Goal: Task Accomplishment & Management: Complete application form

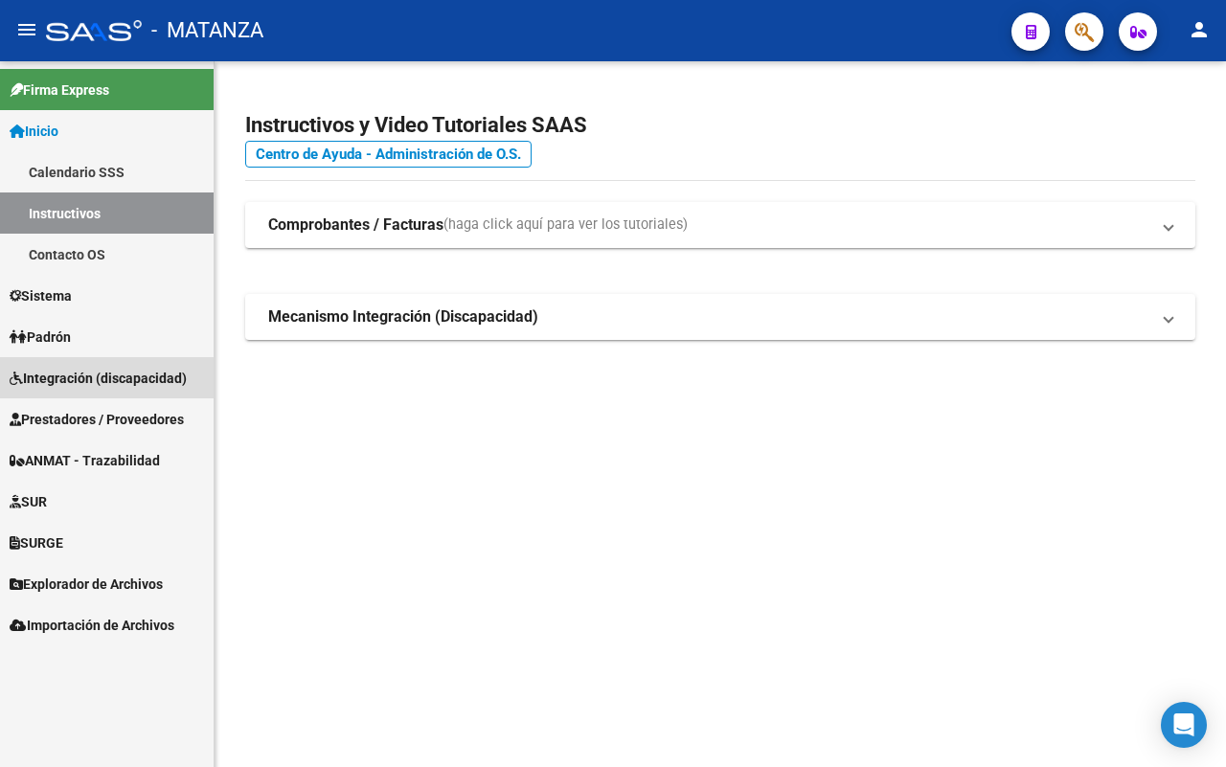
click at [160, 370] on span "Integración (discapacidad)" at bounding box center [98, 378] width 177 height 21
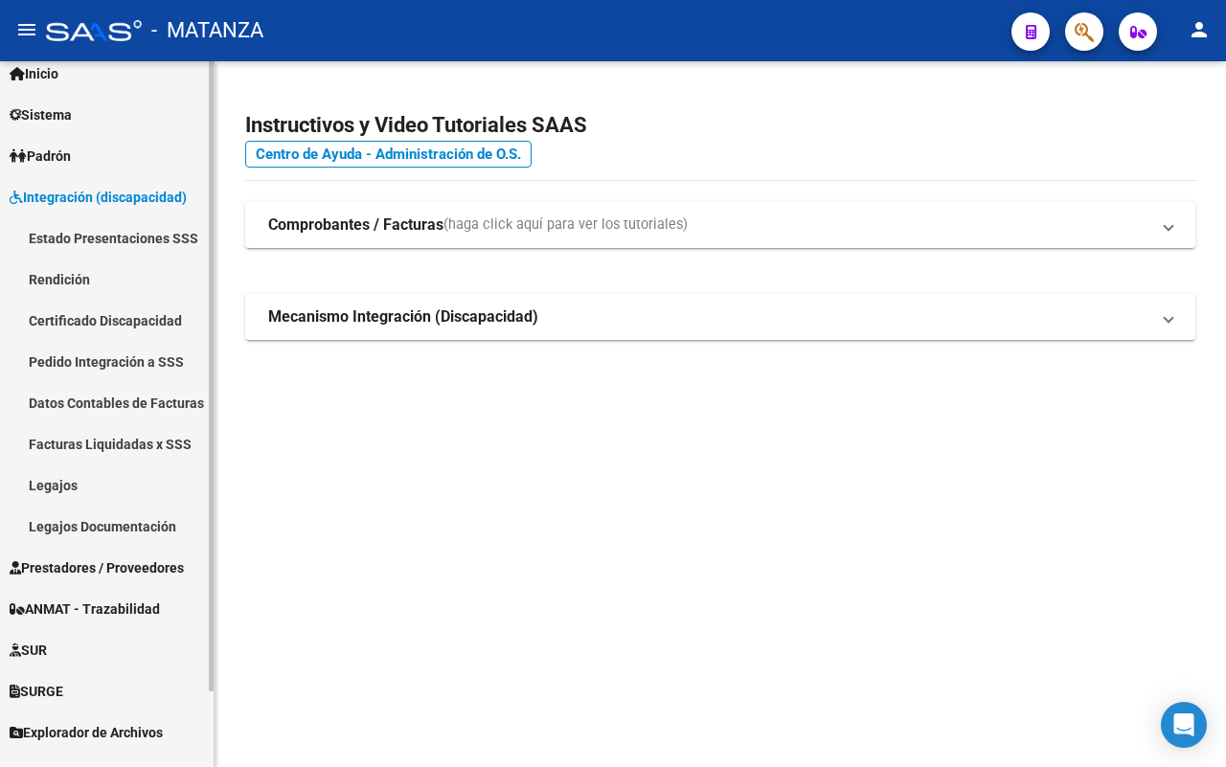
scroll to position [83, 0]
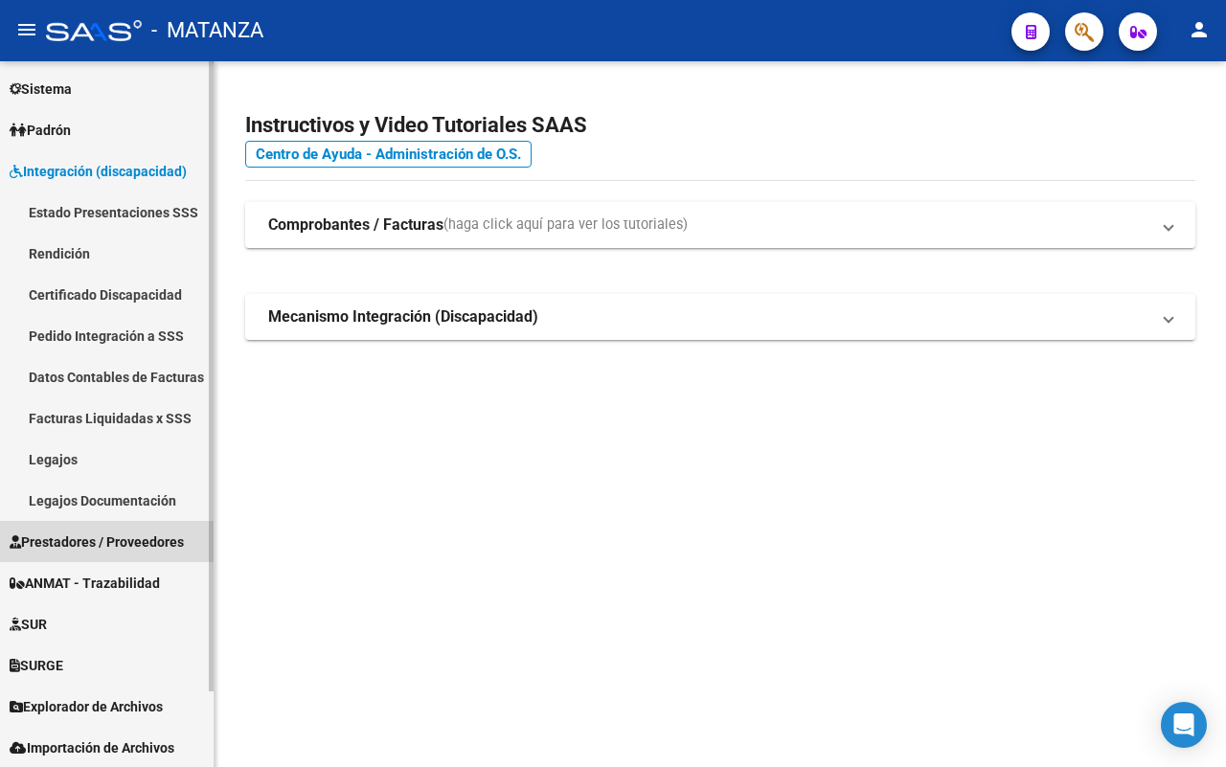
click at [129, 543] on span "Prestadores / Proveedores" at bounding box center [97, 542] width 174 height 21
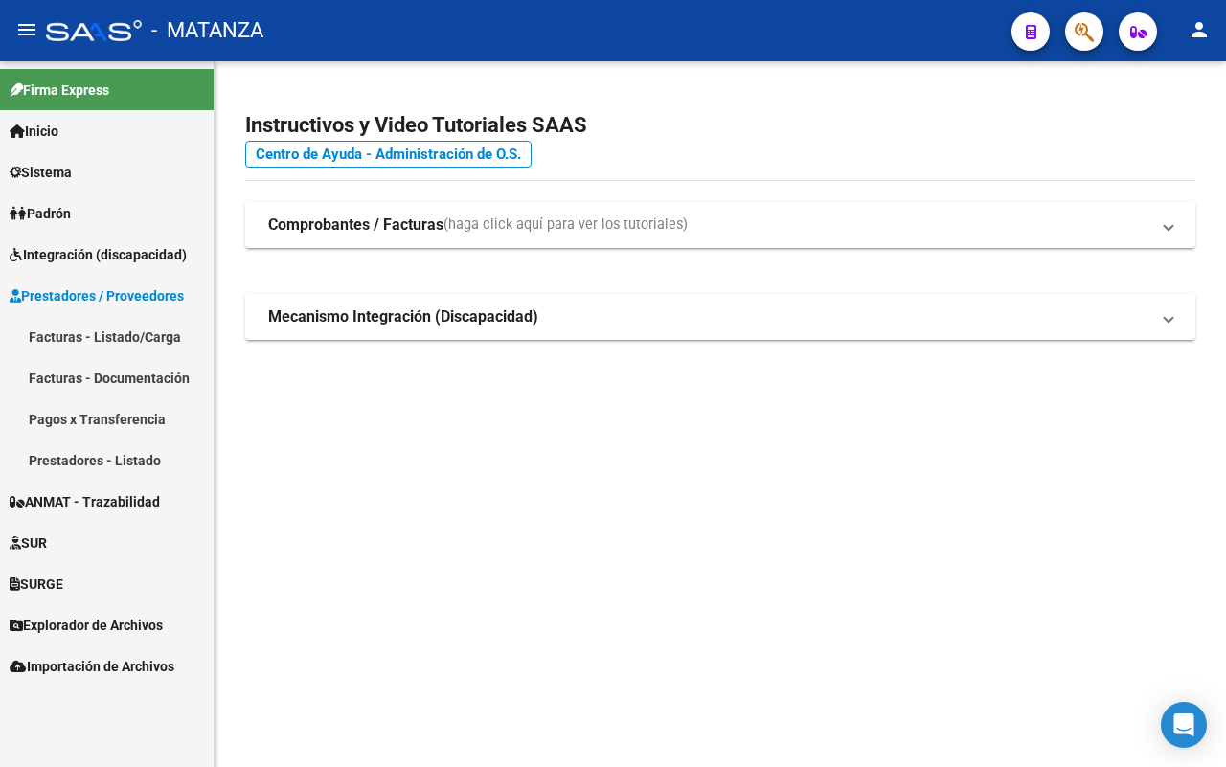
scroll to position [0, 0]
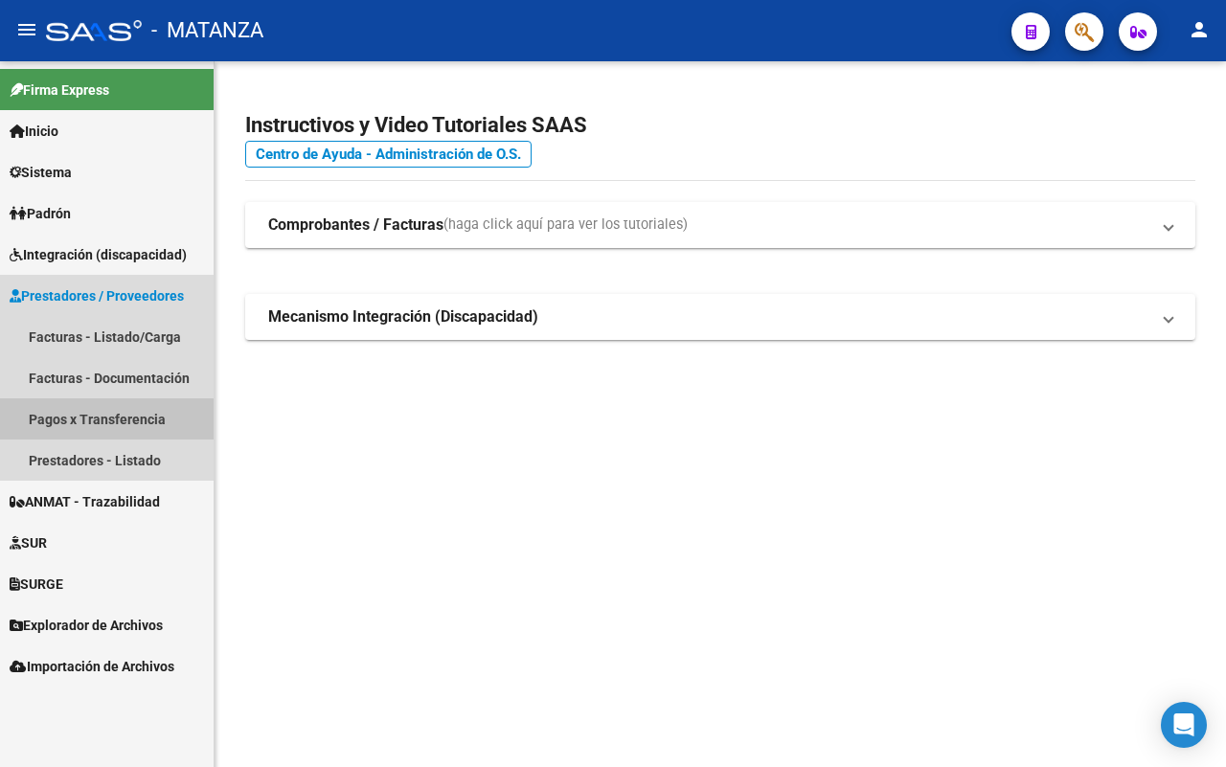
drag, startPoint x: 105, startPoint y: 423, endPoint x: 238, endPoint y: 422, distance: 132.2
click at [106, 423] on link "Pagos x Transferencia" at bounding box center [107, 418] width 214 height 41
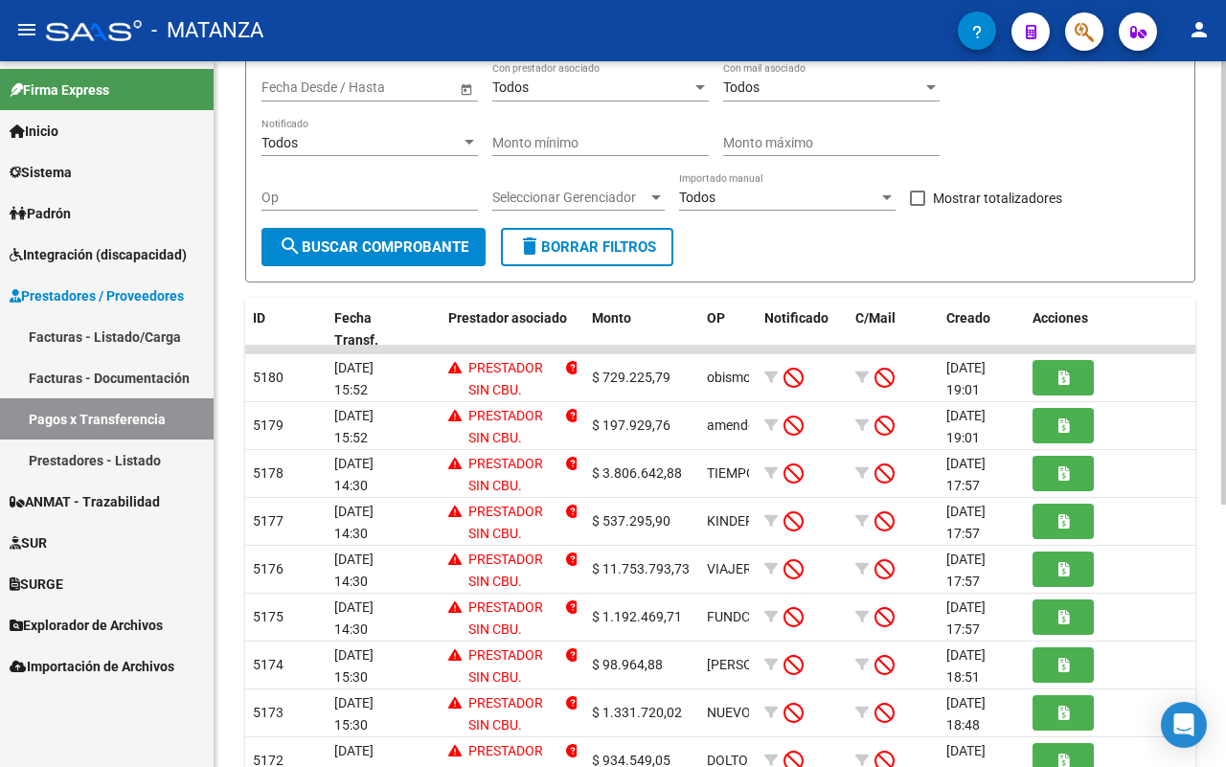
scroll to position [239, 0]
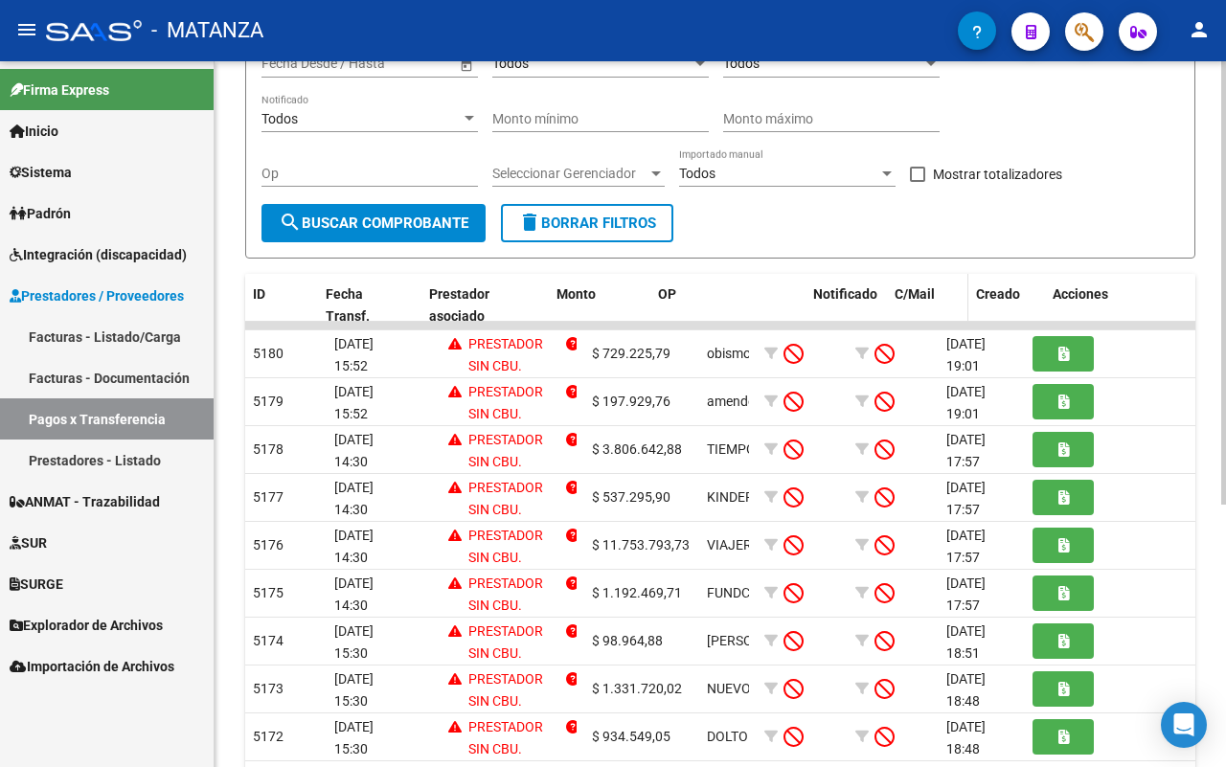
drag, startPoint x: 754, startPoint y: 297, endPoint x: 903, endPoint y: 289, distance: 149.6
click at [903, 289] on div "ID Fecha Transf. Prestador asociado Monto OP Notificado C/Mail Creado Acciones" at bounding box center [721, 305] width 952 height 63
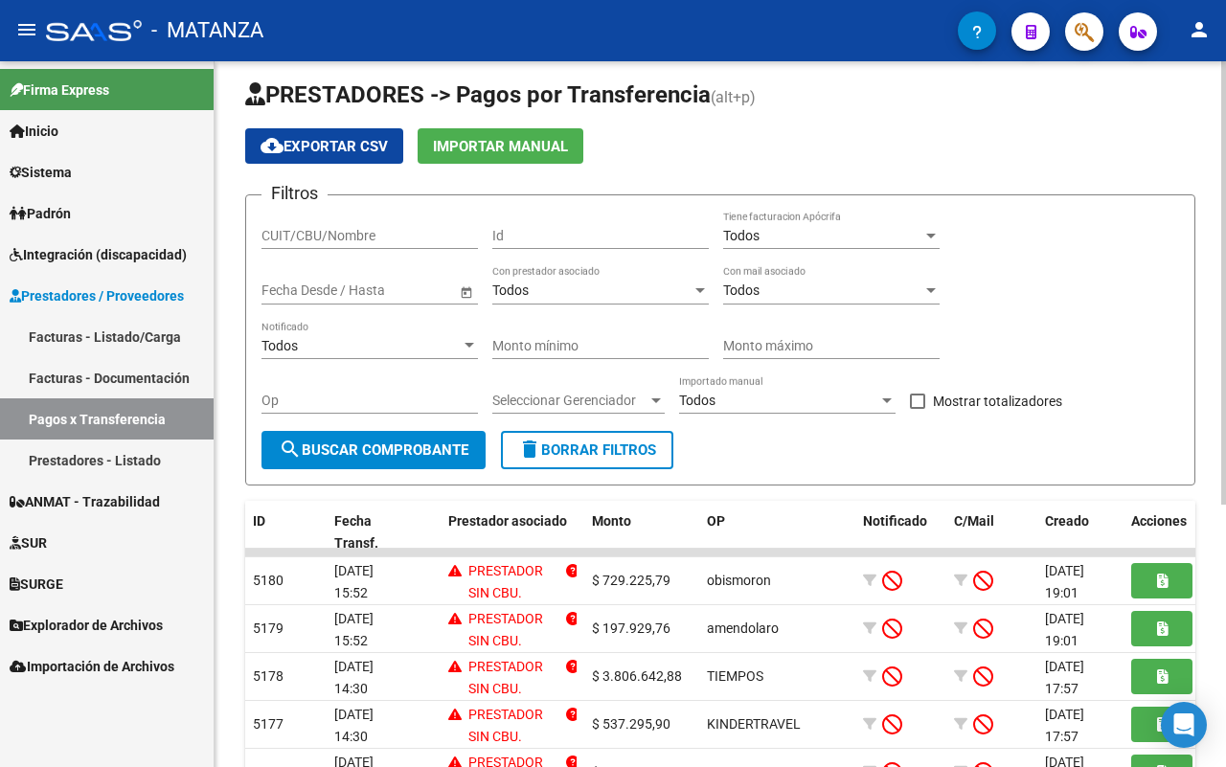
scroll to position [0, 0]
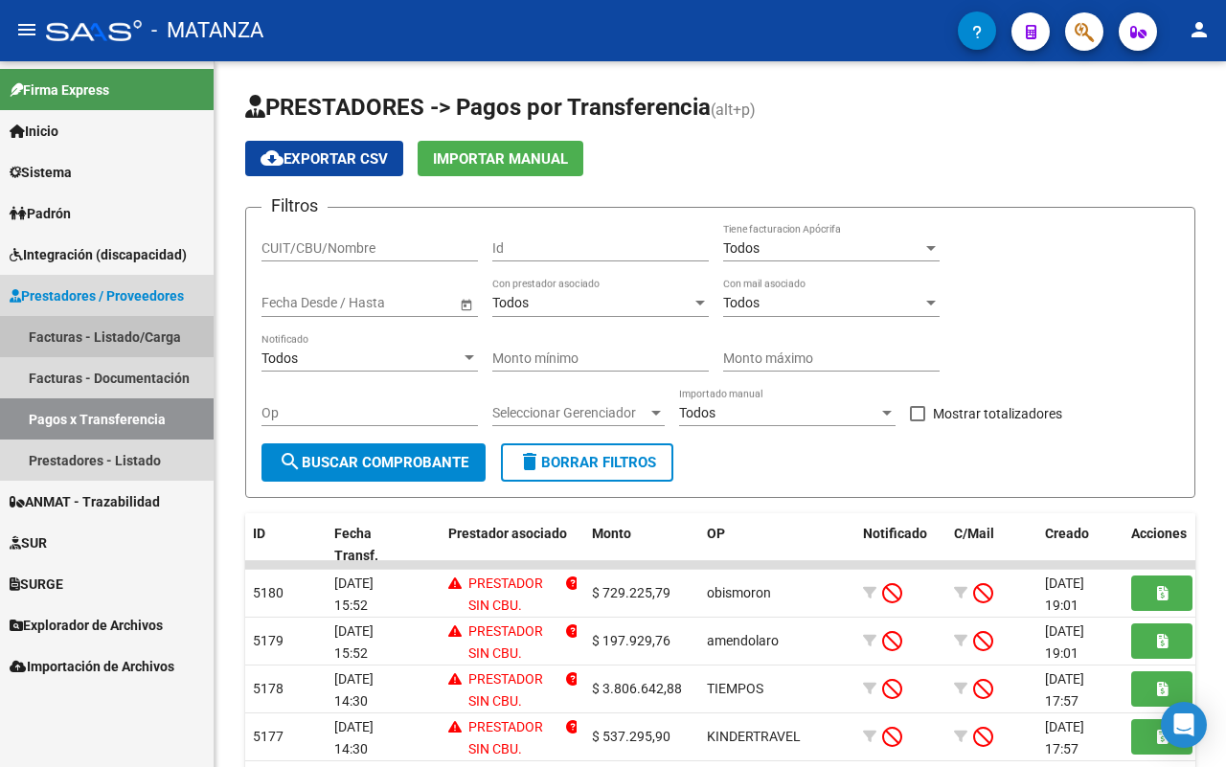
click at [93, 328] on link "Facturas - Listado/Carga" at bounding box center [107, 336] width 214 height 41
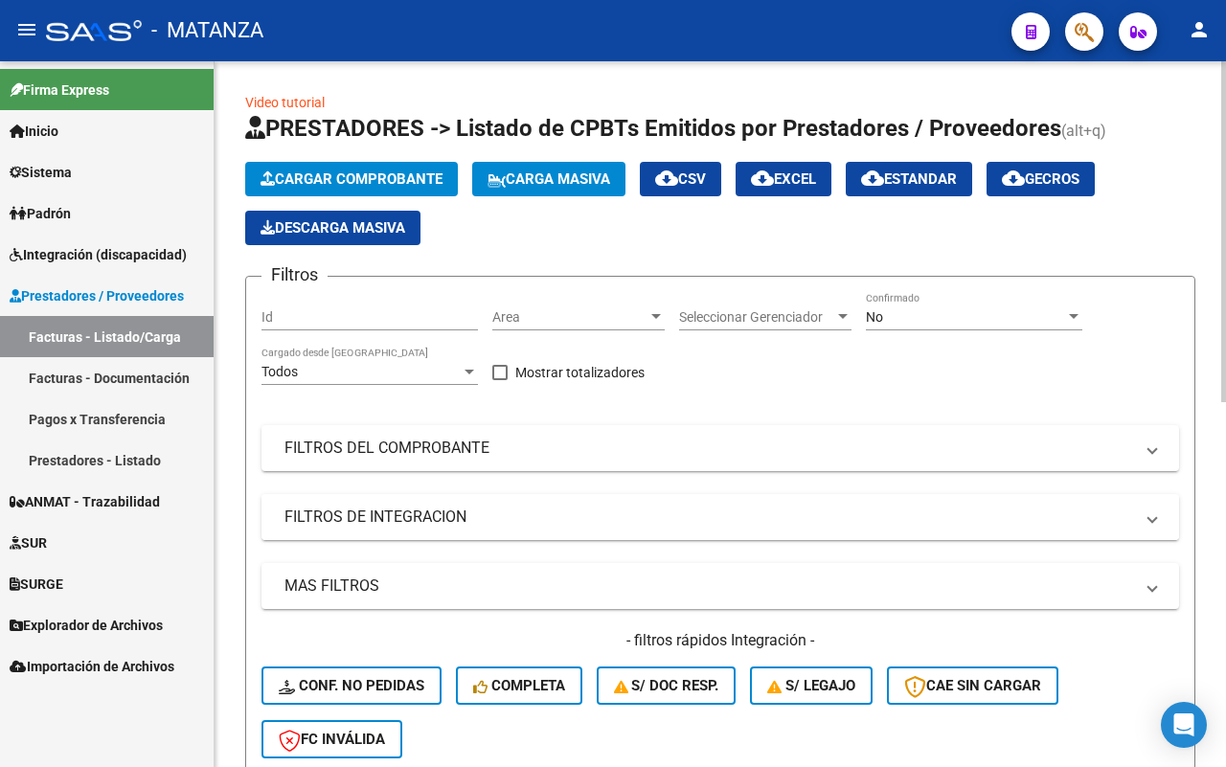
click at [555, 503] on mat-expansion-panel-header "FILTROS DE INTEGRACION" at bounding box center [720, 517] width 918 height 46
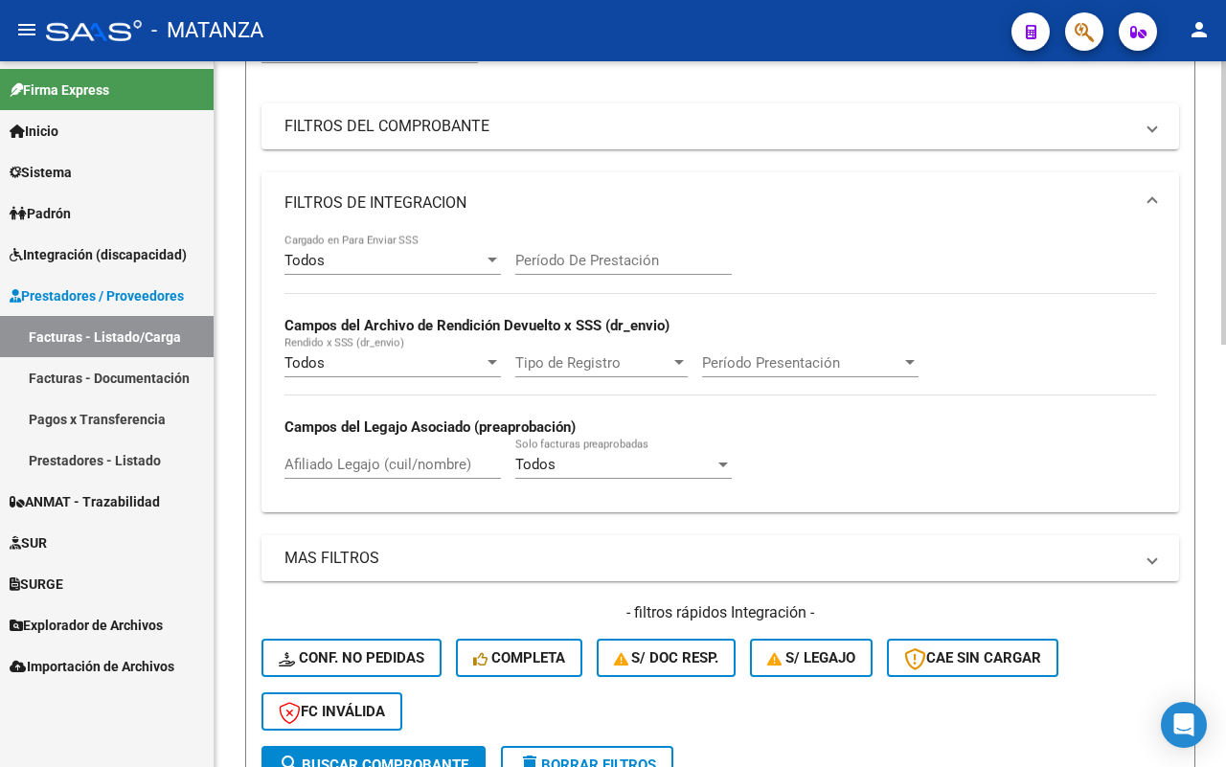
scroll to position [359, 0]
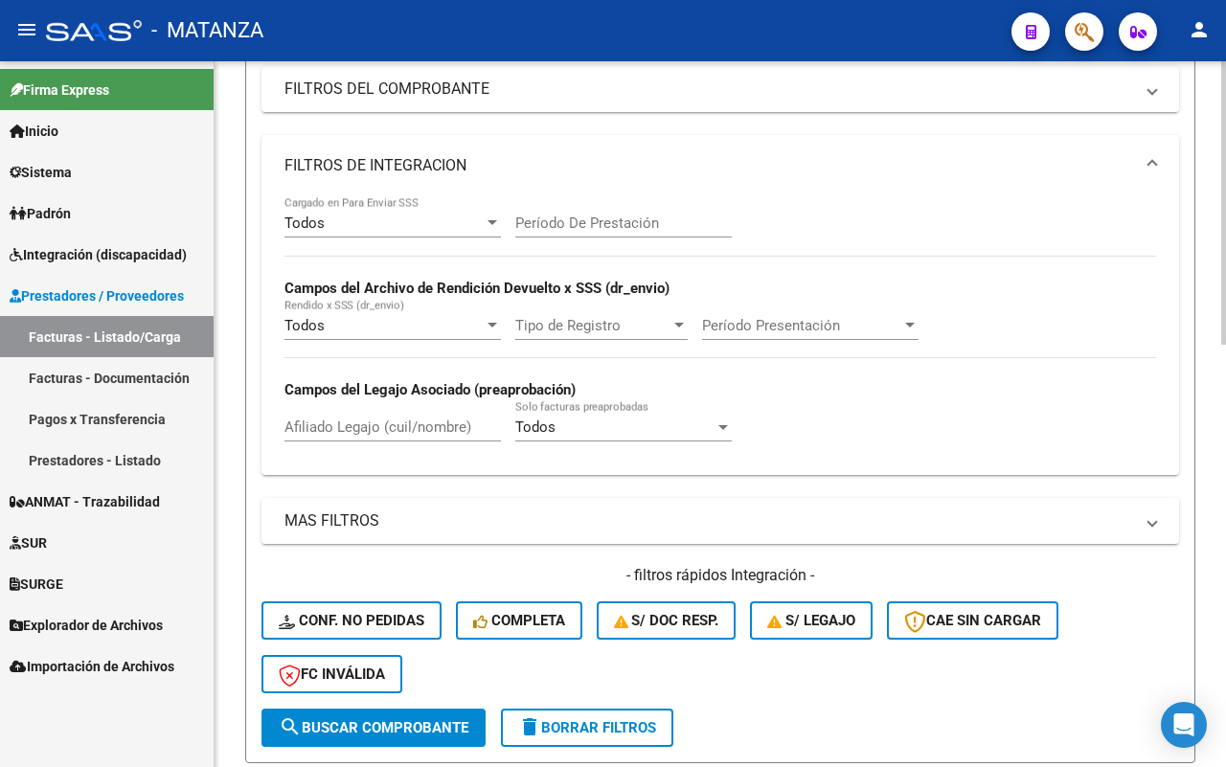
click at [463, 422] on input "Afiliado Legajo (cuil/nombre)" at bounding box center [392, 427] width 216 height 17
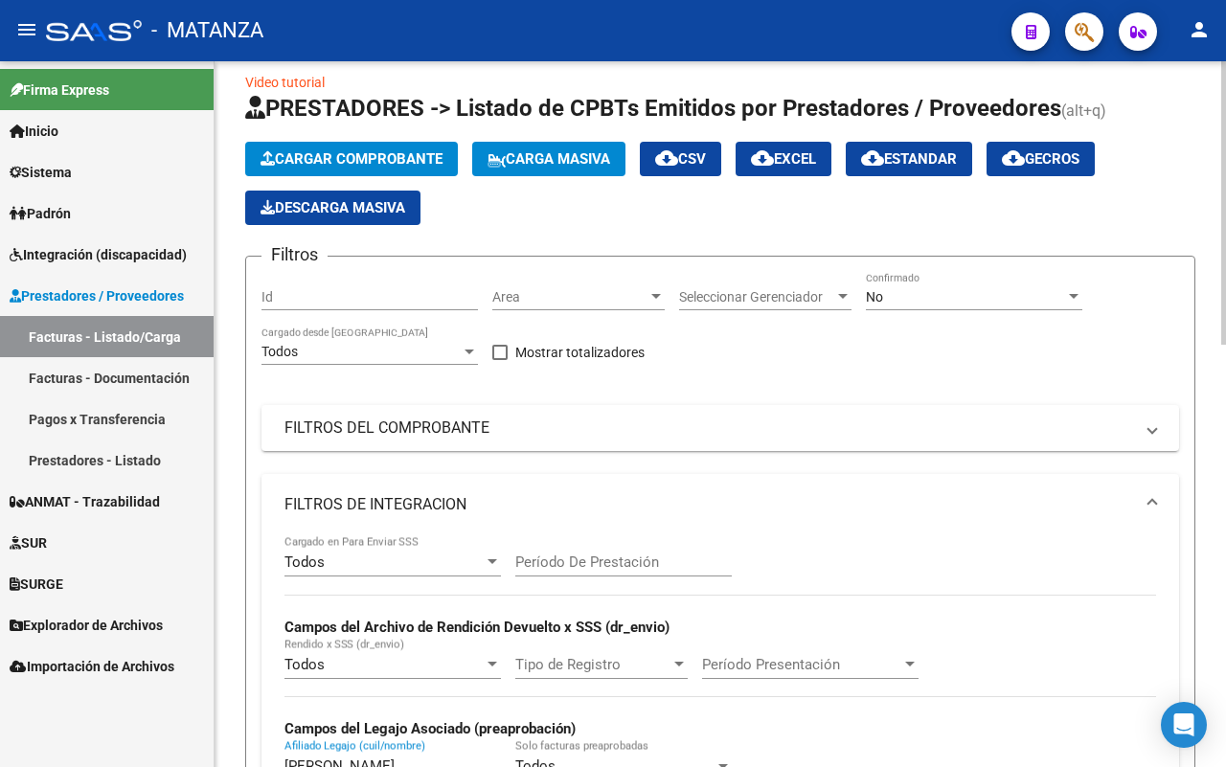
scroll to position [0, 0]
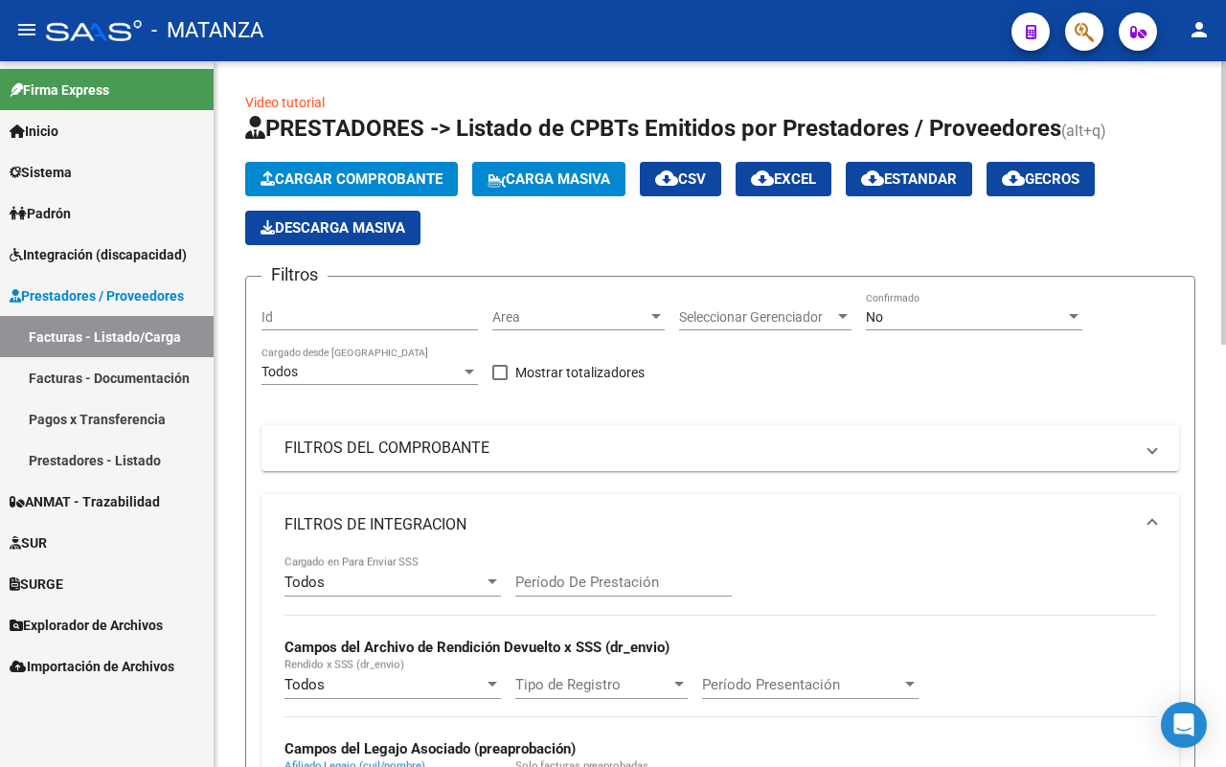
type input "[PERSON_NAME]"
click at [968, 309] on div "No" at bounding box center [965, 317] width 199 height 16
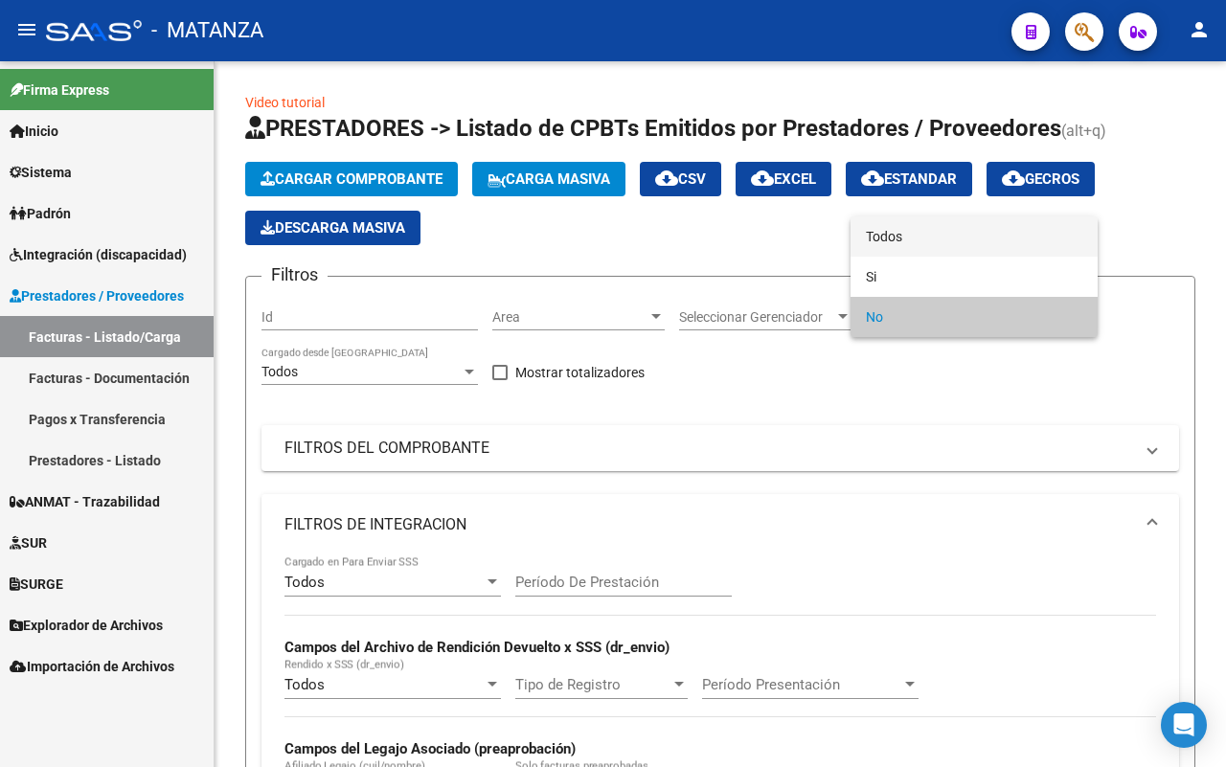
click at [956, 238] on span "Todos" at bounding box center [974, 236] width 216 height 40
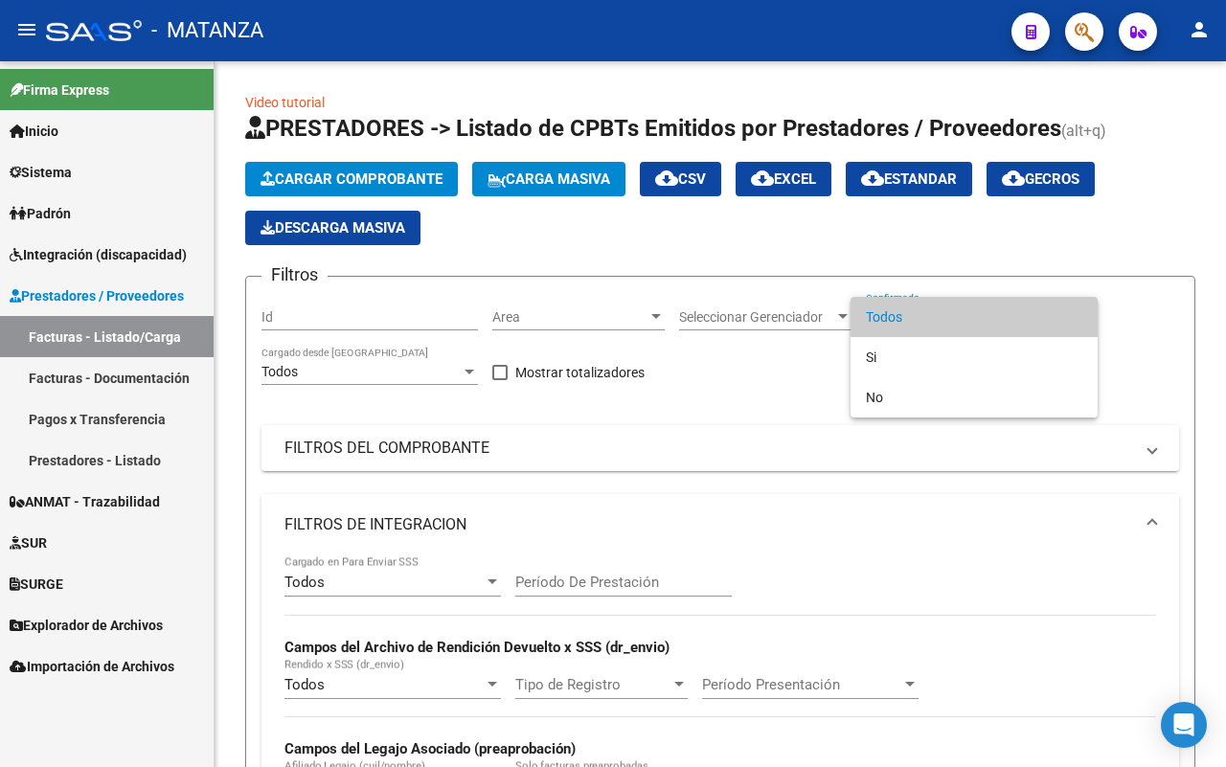
click at [929, 318] on span "Todos" at bounding box center [974, 317] width 216 height 40
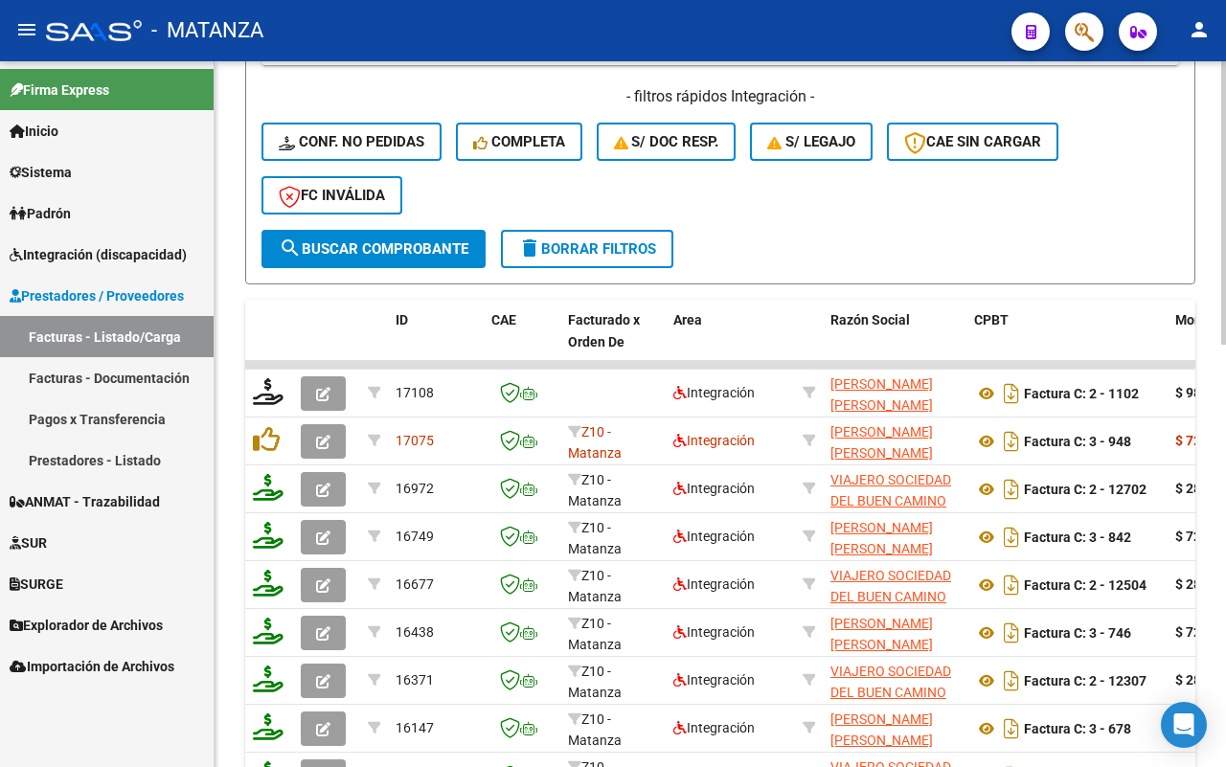
scroll to position [25, 0]
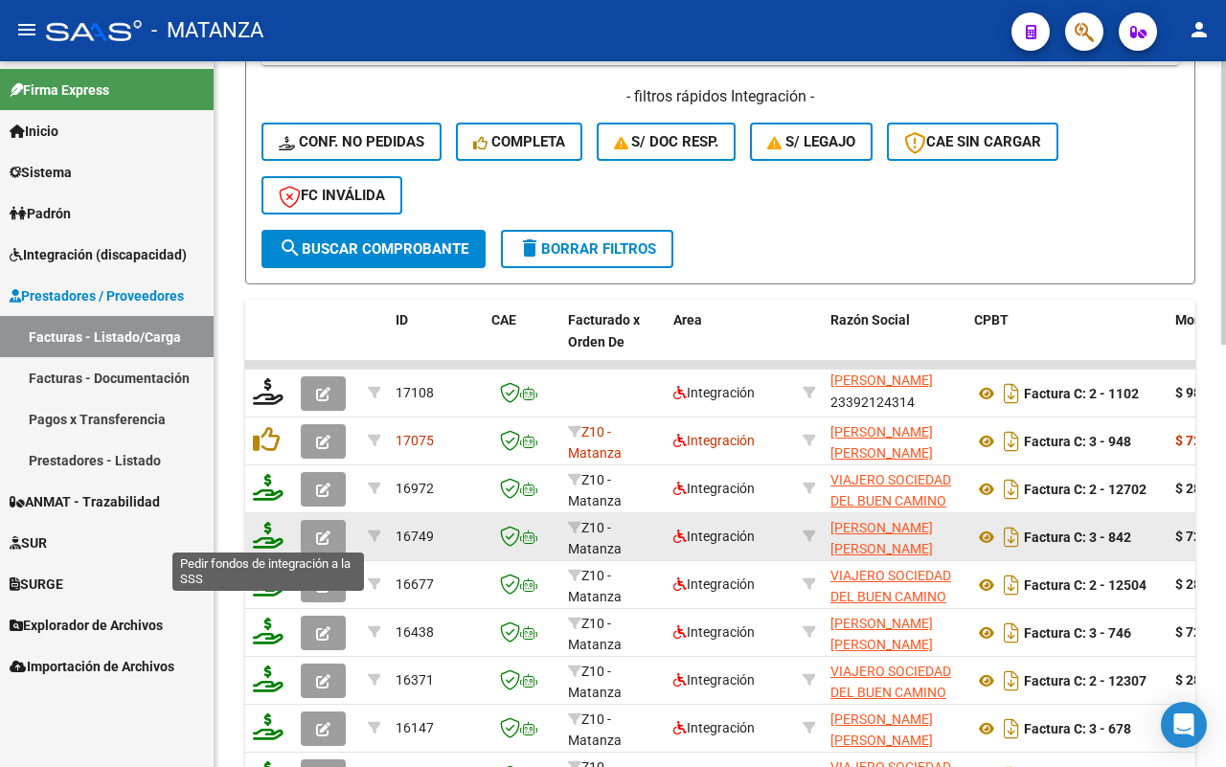
click at [322, 531] on icon "button" at bounding box center [323, 538] width 14 height 14
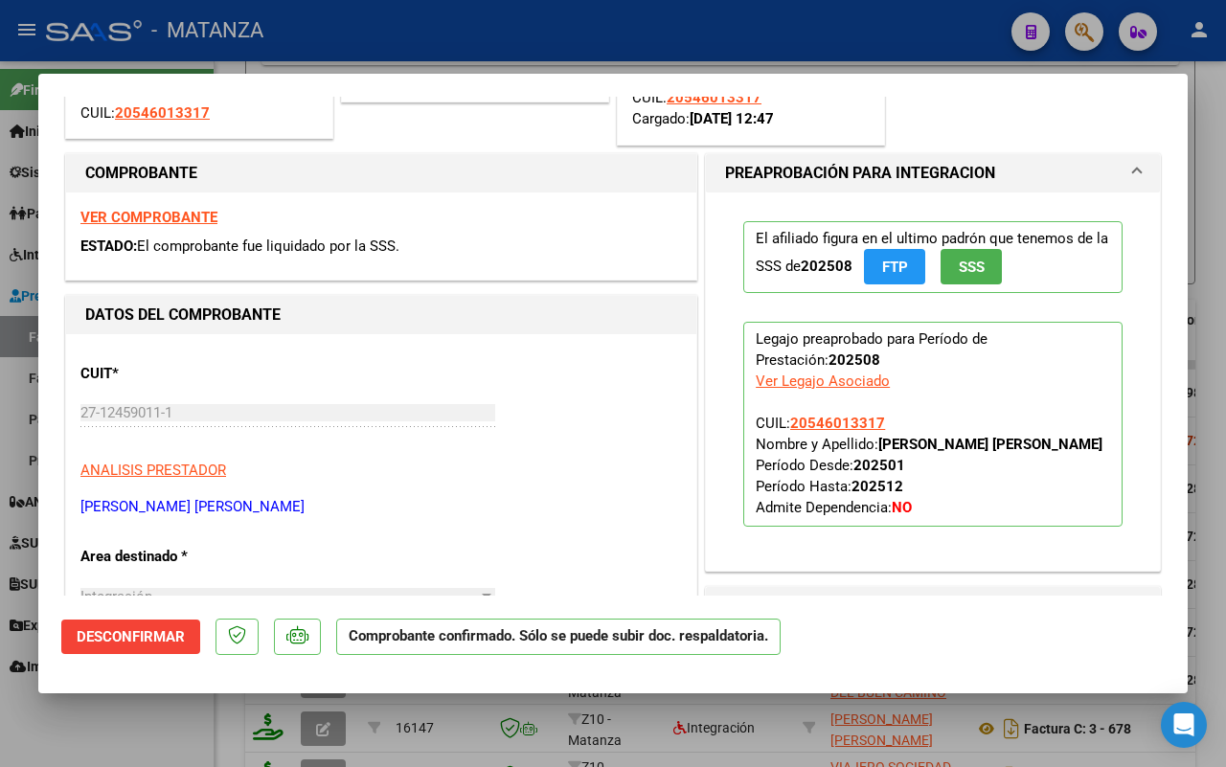
scroll to position [479, 0]
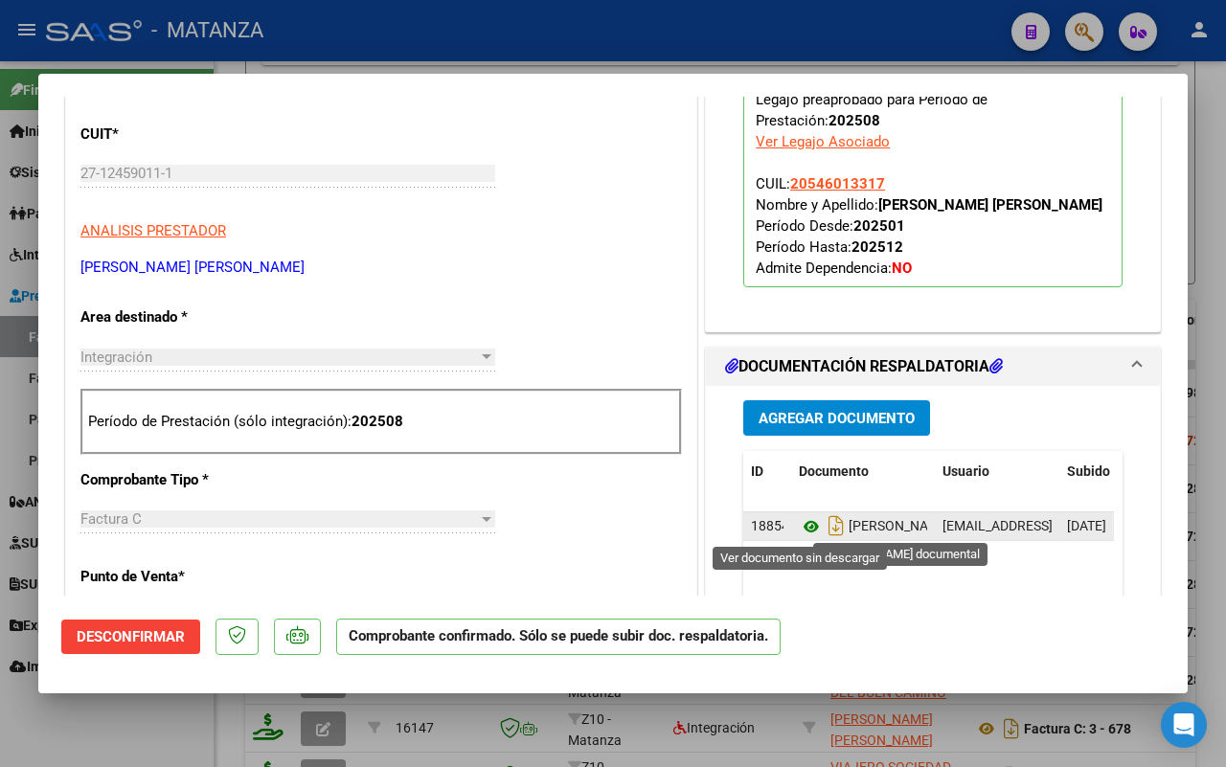
click at [799, 528] on icon at bounding box center [811, 526] width 25 height 23
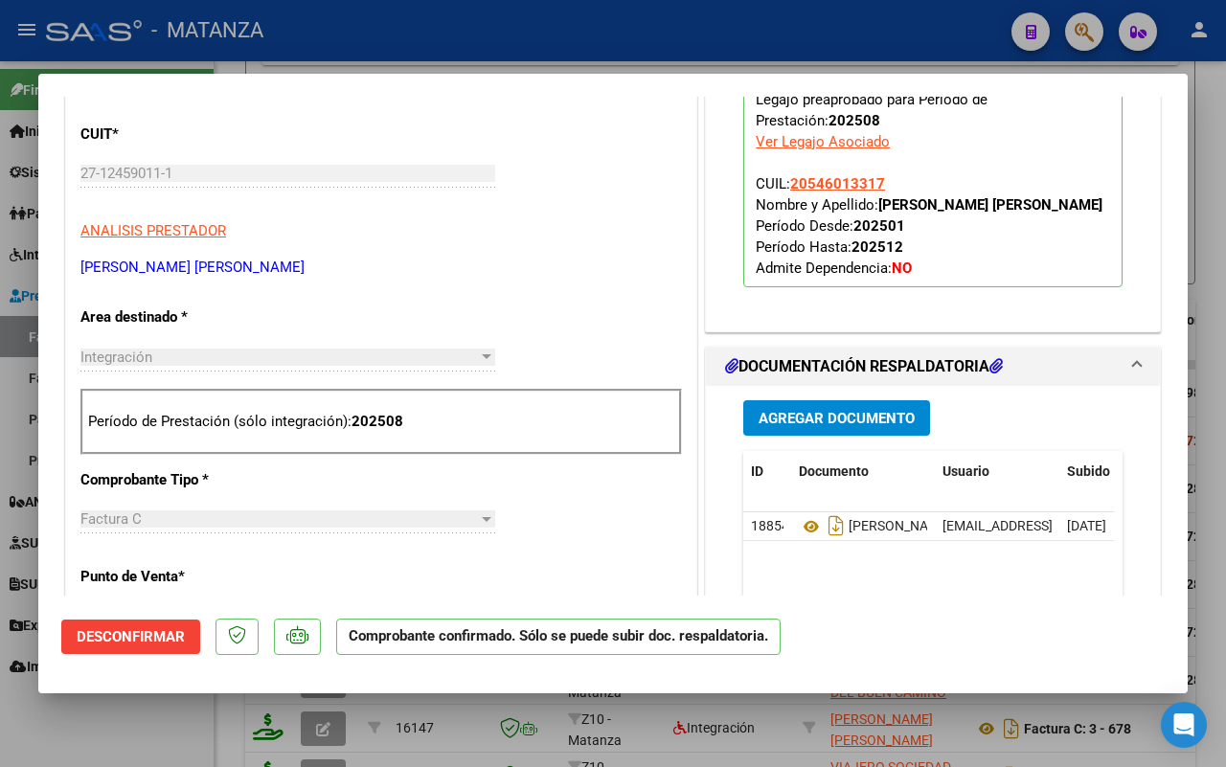
scroll to position [0, 0]
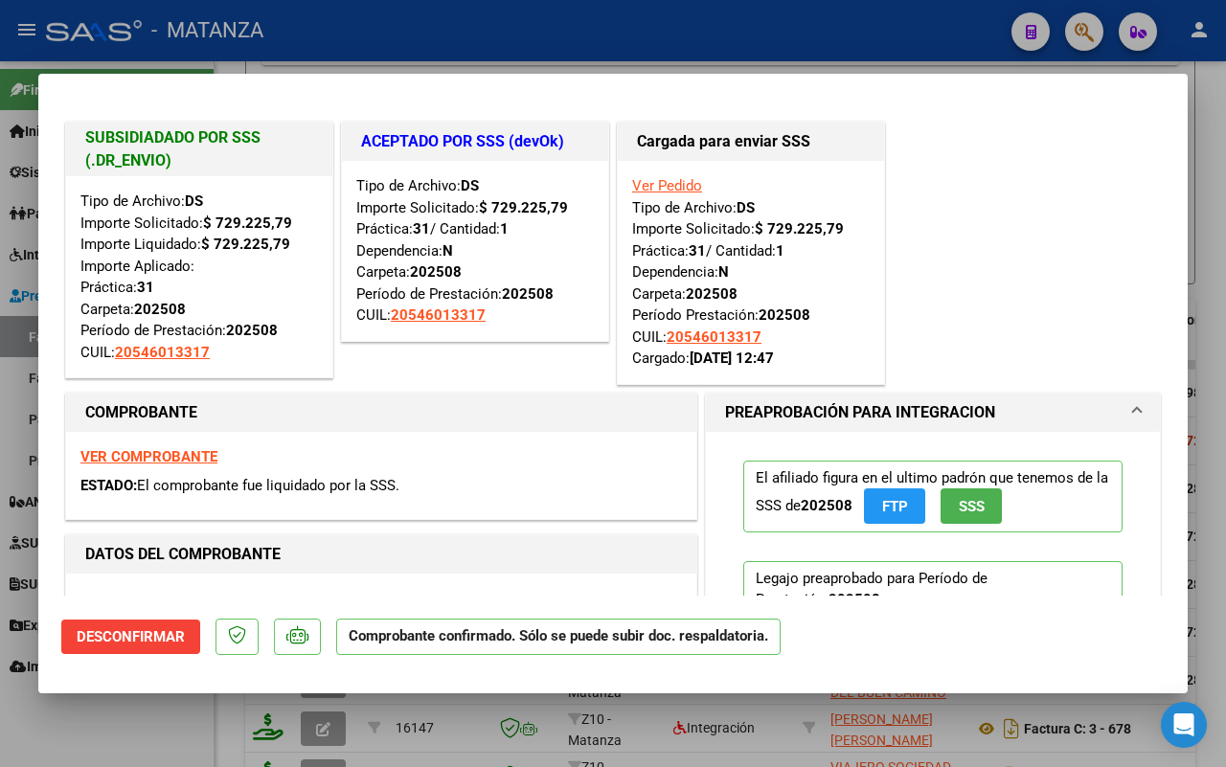
drag, startPoint x: 148, startPoint y: 752, endPoint x: 276, endPoint y: 581, distance: 212.8
click at [149, 749] on div at bounding box center [613, 383] width 1226 height 767
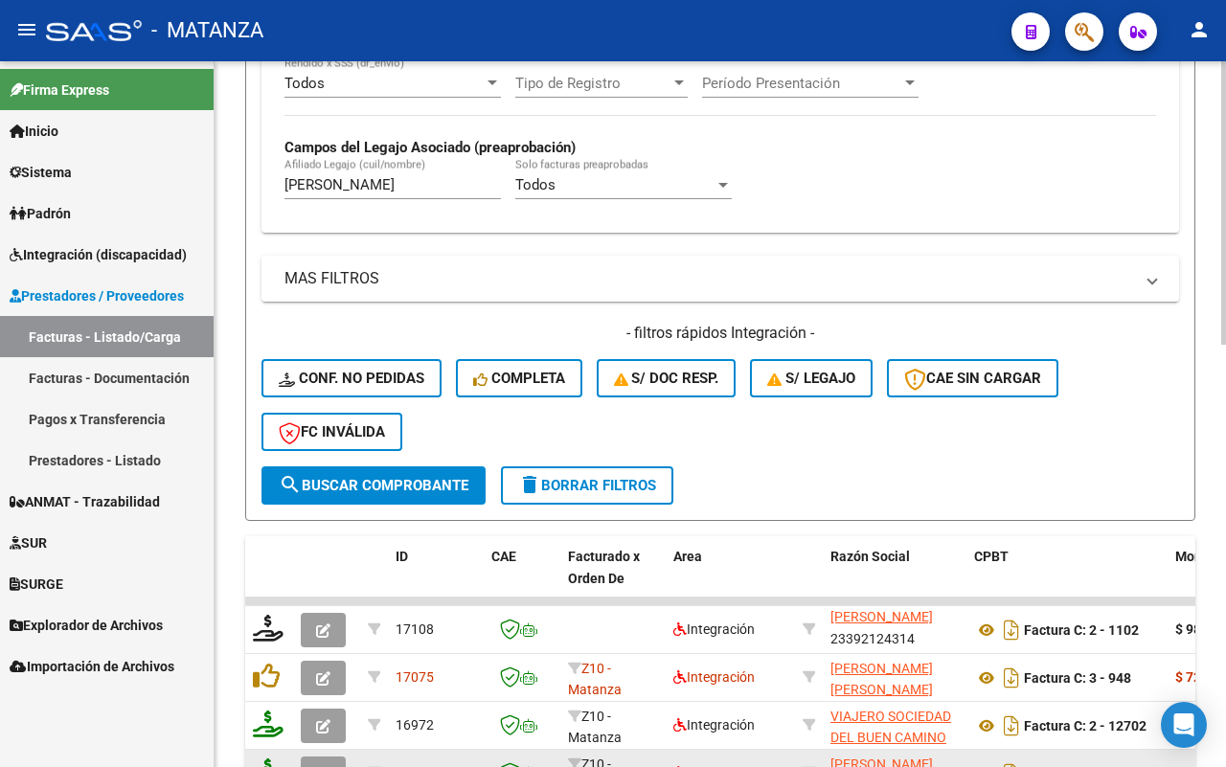
scroll to position [718, 0]
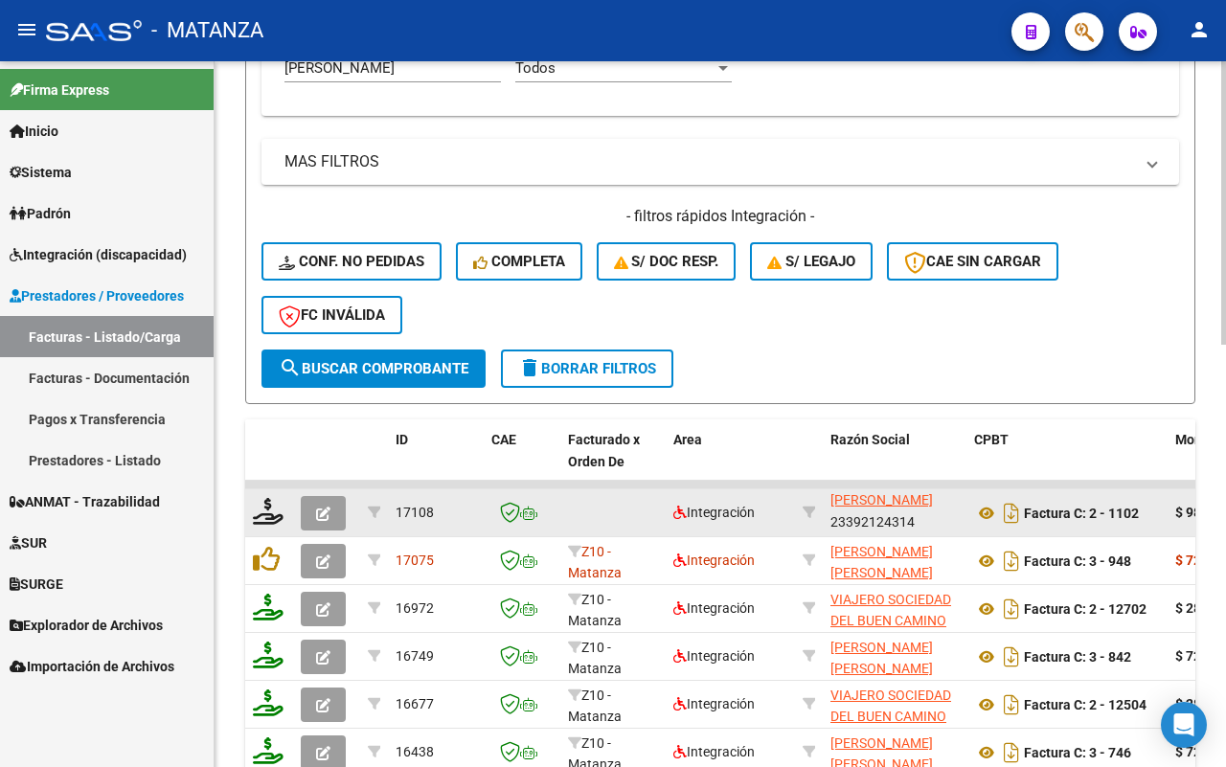
click at [317, 509] on icon "button" at bounding box center [323, 514] width 14 height 14
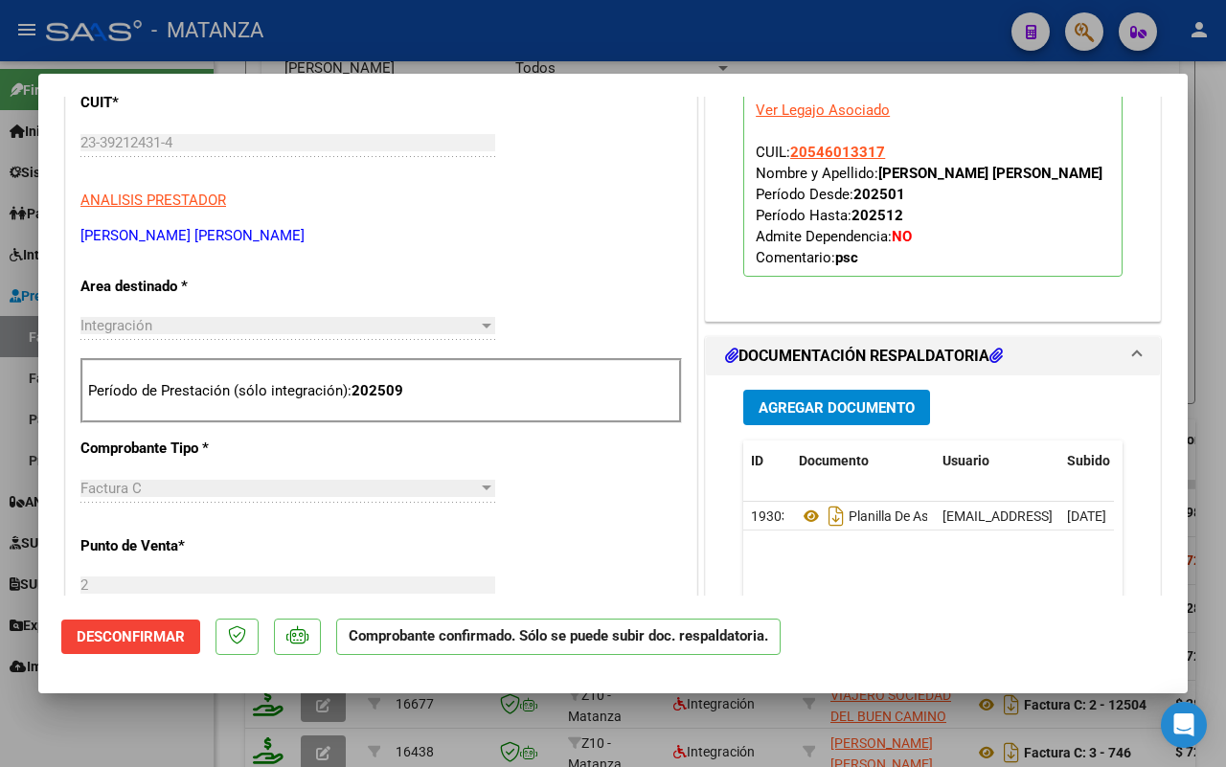
scroll to position [0, 0]
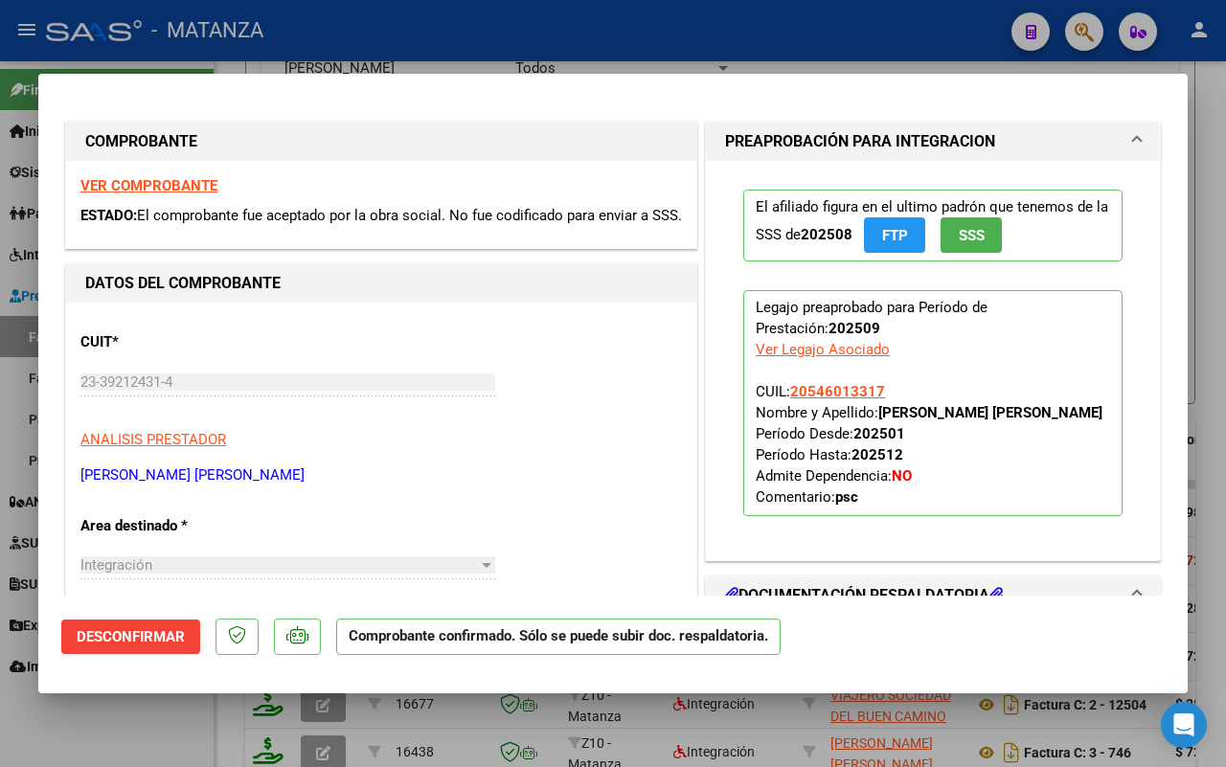
drag, startPoint x: 115, startPoint y: 738, endPoint x: 15, endPoint y: 546, distance: 216.7
click at [117, 738] on div at bounding box center [613, 383] width 1226 height 767
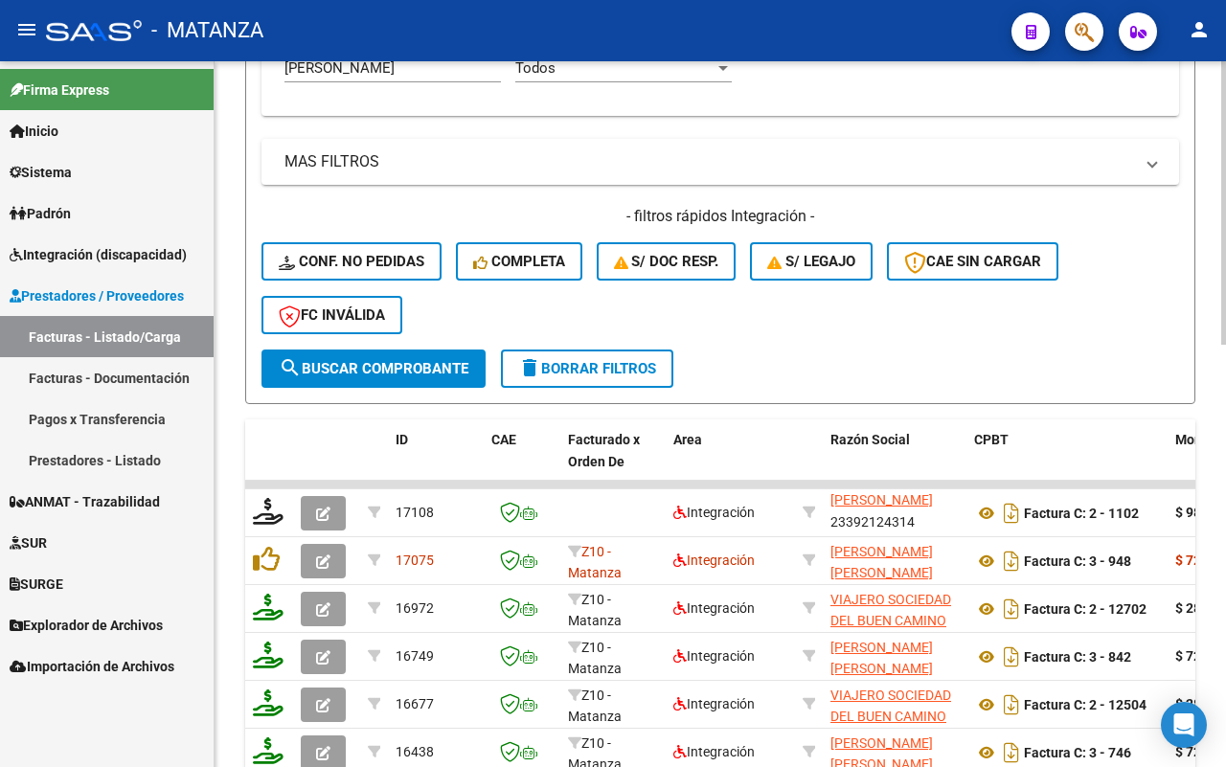
scroll to position [479, 0]
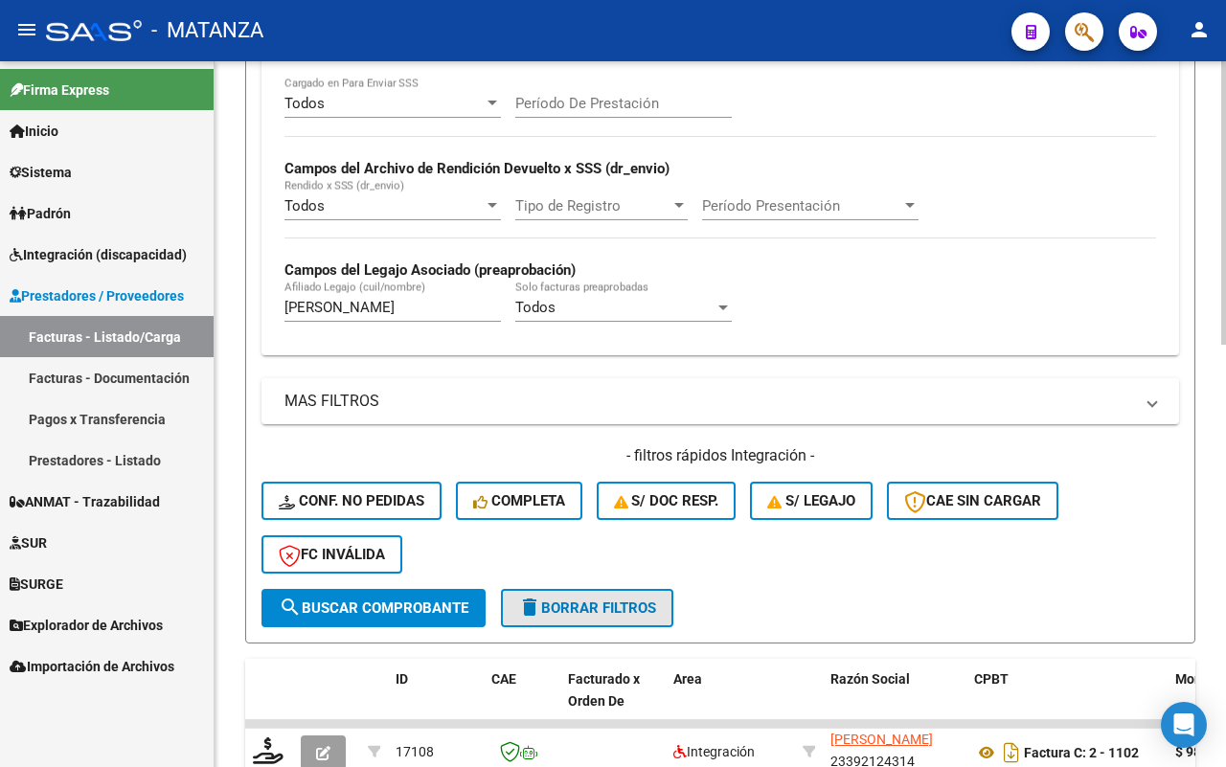
click at [595, 600] on span "delete Borrar Filtros" at bounding box center [587, 608] width 138 height 17
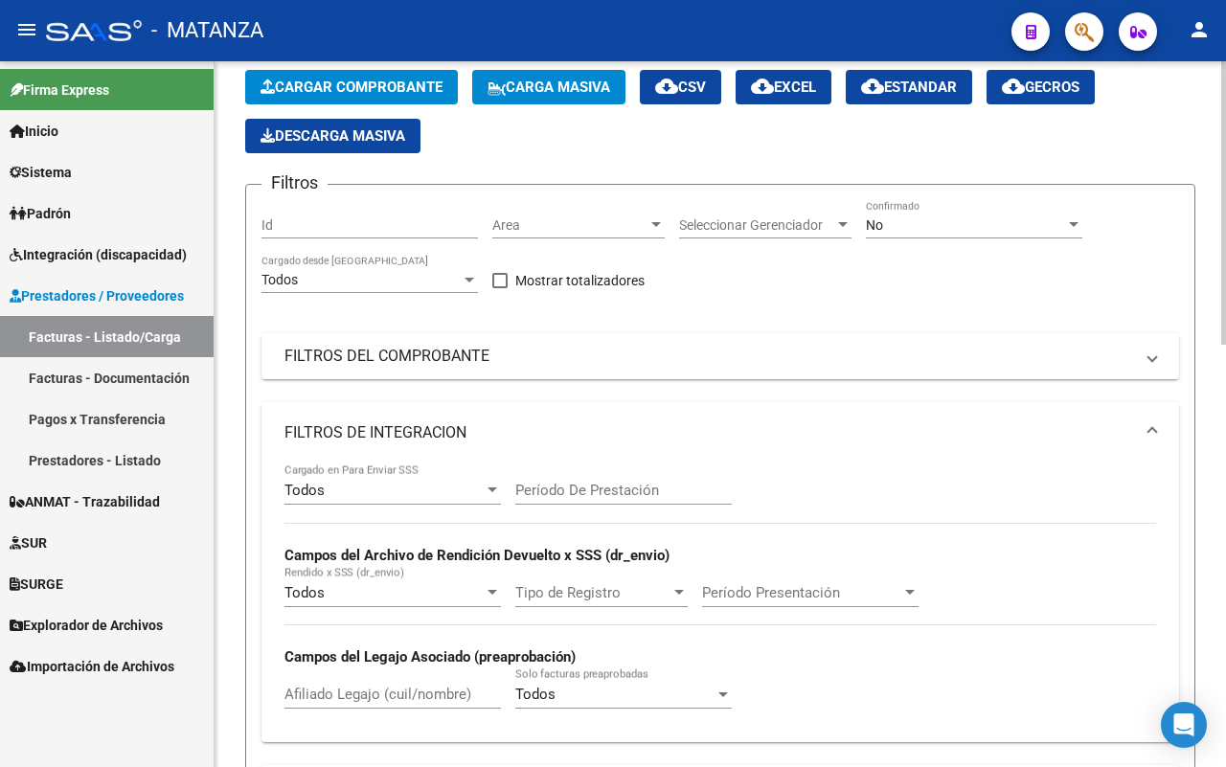
scroll to position [0, 0]
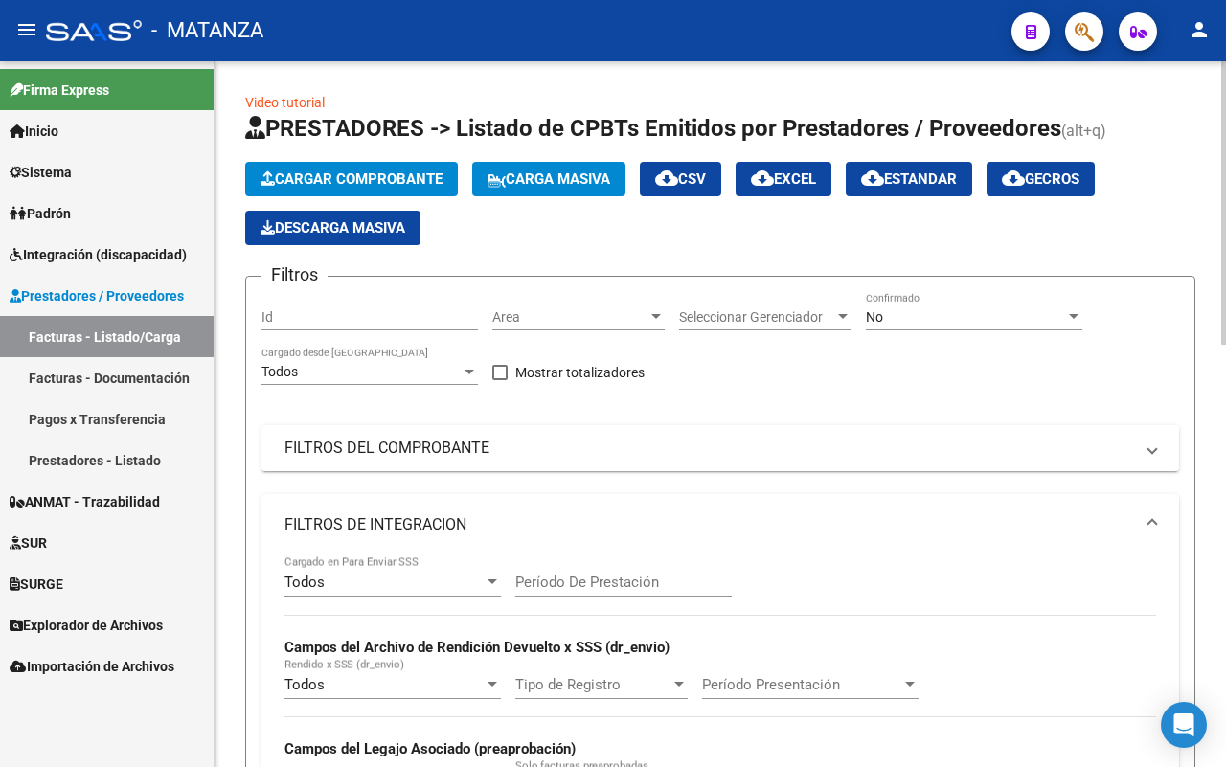
click at [676, 457] on mat-panel-title "FILTROS DEL COMPROBANTE" at bounding box center [708, 448] width 849 height 21
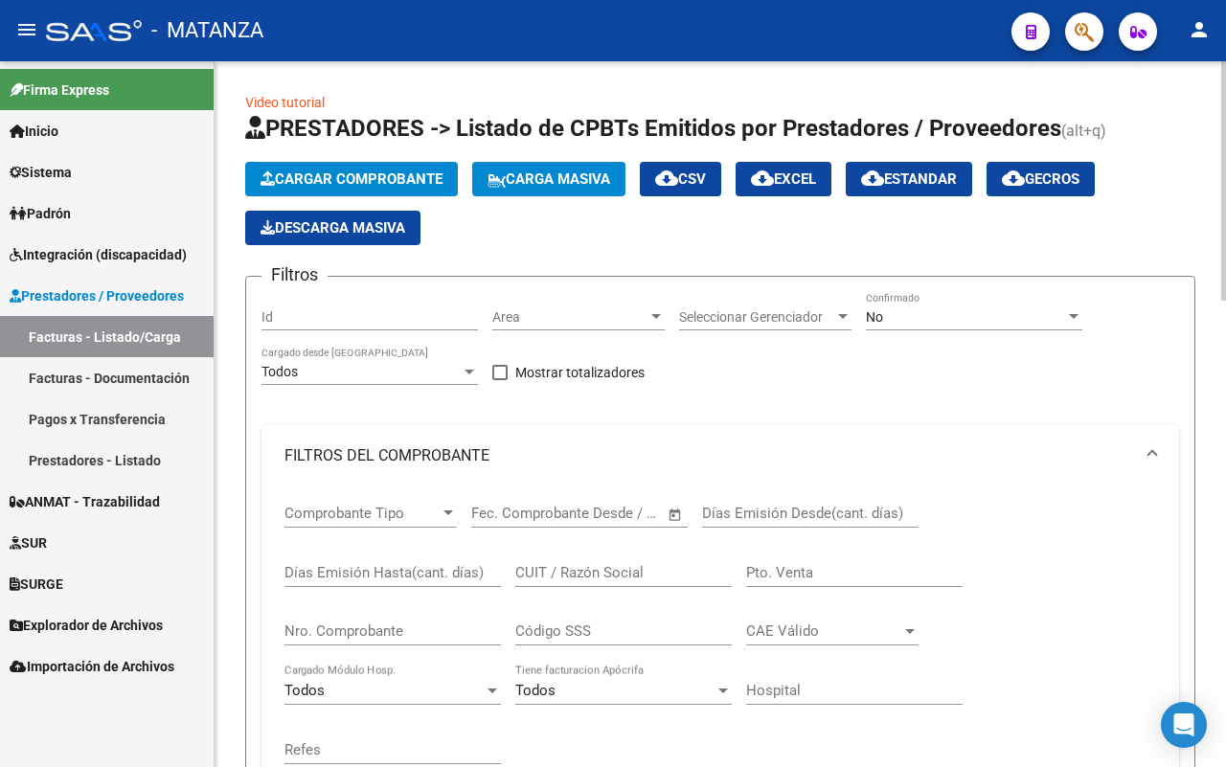
click at [608, 568] on input "CUIT / Razón Social" at bounding box center [623, 572] width 216 height 17
click at [958, 314] on div "No" at bounding box center [965, 317] width 199 height 16
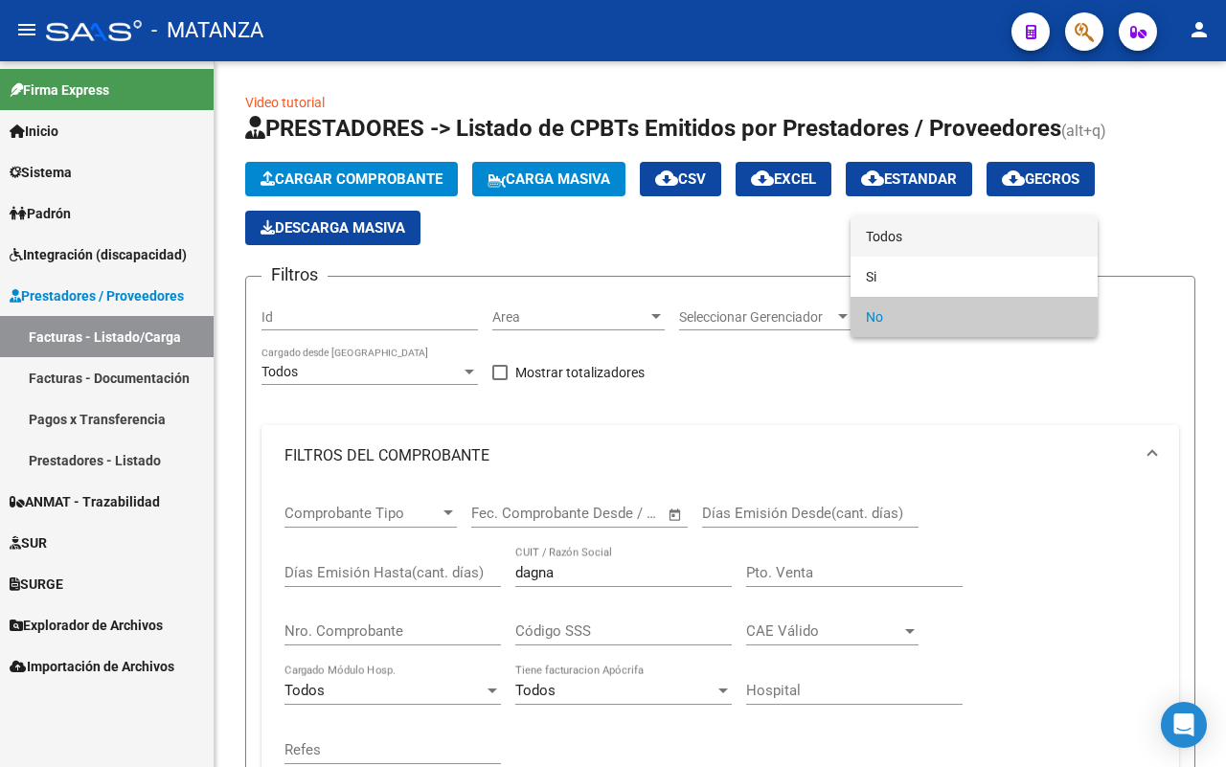
click at [950, 228] on span "Todos" at bounding box center [974, 236] width 216 height 40
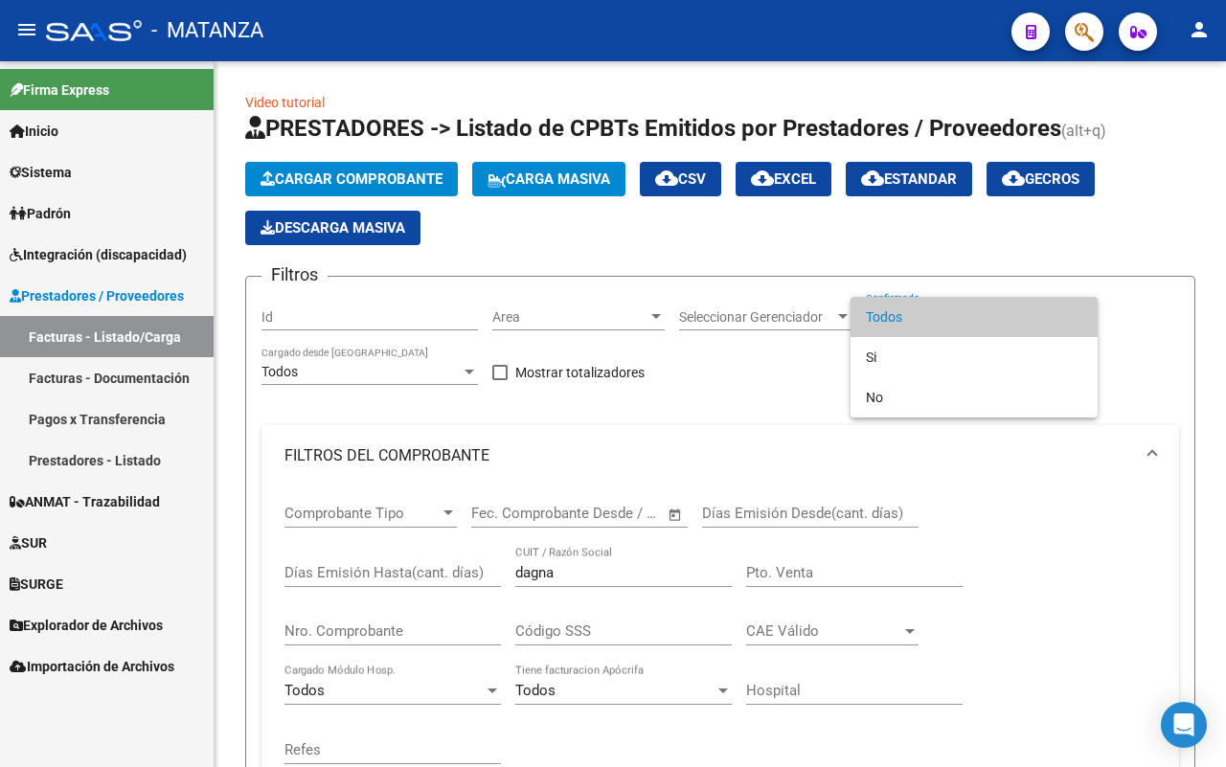
click at [1044, 316] on span "Todos" at bounding box center [974, 317] width 216 height 40
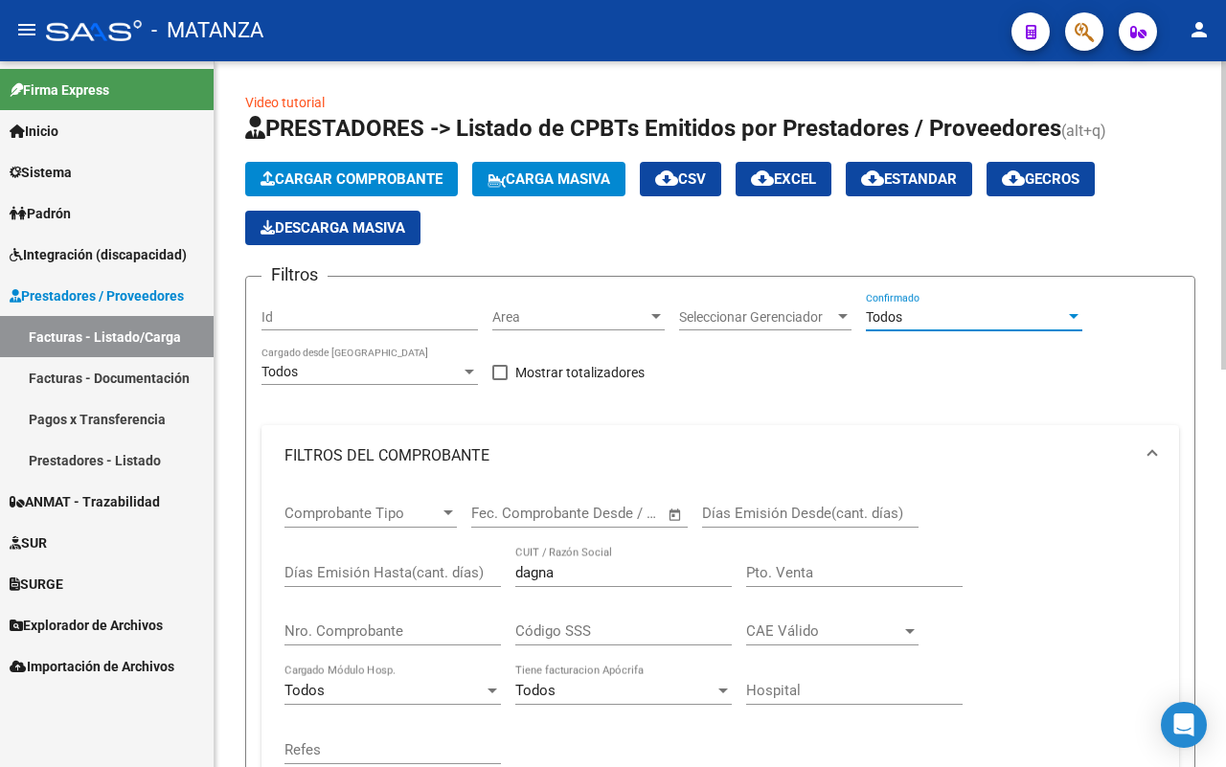
click at [613, 575] on input "dagna" at bounding box center [623, 572] width 216 height 17
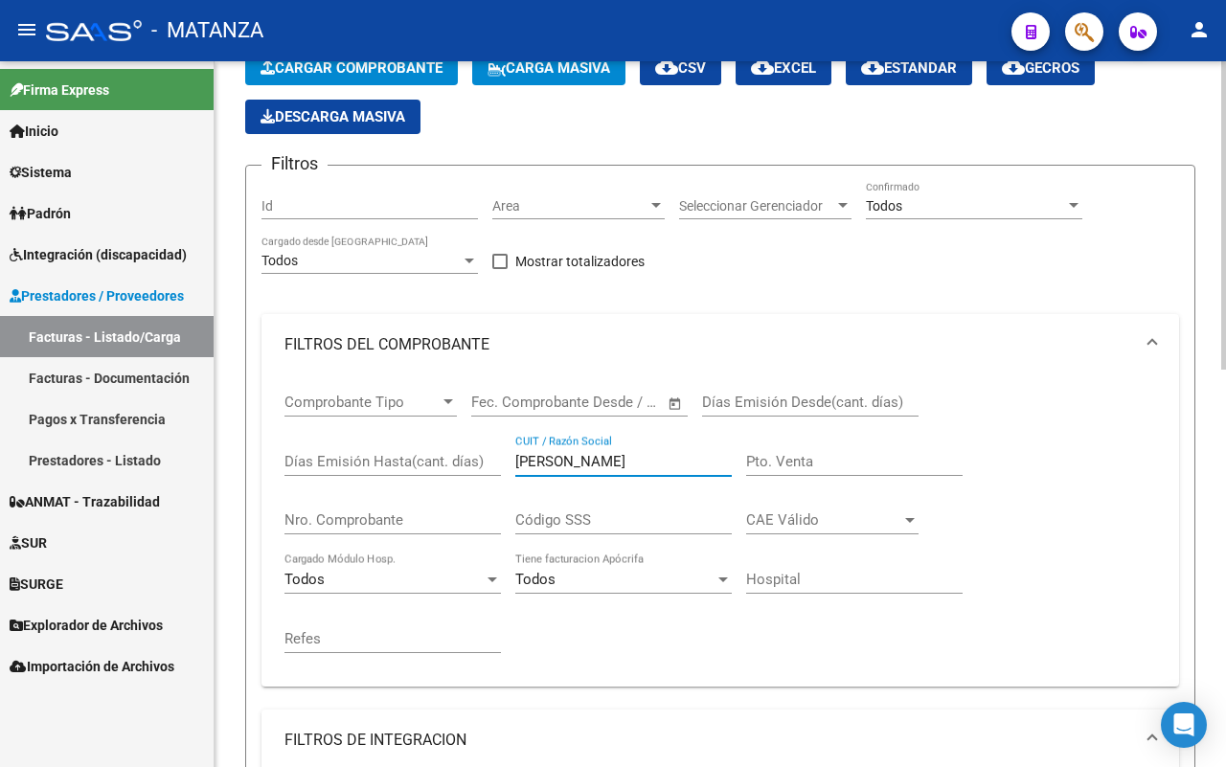
scroll to position [72, 0]
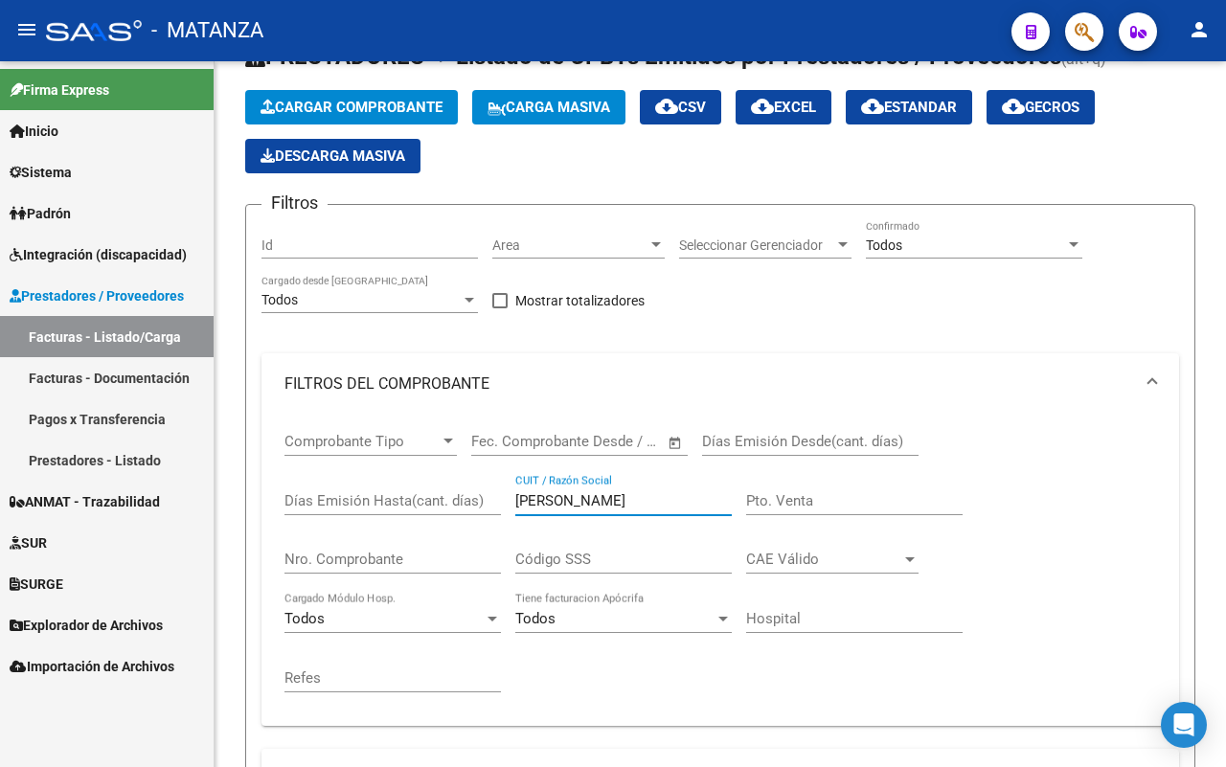
type input "[PERSON_NAME]"
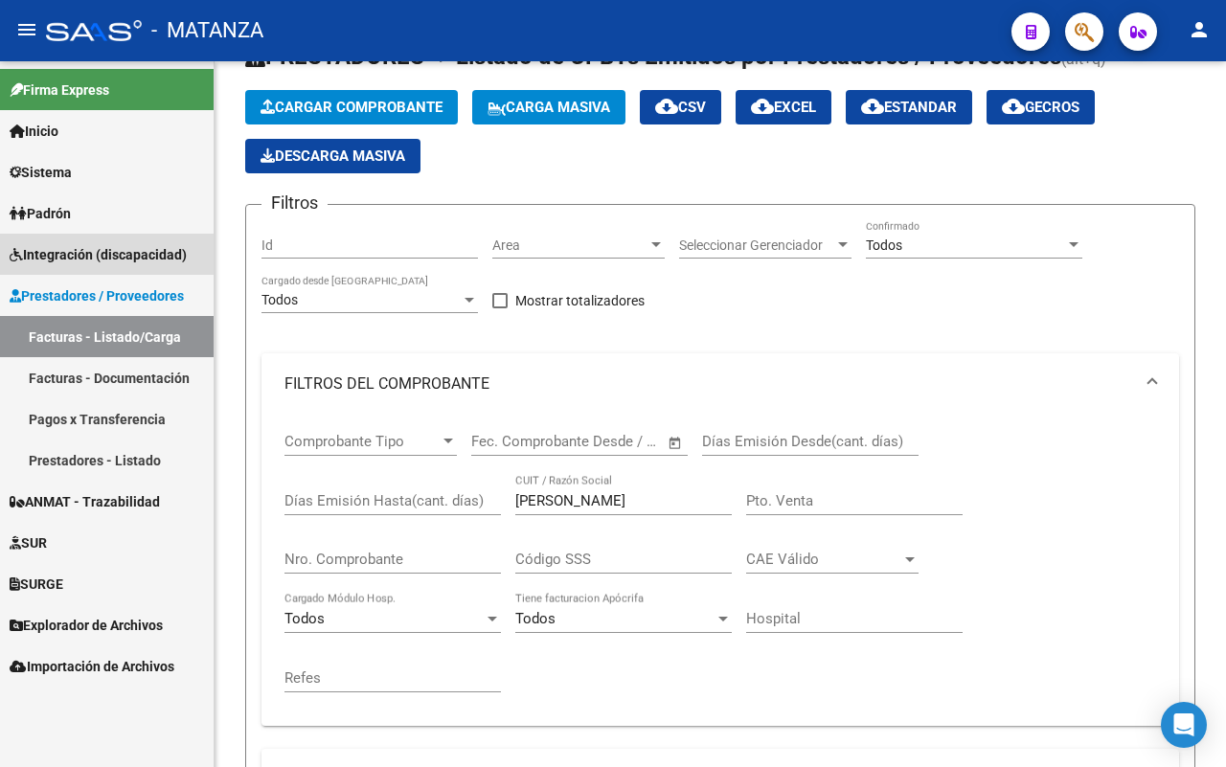
click at [148, 261] on span "Integración (discapacidad)" at bounding box center [98, 254] width 177 height 21
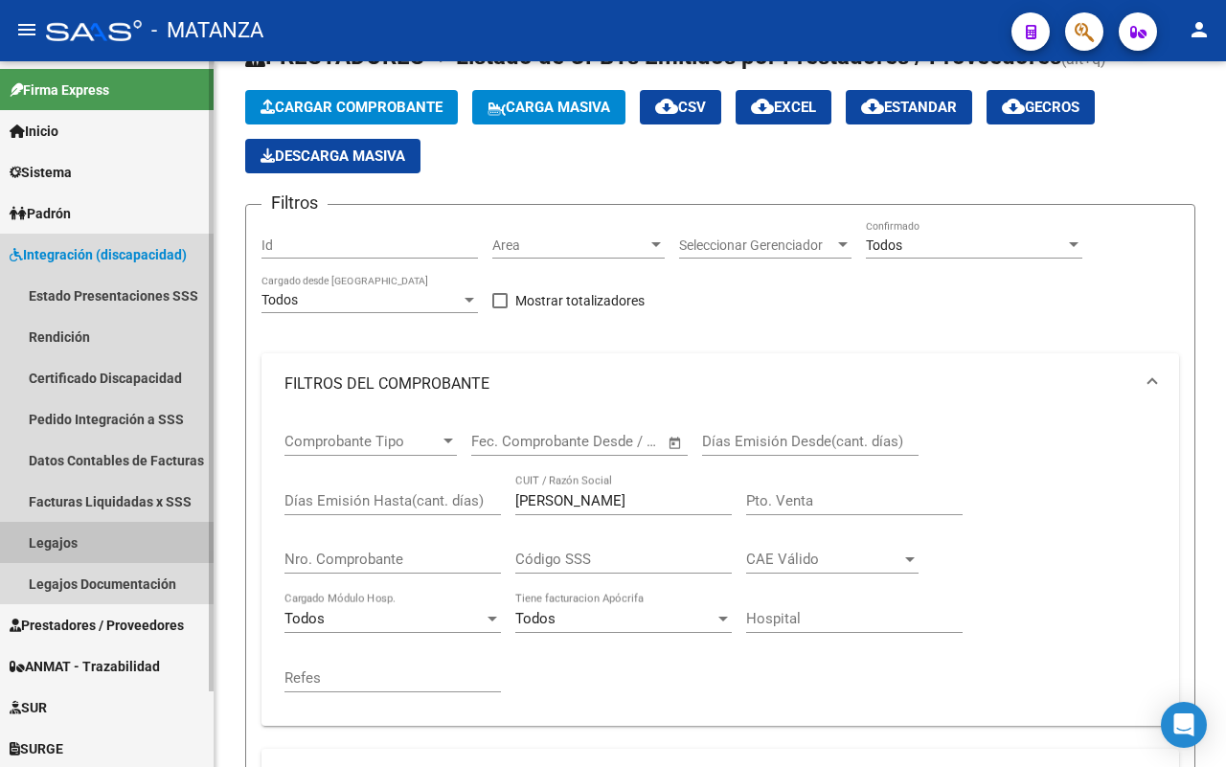
click at [88, 542] on link "Legajos" at bounding box center [107, 542] width 214 height 41
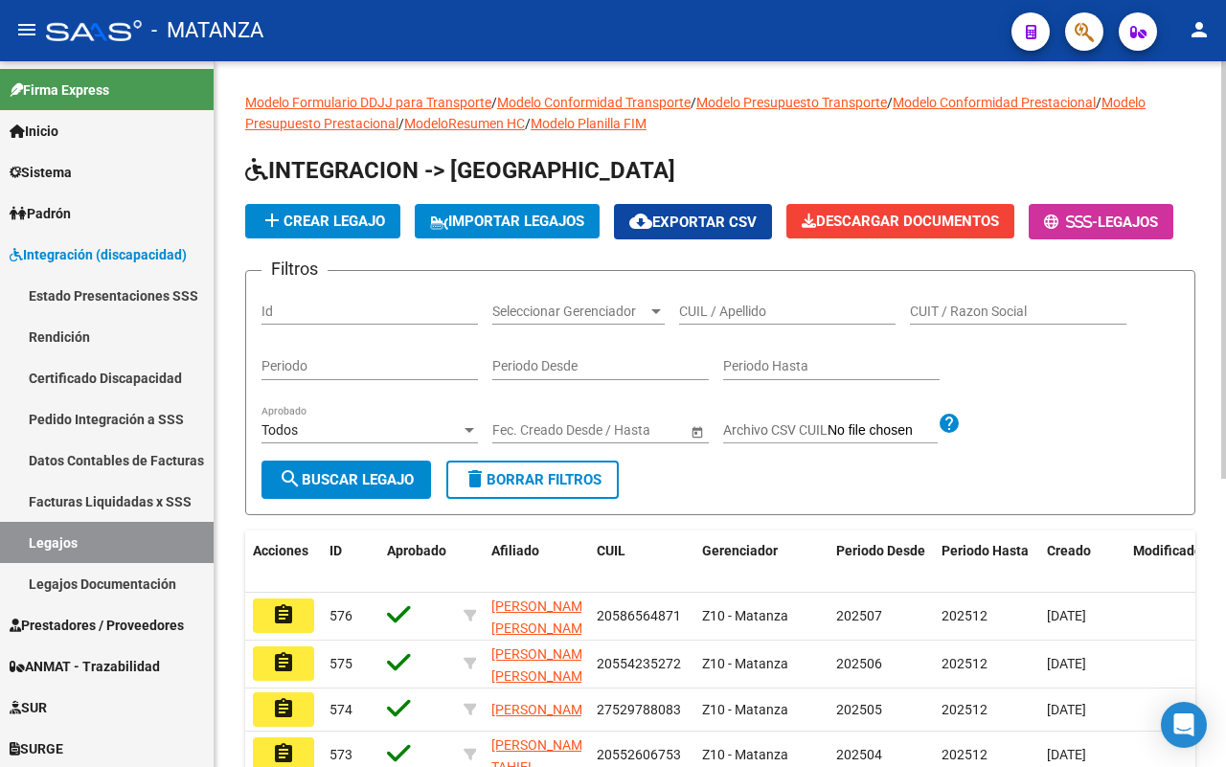
scroll to position [120, 0]
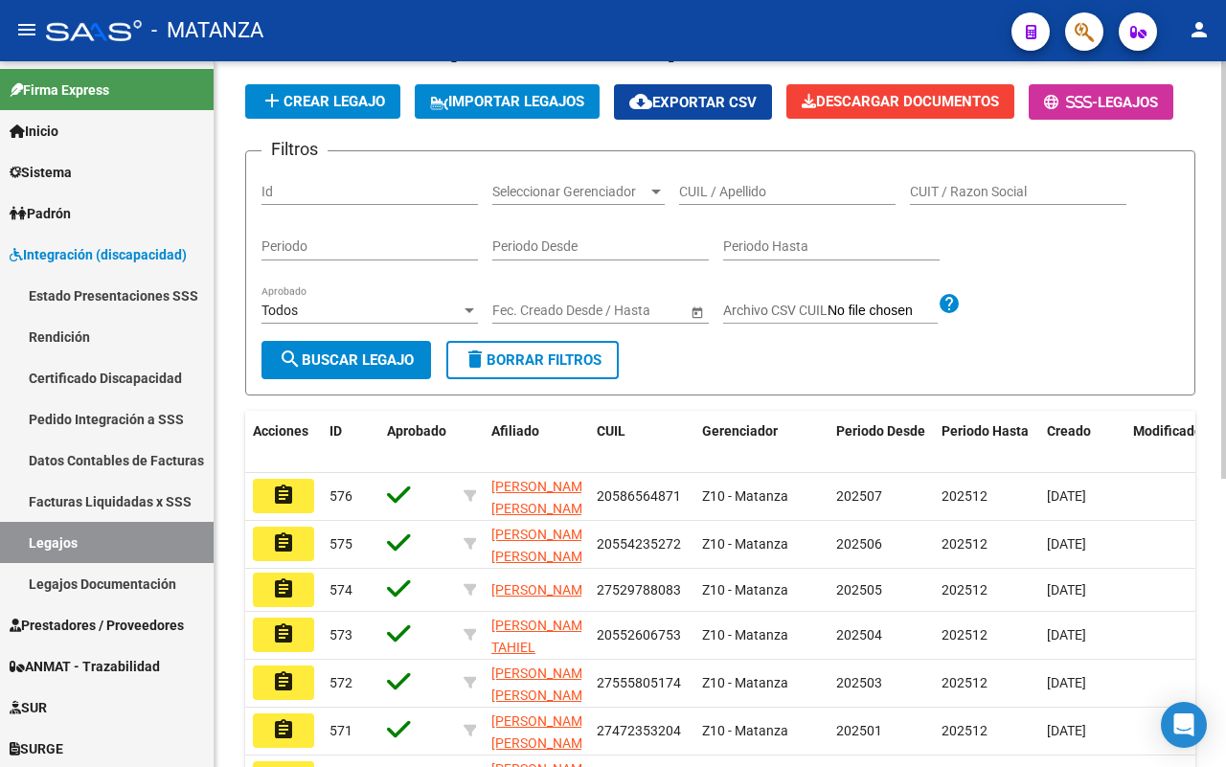
click at [724, 200] on input "CUIL / Apellido" at bounding box center [787, 192] width 216 height 16
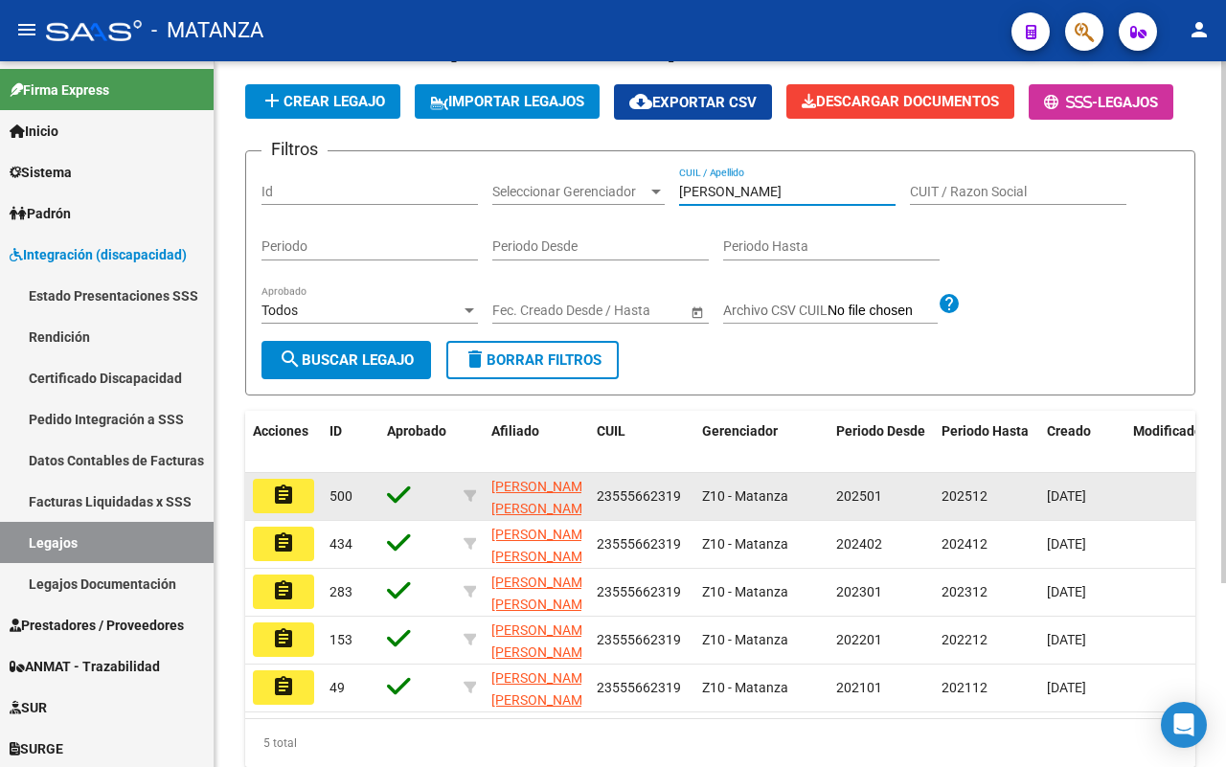
type input "[PERSON_NAME]"
click at [300, 513] on button "assignment" at bounding box center [283, 496] width 61 height 34
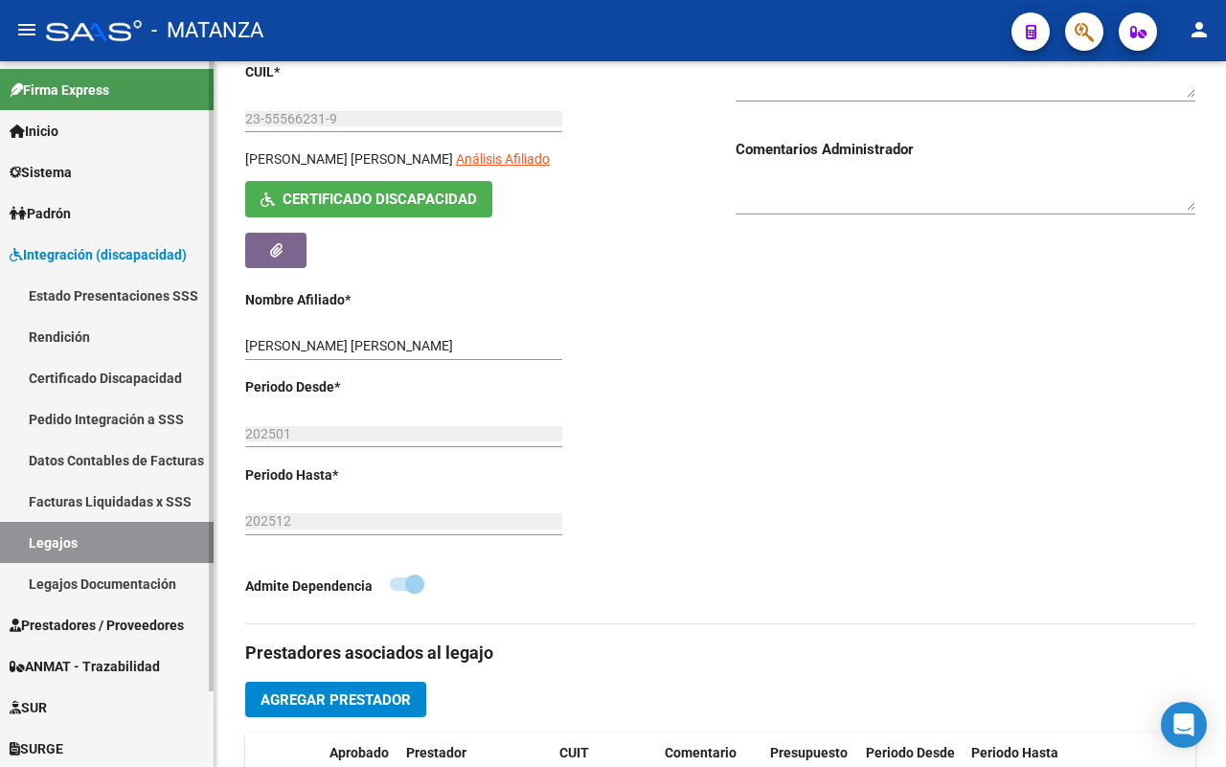
scroll to position [239, 0]
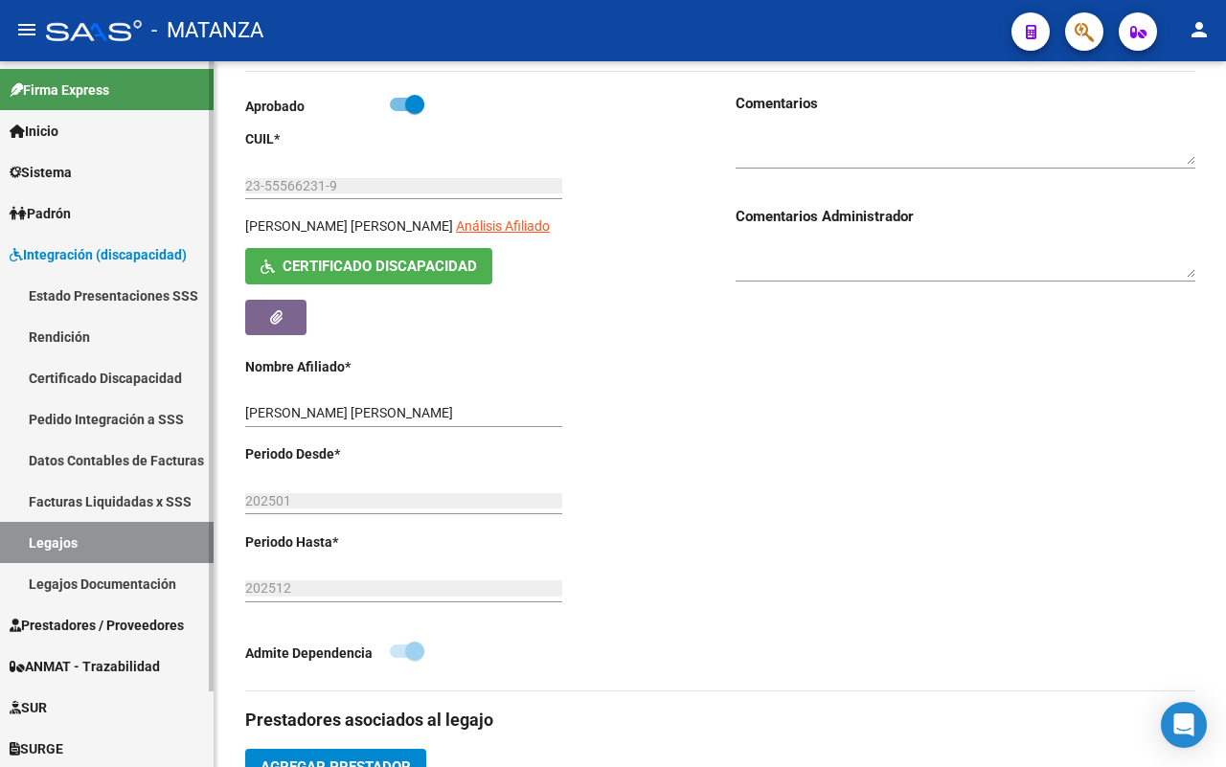
click at [105, 410] on link "Pedido Integración a SSS" at bounding box center [107, 418] width 214 height 41
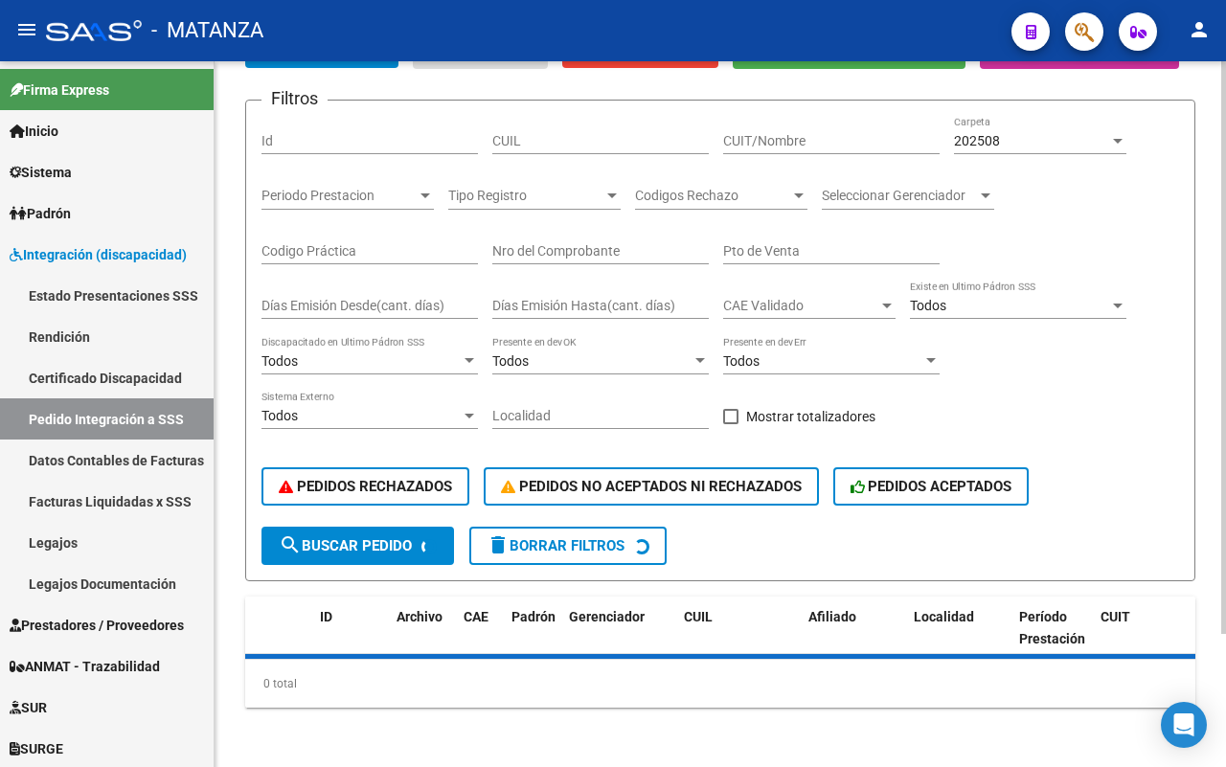
scroll to position [93, 0]
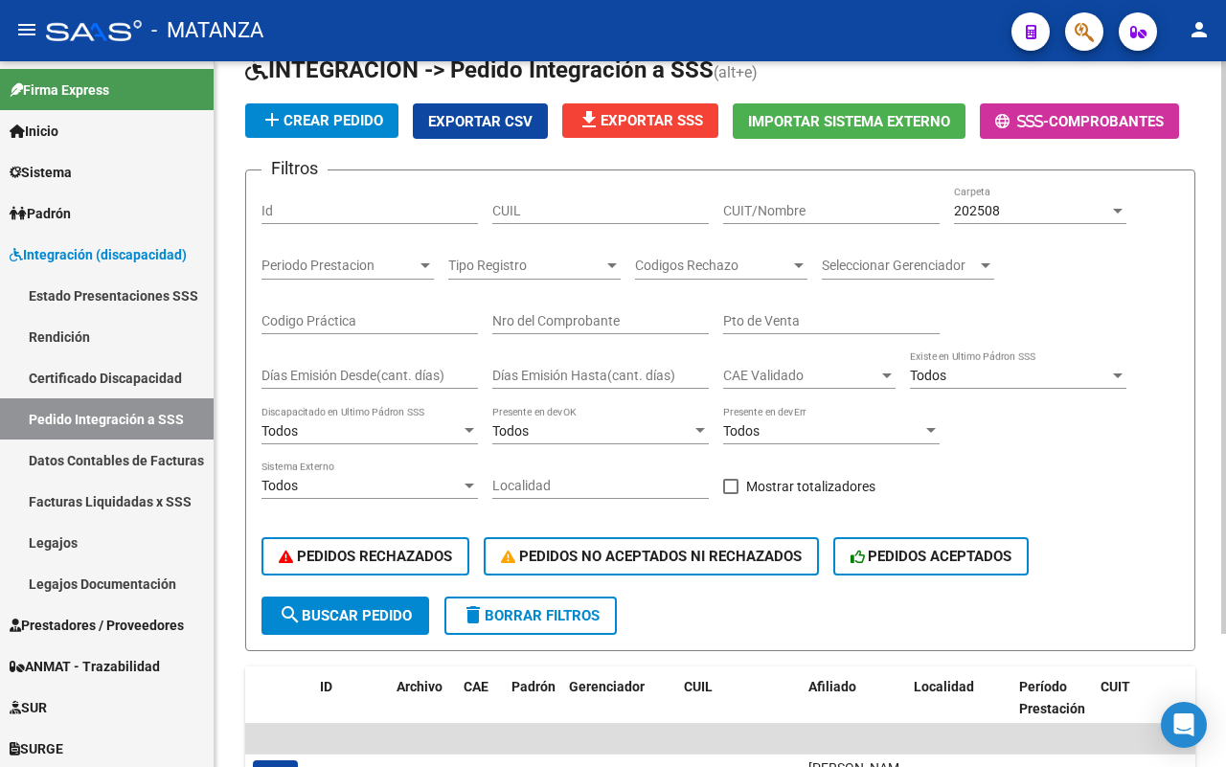
click at [1116, 139] on button "- Comprobantes" at bounding box center [1079, 120] width 199 height 35
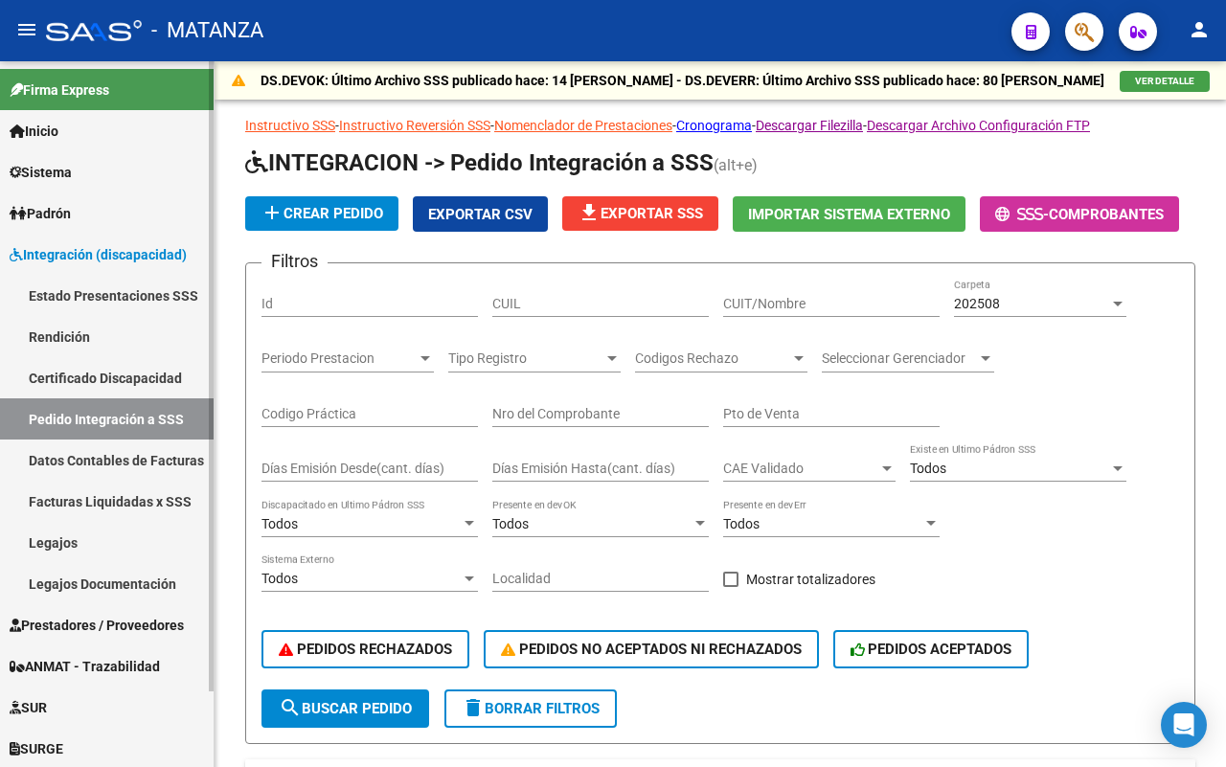
click at [123, 204] on link "Padrón" at bounding box center [107, 213] width 214 height 41
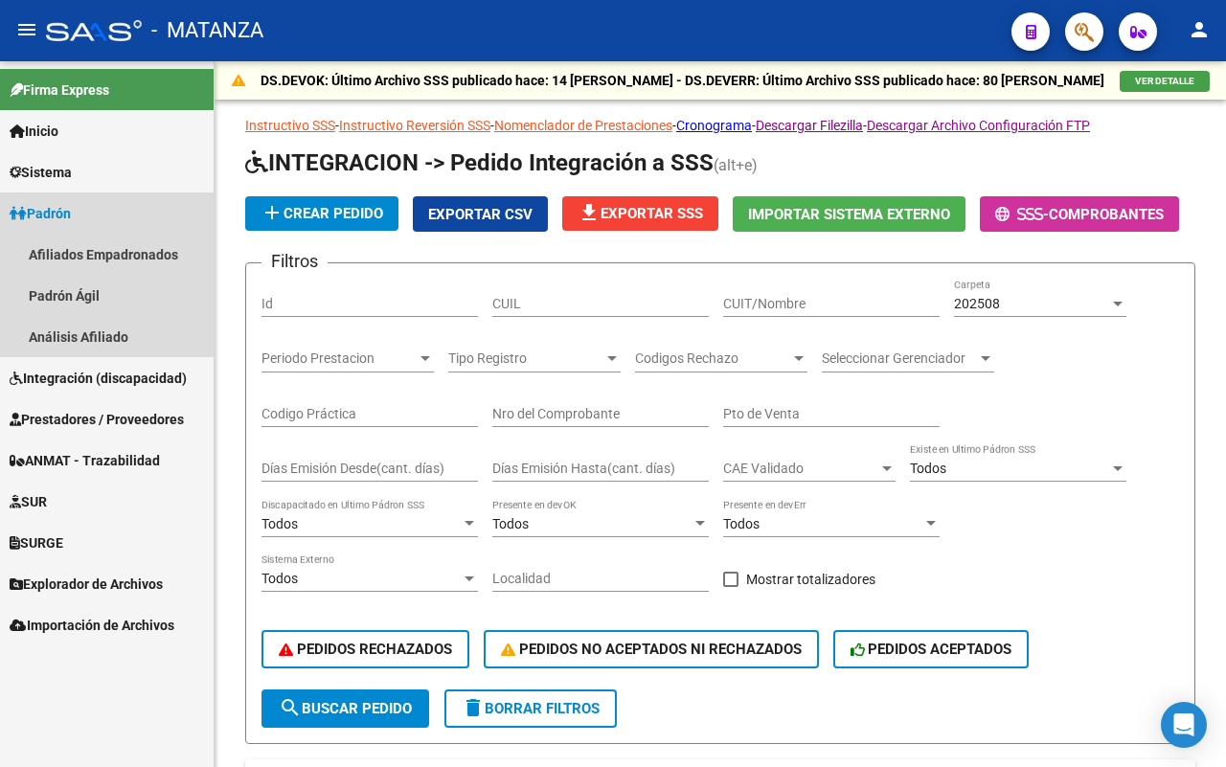
click at [121, 204] on link "Padrón" at bounding box center [107, 213] width 214 height 41
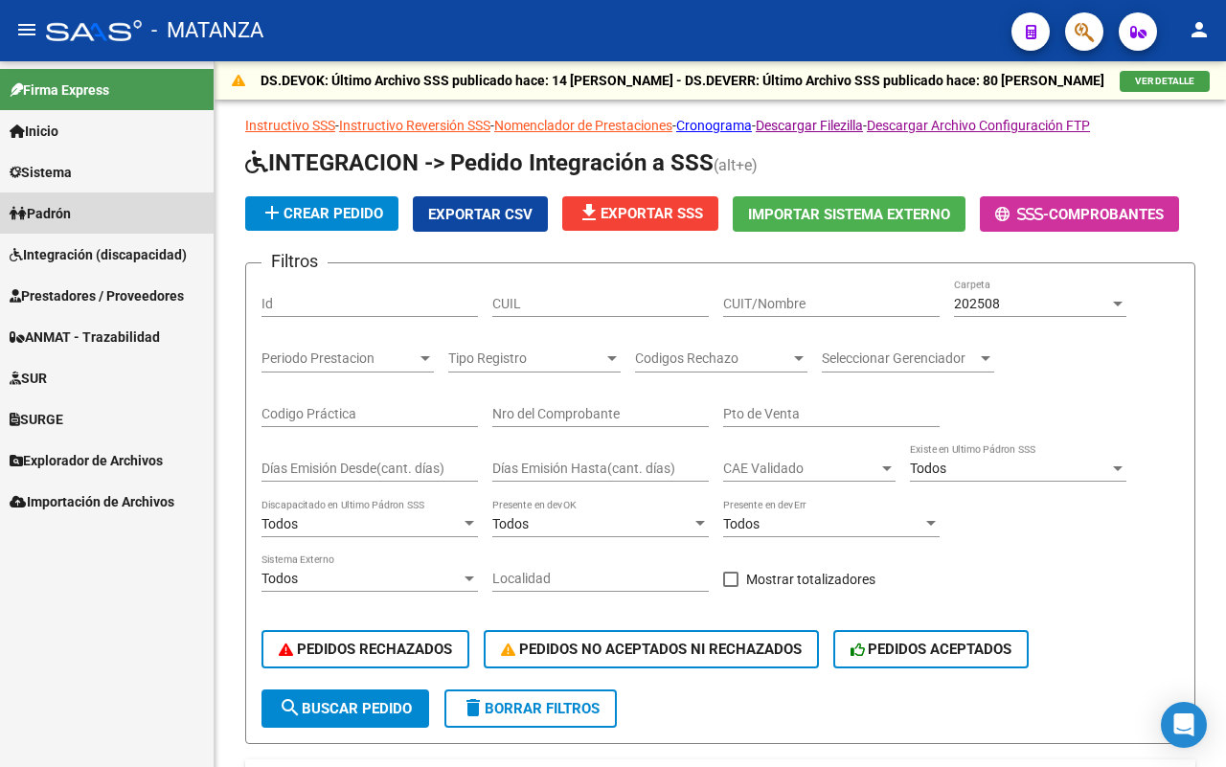
click at [120, 204] on link "Padrón" at bounding box center [107, 213] width 214 height 41
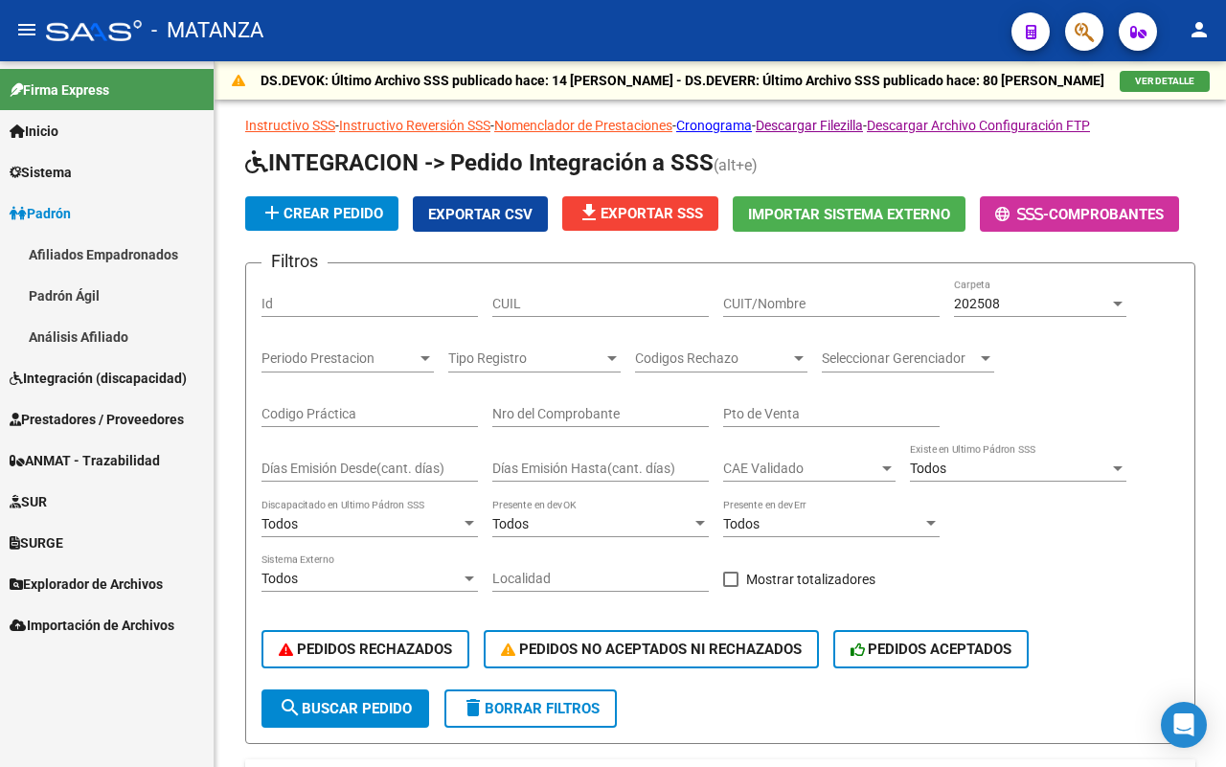
click at [115, 250] on link "Afiliados Empadronados" at bounding box center [107, 254] width 214 height 41
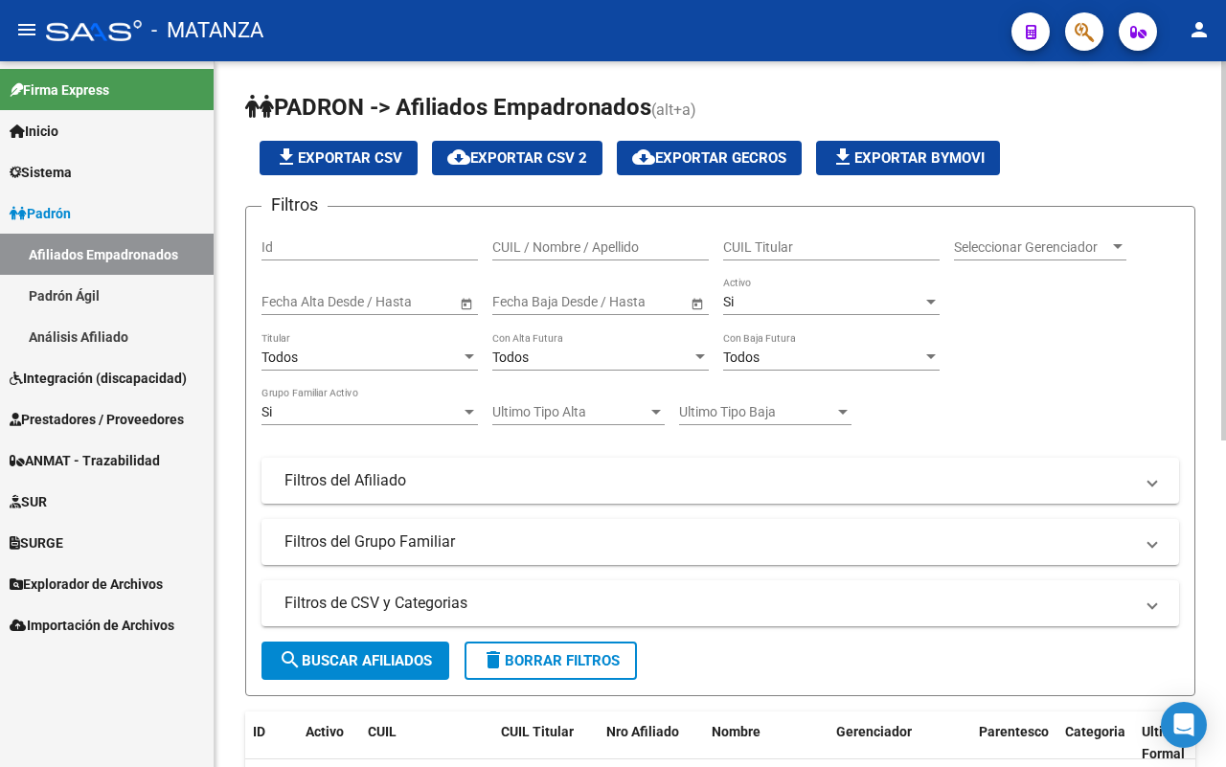
click at [581, 246] on input "CUIL / Nombre / Apellido" at bounding box center [600, 247] width 216 height 16
paste input "20554235272"
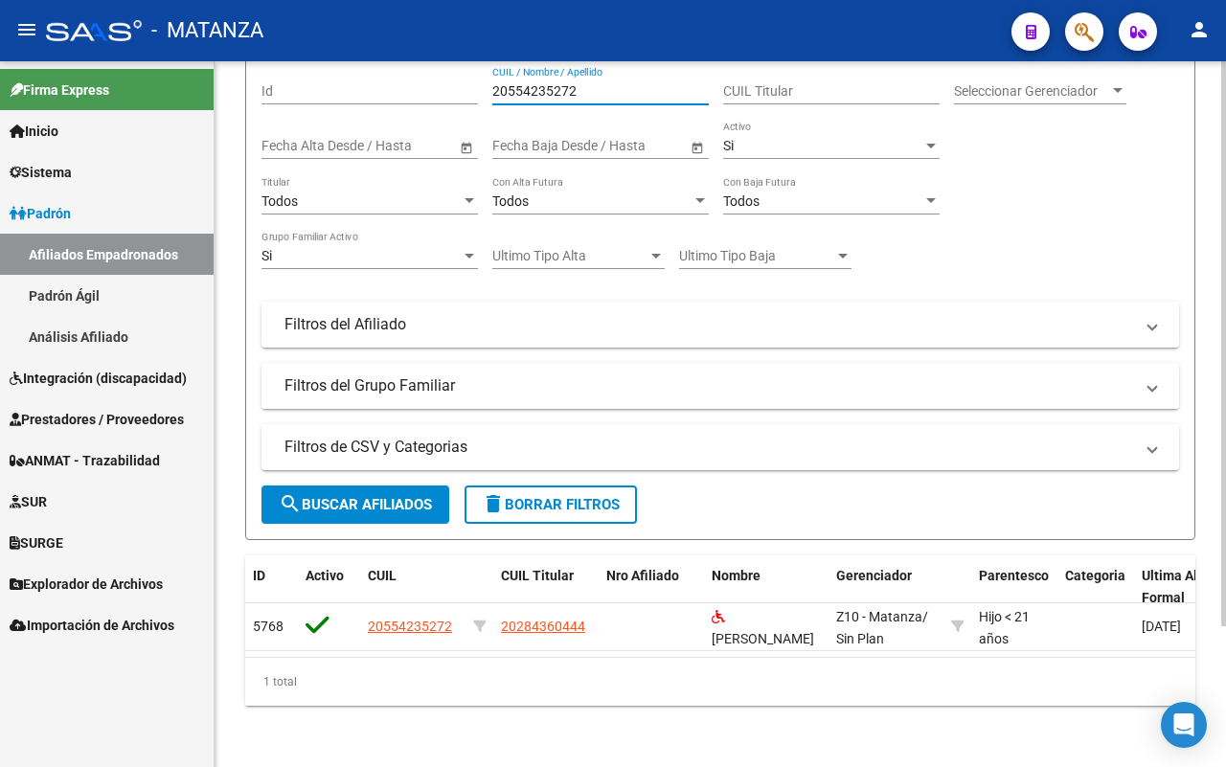
scroll to position [174, 0]
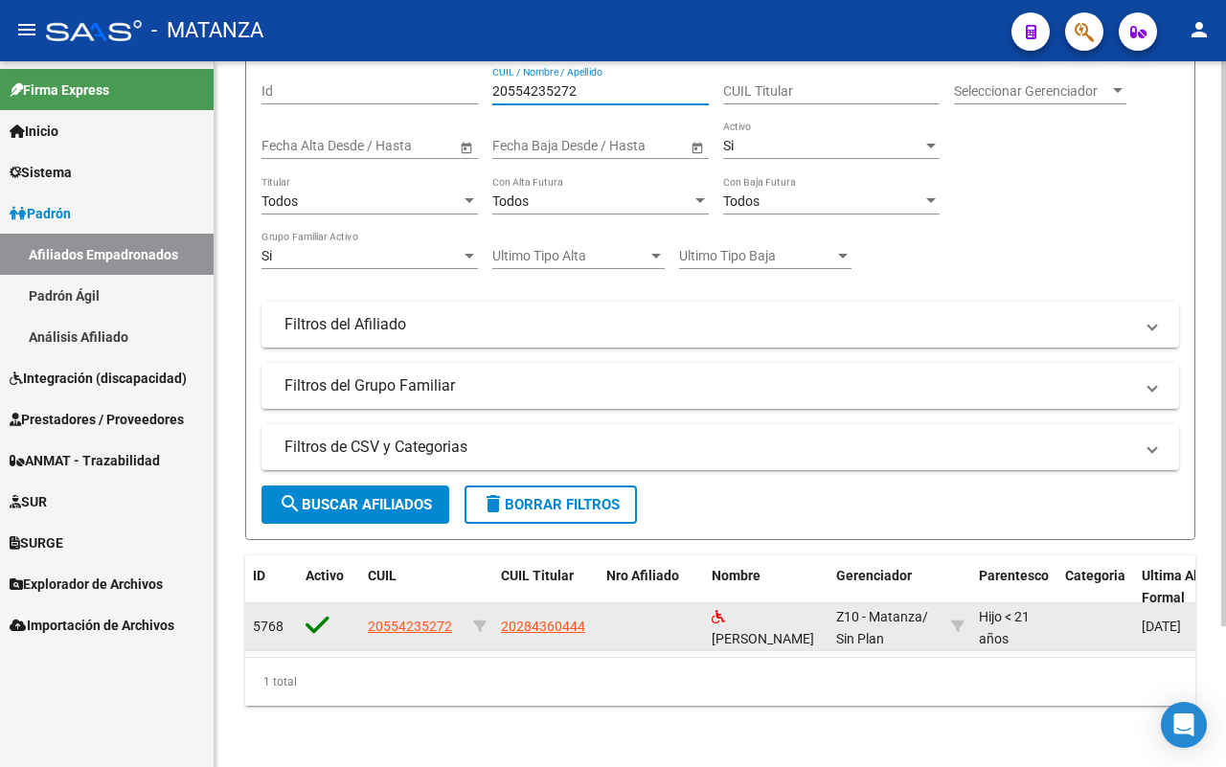
type input "20554235272"
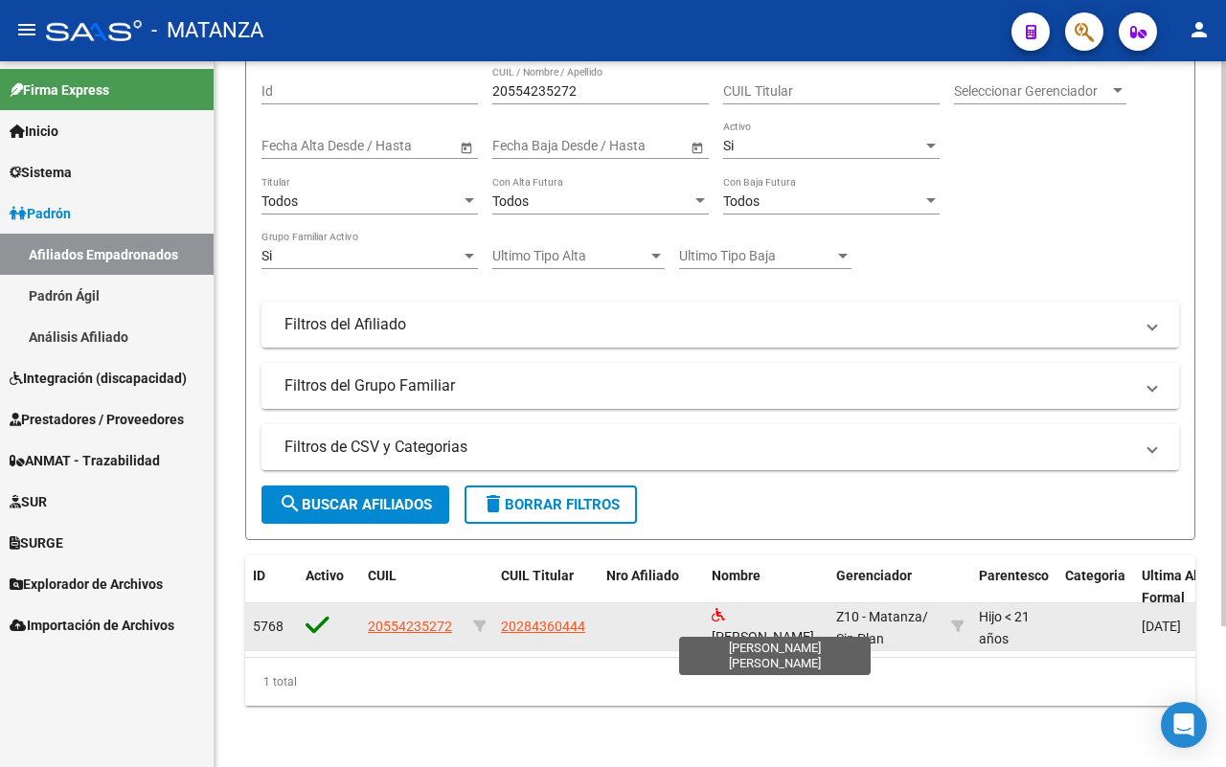
scroll to position [0, 0]
drag, startPoint x: 817, startPoint y: 621, endPoint x: 744, endPoint y: 600, distance: 75.5
click at [731, 606] on div "[PERSON_NAME] [PERSON_NAME]" at bounding box center [766, 626] width 109 height 40
copy span "[PERSON_NAME]"
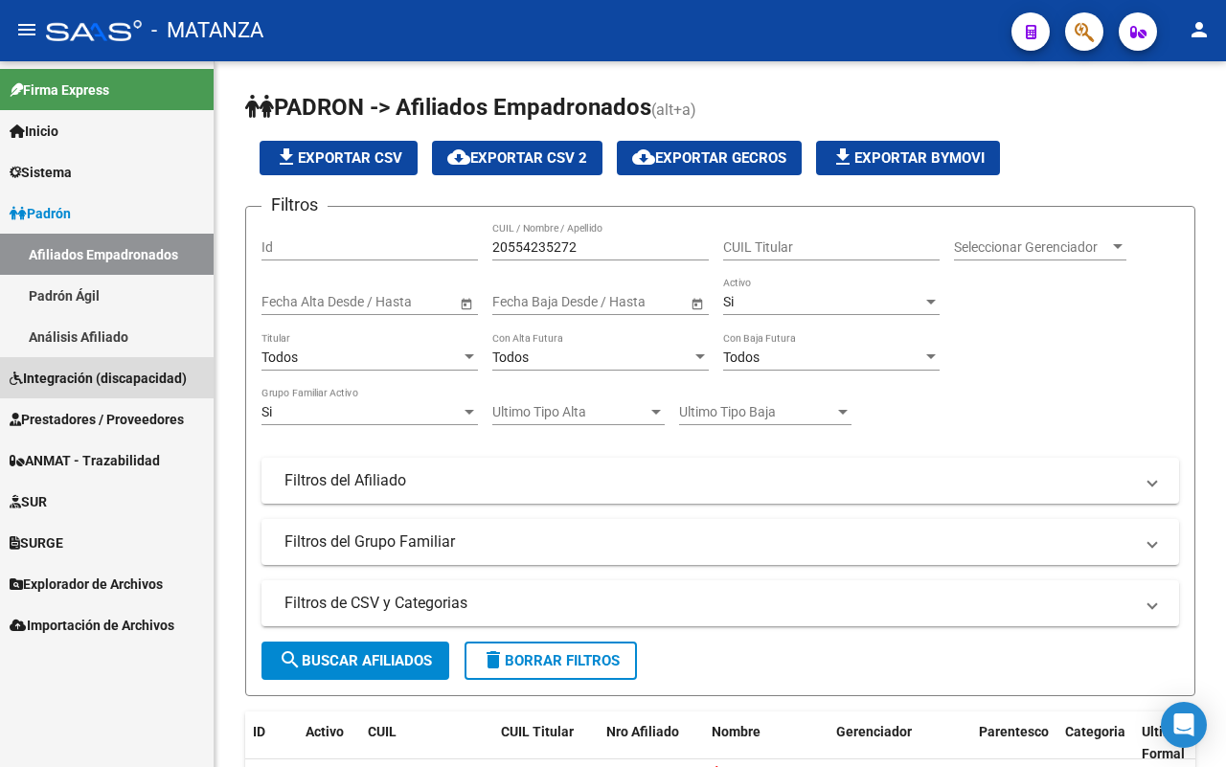
click at [134, 371] on span "Integración (discapacidad)" at bounding box center [98, 378] width 177 height 21
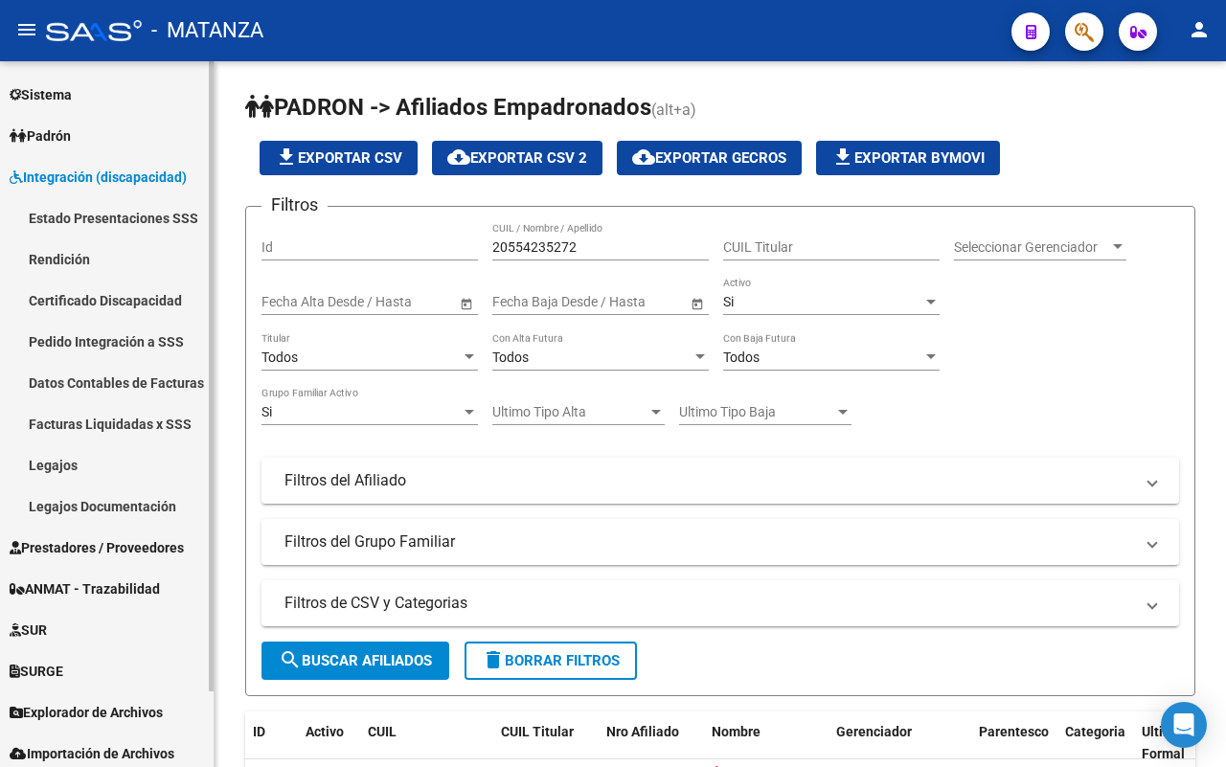
scroll to position [83, 0]
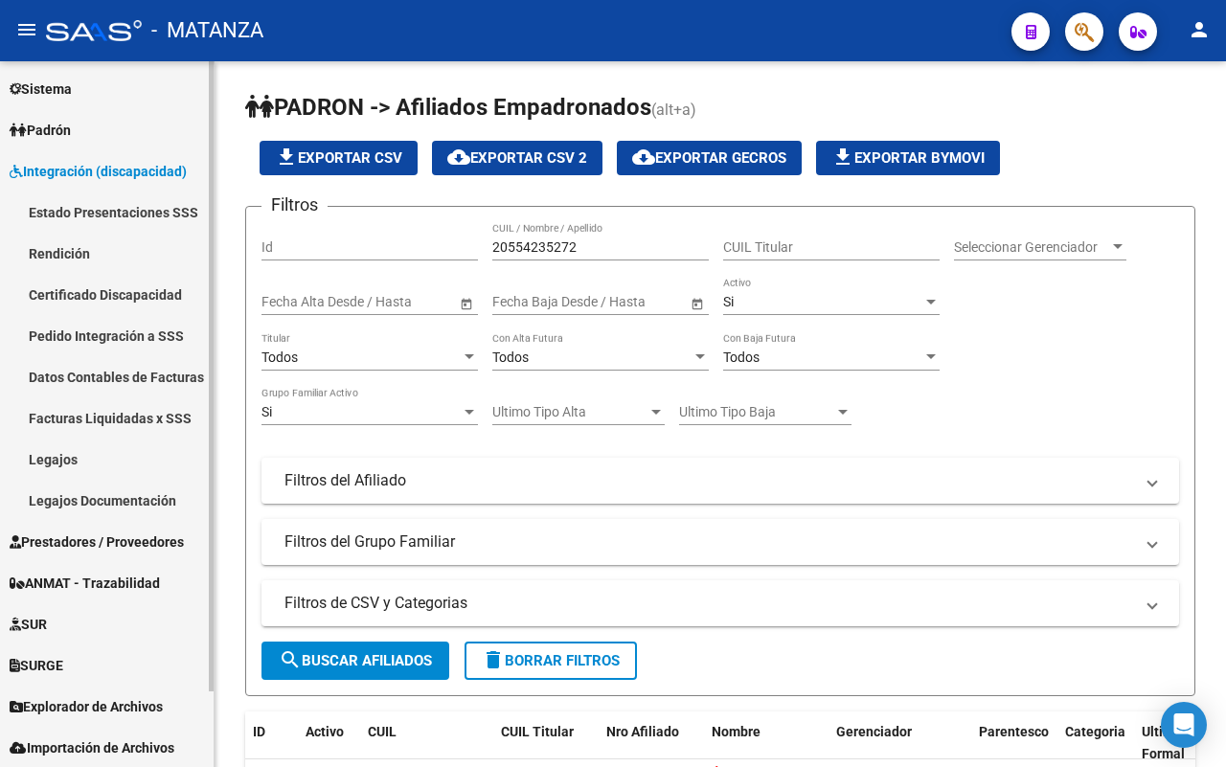
click at [121, 539] on span "Prestadores / Proveedores" at bounding box center [97, 542] width 174 height 21
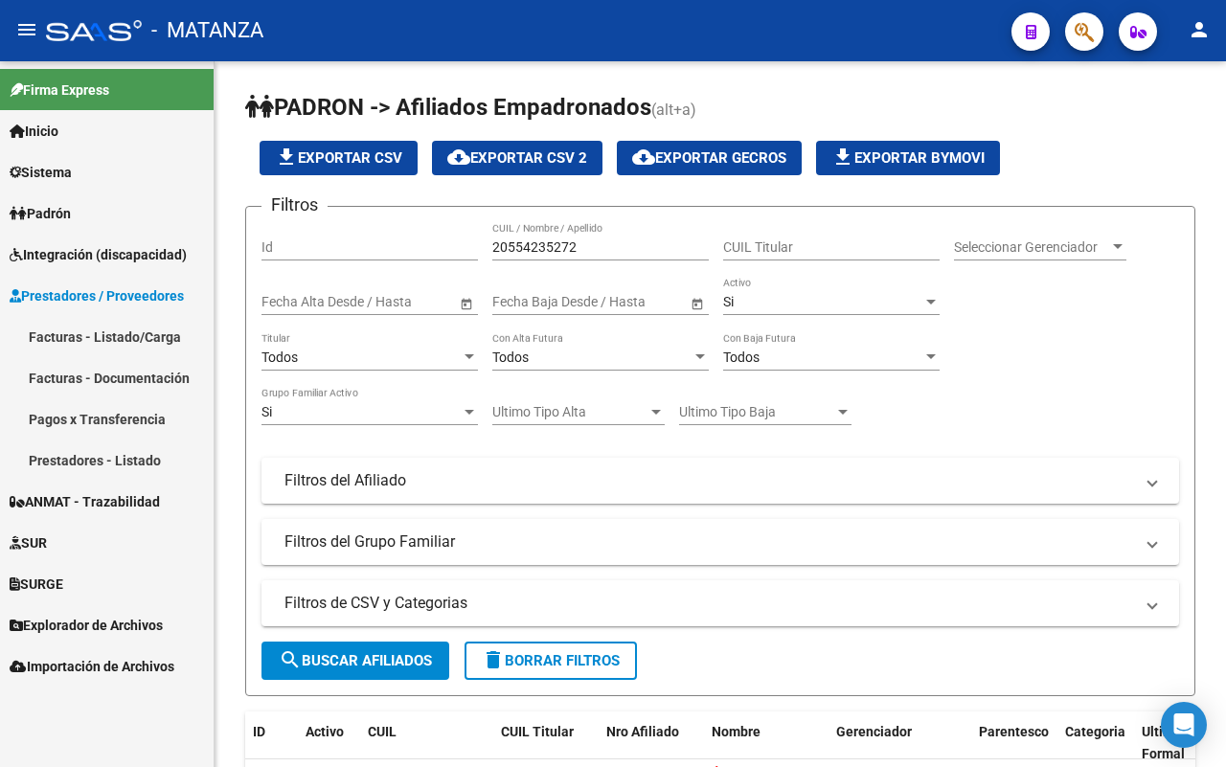
scroll to position [0, 0]
click at [125, 240] on link "Integración (discapacidad)" at bounding box center [107, 254] width 214 height 41
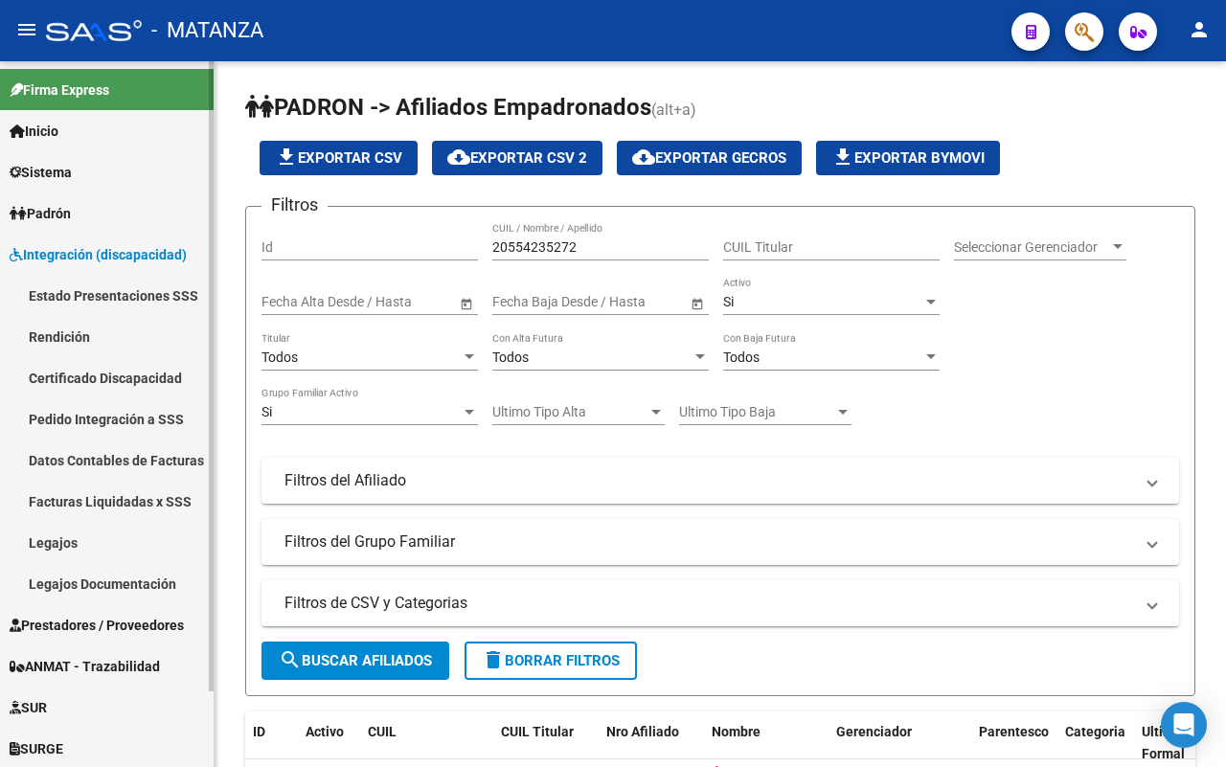
click at [132, 503] on link "Facturas Liquidadas x SSS" at bounding box center [107, 501] width 214 height 41
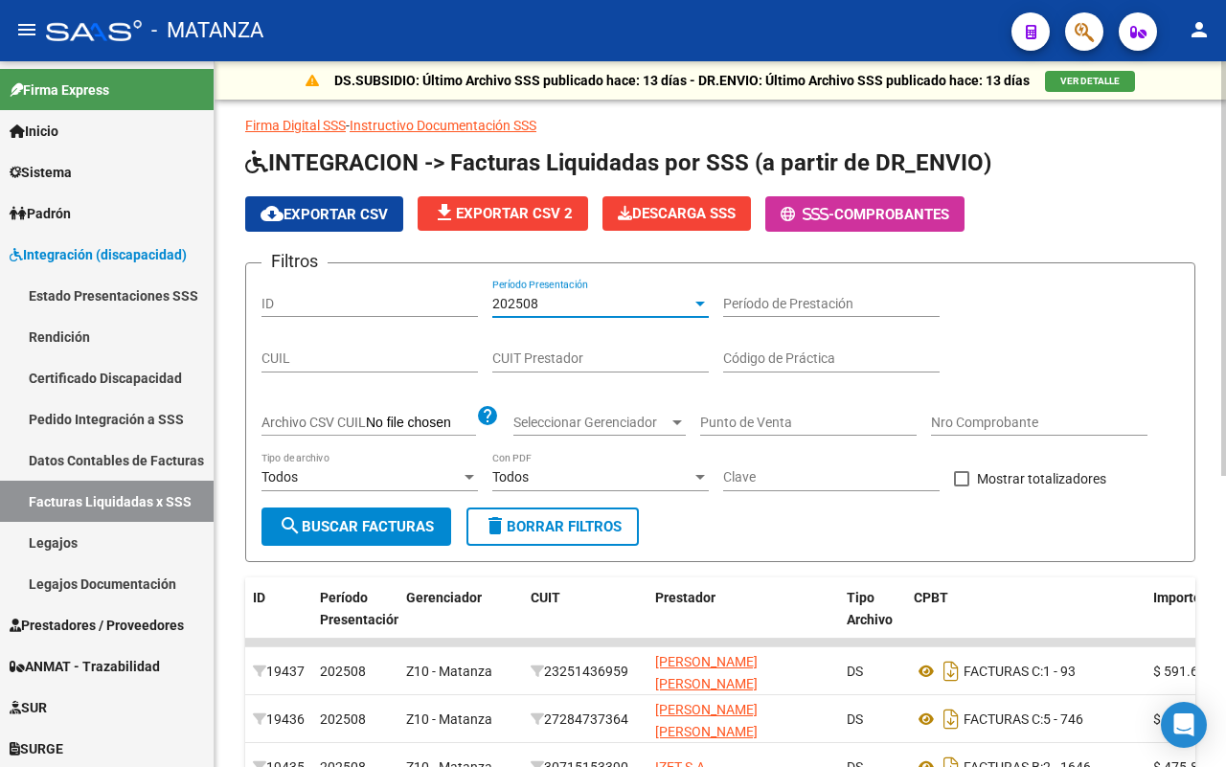
click at [648, 299] on div "202508" at bounding box center [591, 304] width 199 height 16
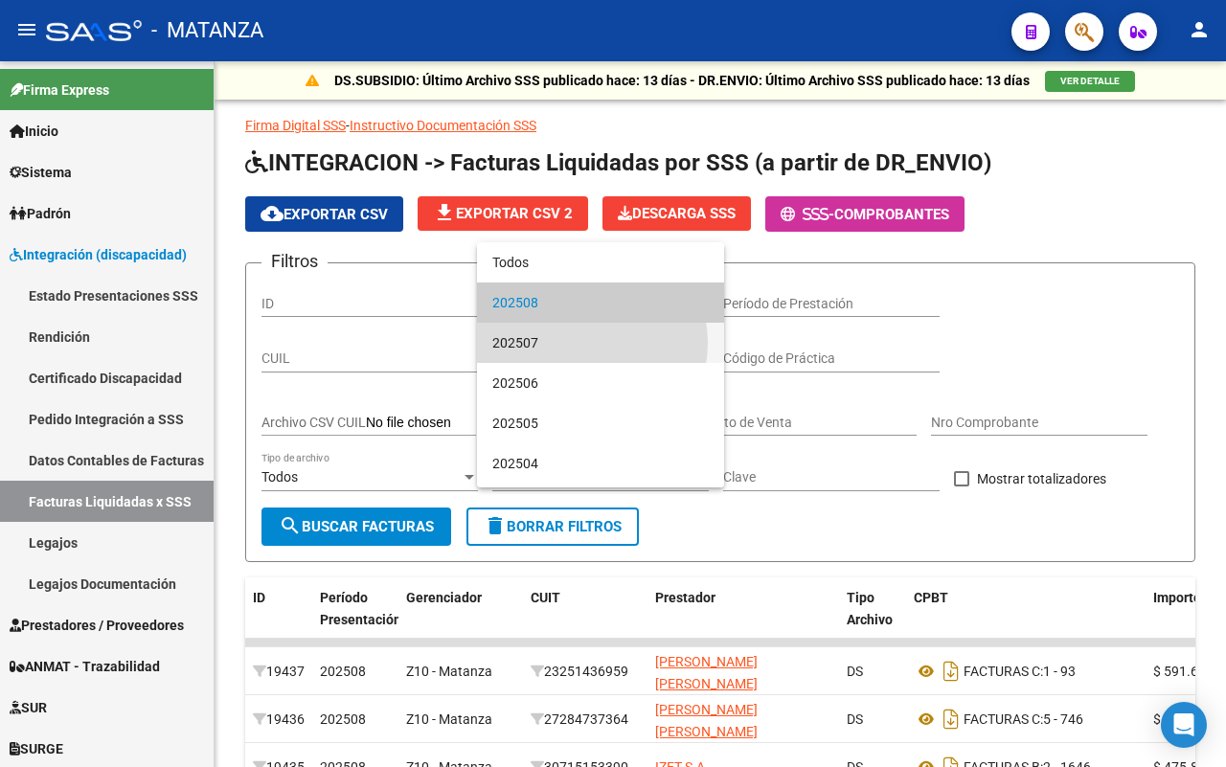
click at [585, 343] on span "202507" at bounding box center [600, 343] width 216 height 40
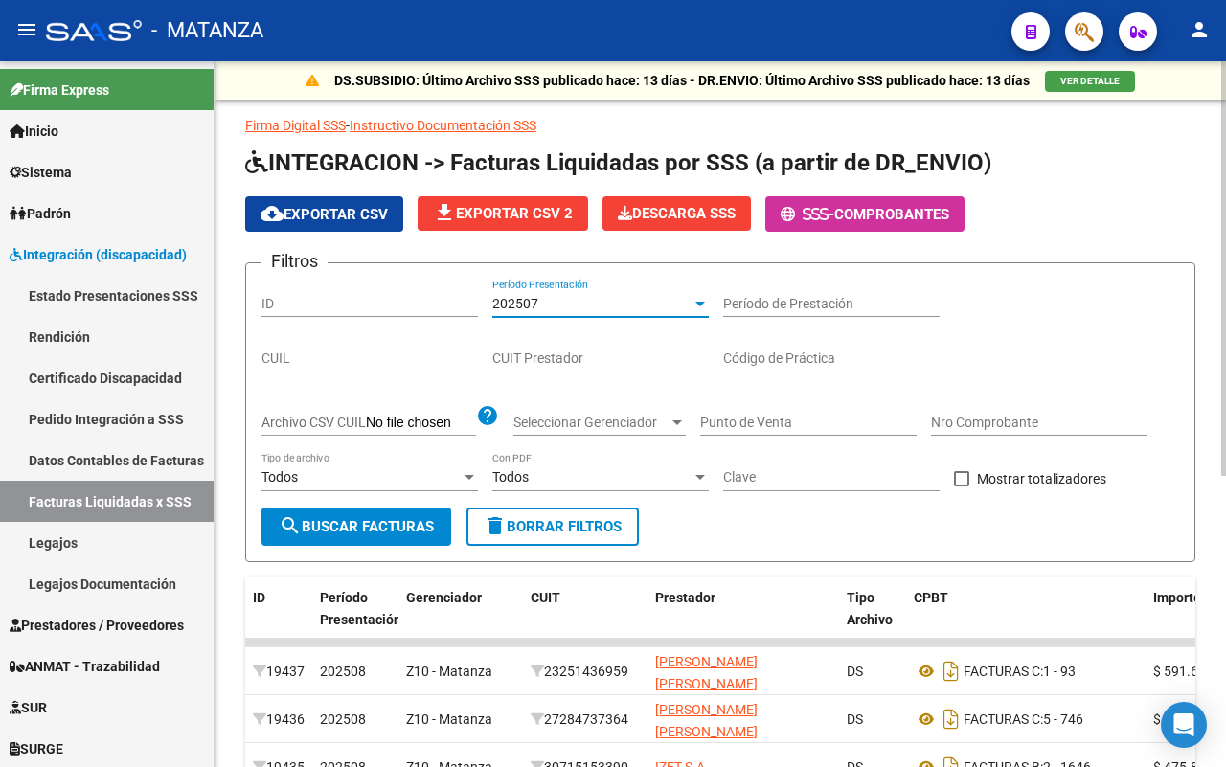
click at [379, 529] on span "search Buscar Facturas" at bounding box center [356, 526] width 155 height 17
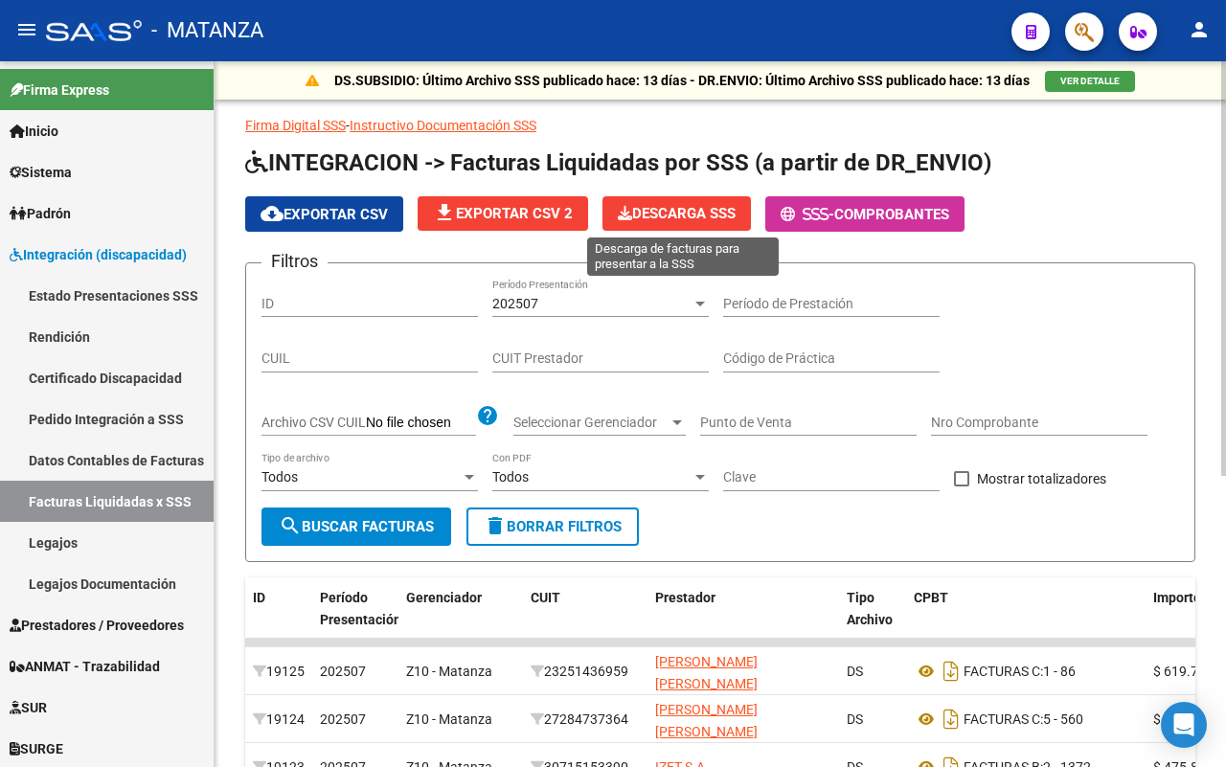
click at [653, 217] on span "Descarga SSS" at bounding box center [677, 213] width 118 height 17
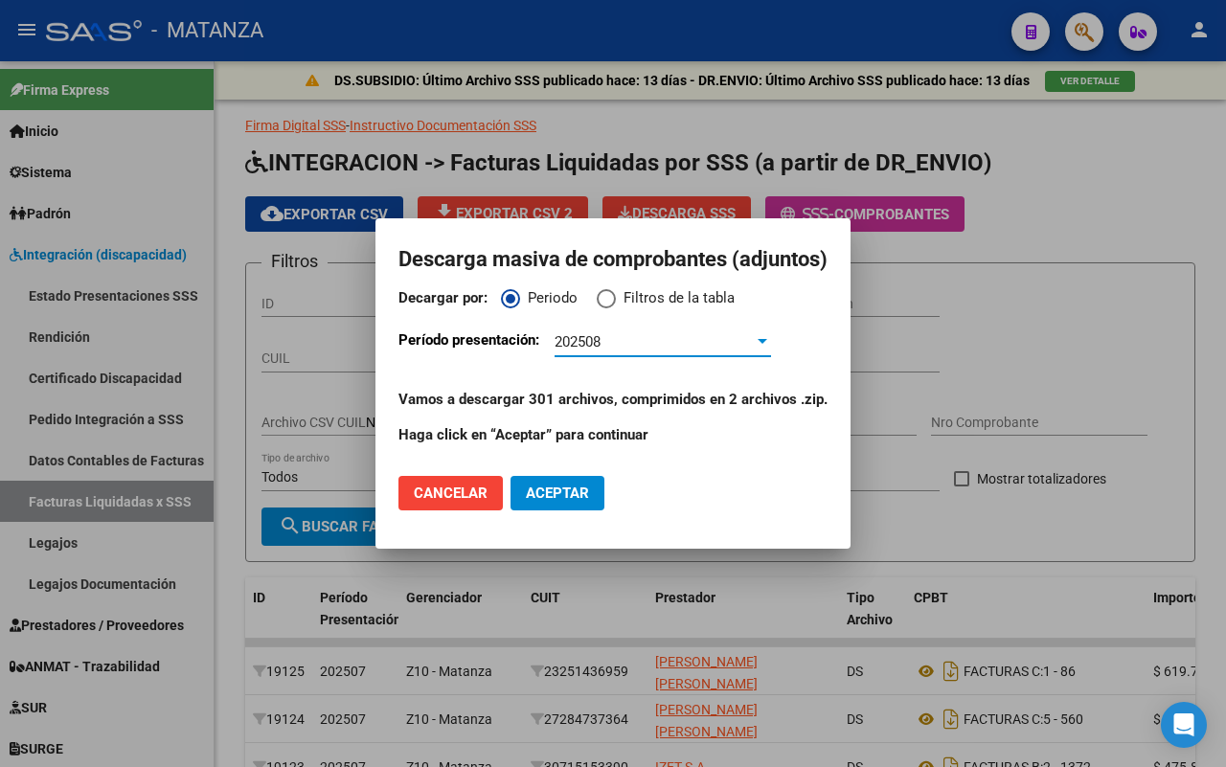
click at [678, 348] on div "202508" at bounding box center [654, 341] width 199 height 17
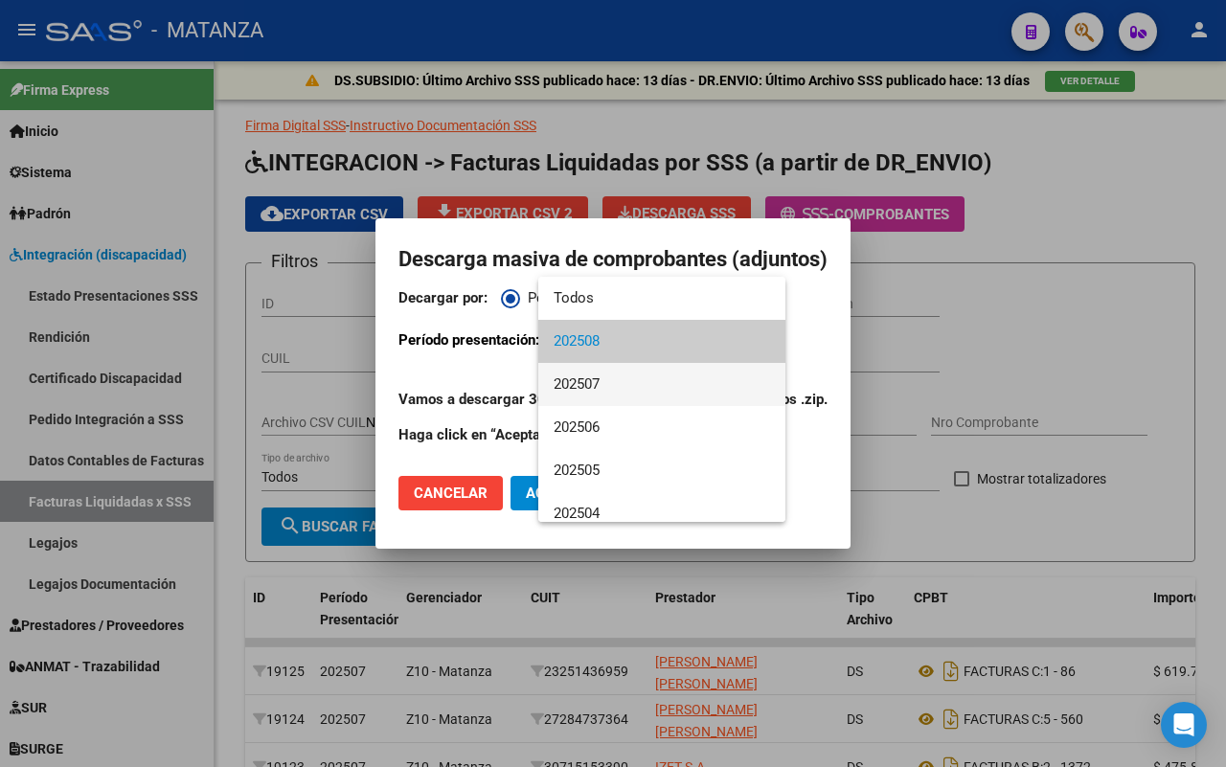
click at [630, 386] on span "202507" at bounding box center [662, 384] width 216 height 43
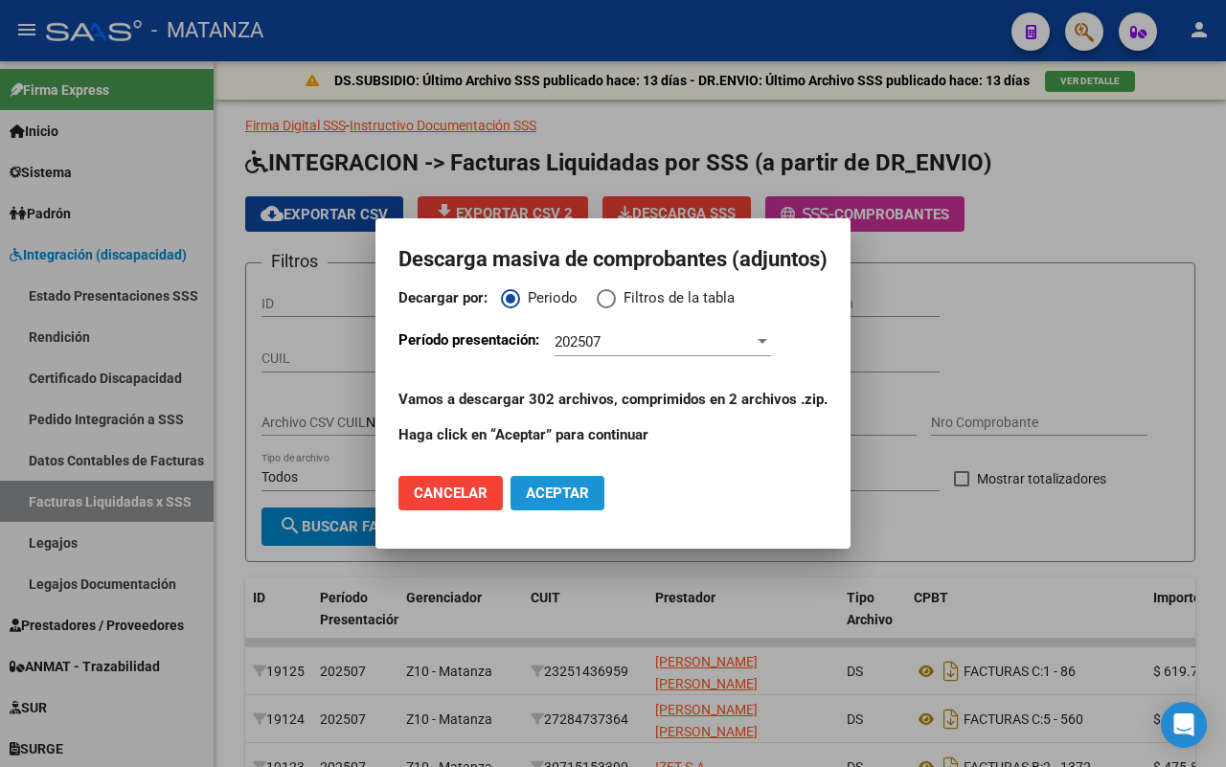
click at [595, 498] on button "Aceptar" at bounding box center [557, 493] width 94 height 34
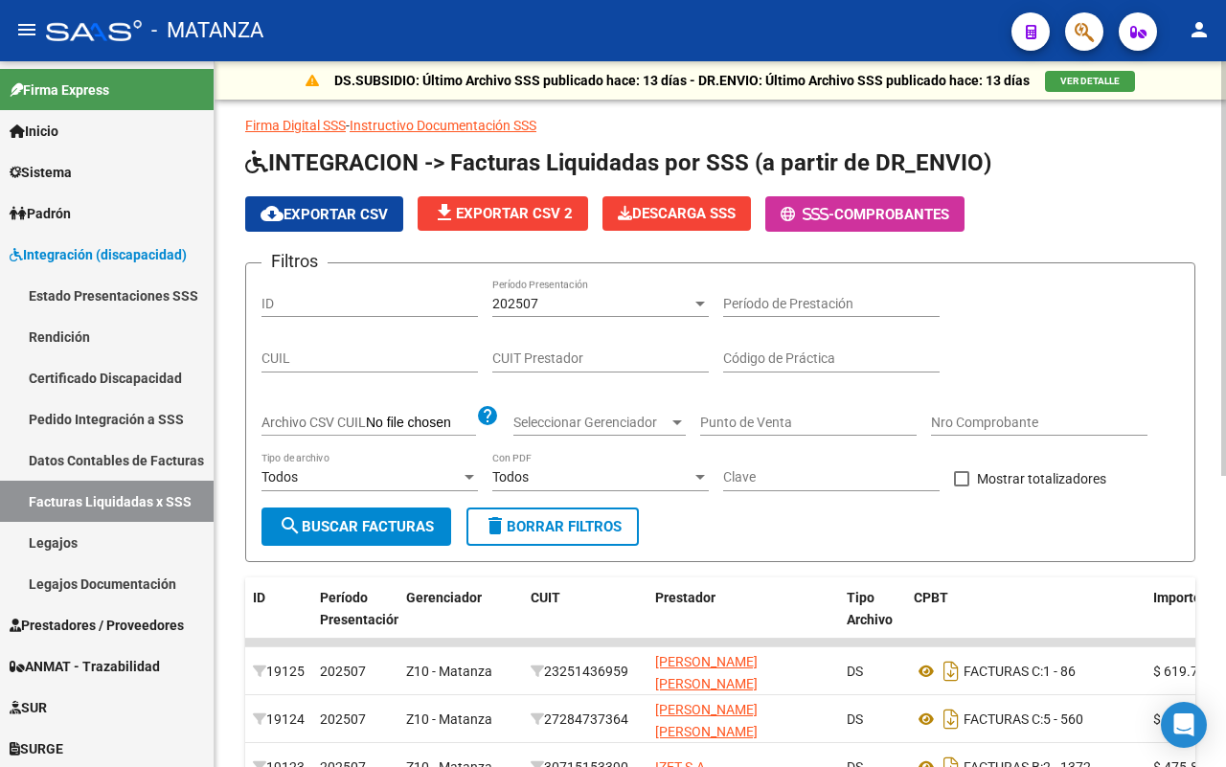
click at [1136, 170] on h1 "INTEGRACION -> Facturas Liquidadas por SSS (a partir de DR_ENVIO)" at bounding box center [720, 164] width 950 height 34
click at [568, 298] on div "202507" at bounding box center [591, 304] width 199 height 16
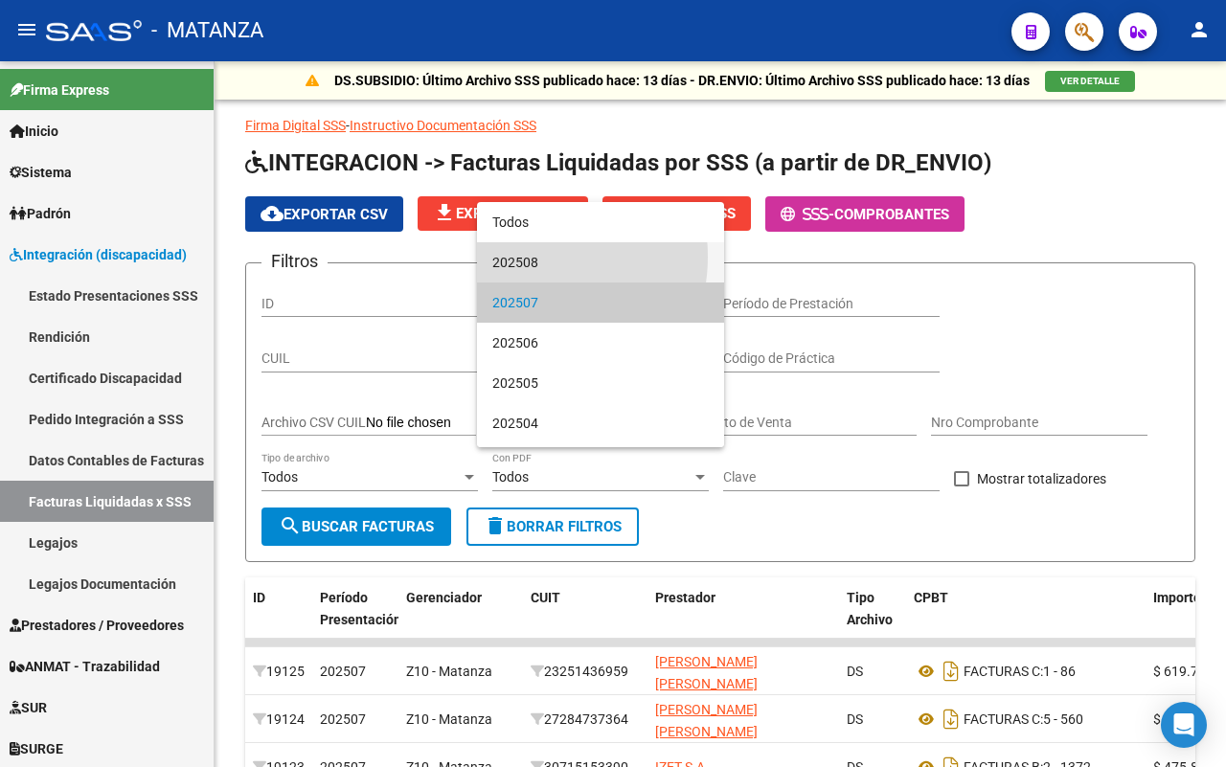
click at [518, 257] on span "202508" at bounding box center [600, 262] width 216 height 40
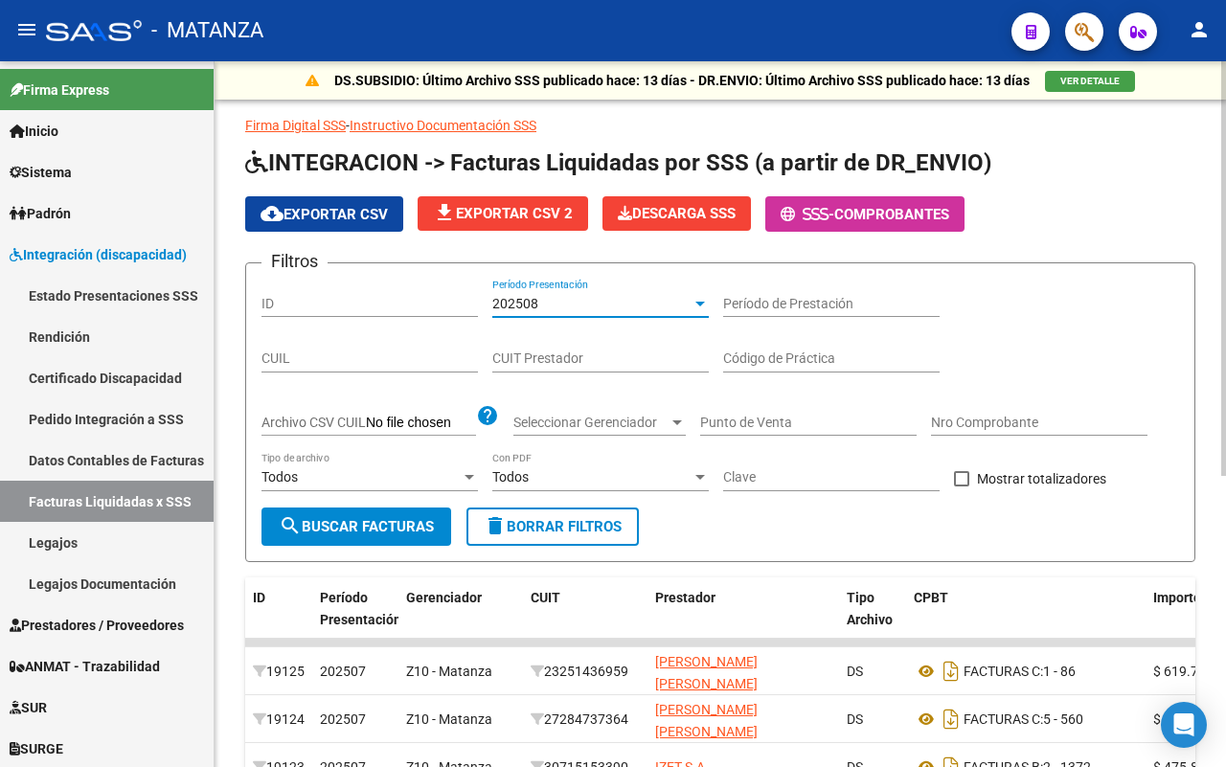
click at [364, 528] on span "search Buscar Facturas" at bounding box center [356, 526] width 155 height 17
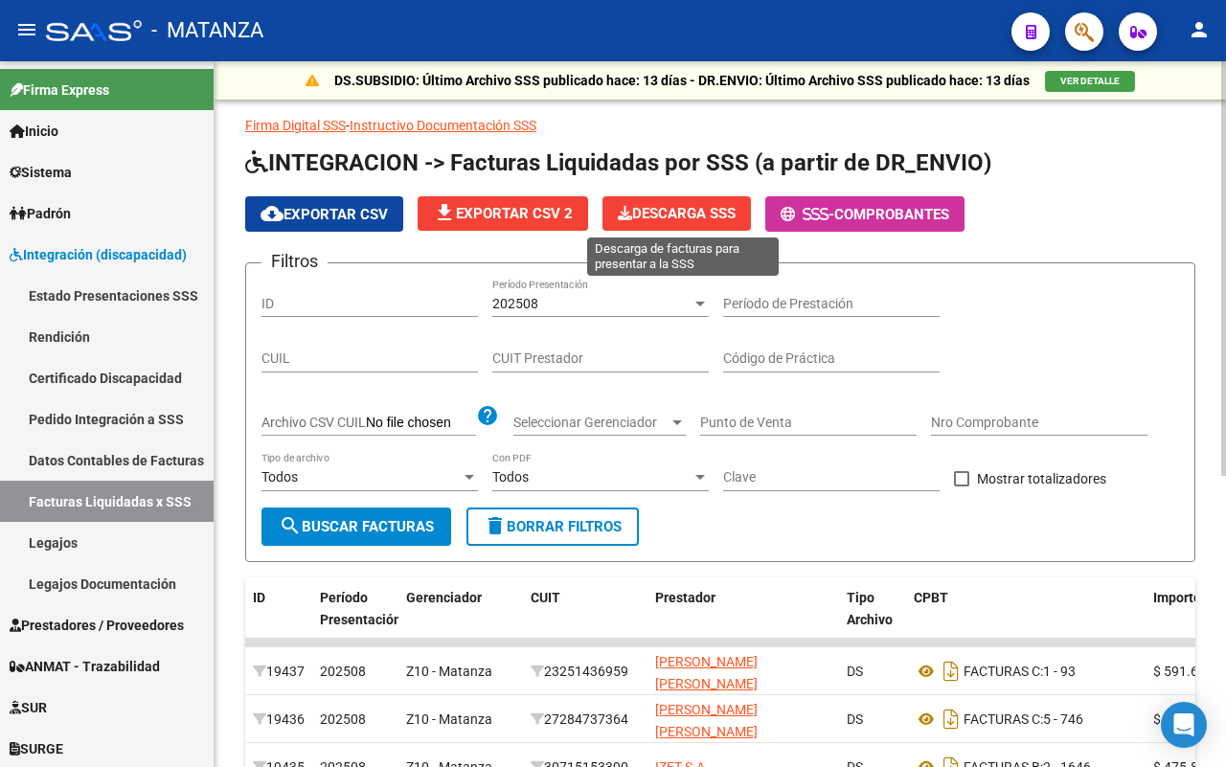
click at [668, 209] on span "Descarga SSS" at bounding box center [677, 213] width 118 height 17
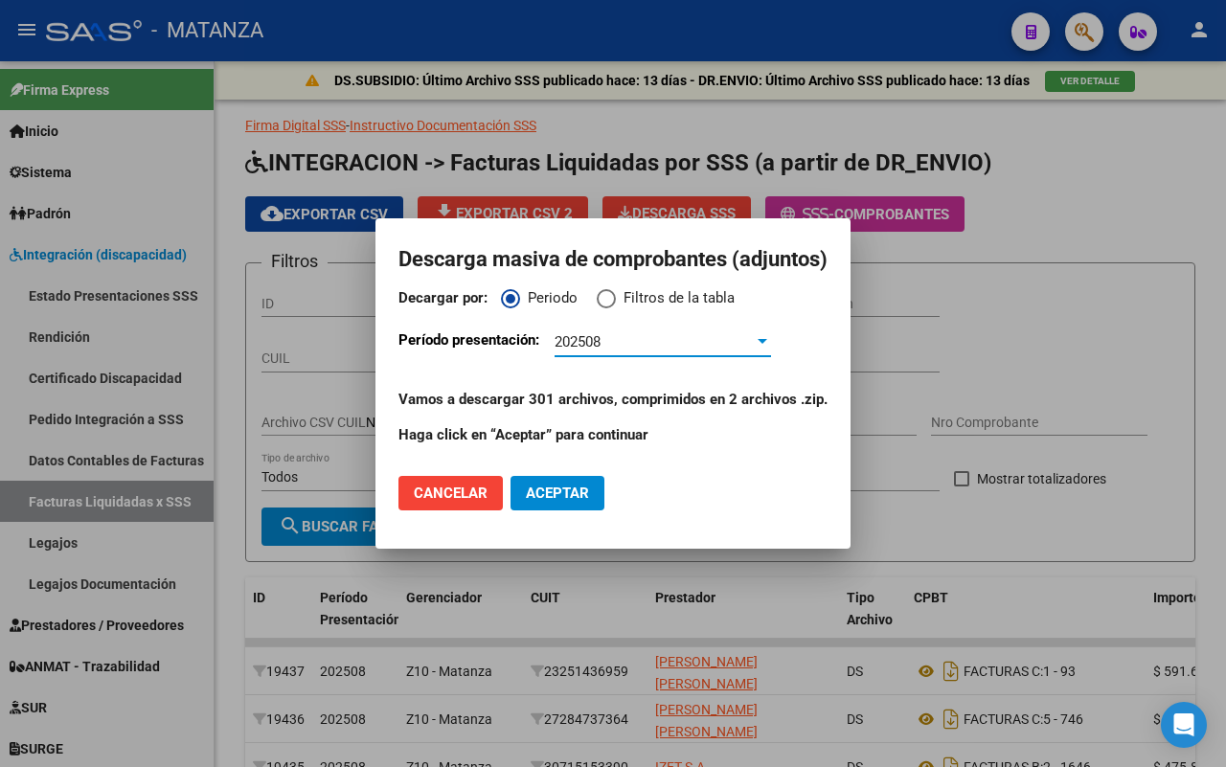
click at [548, 498] on span "Aceptar" at bounding box center [557, 493] width 63 height 17
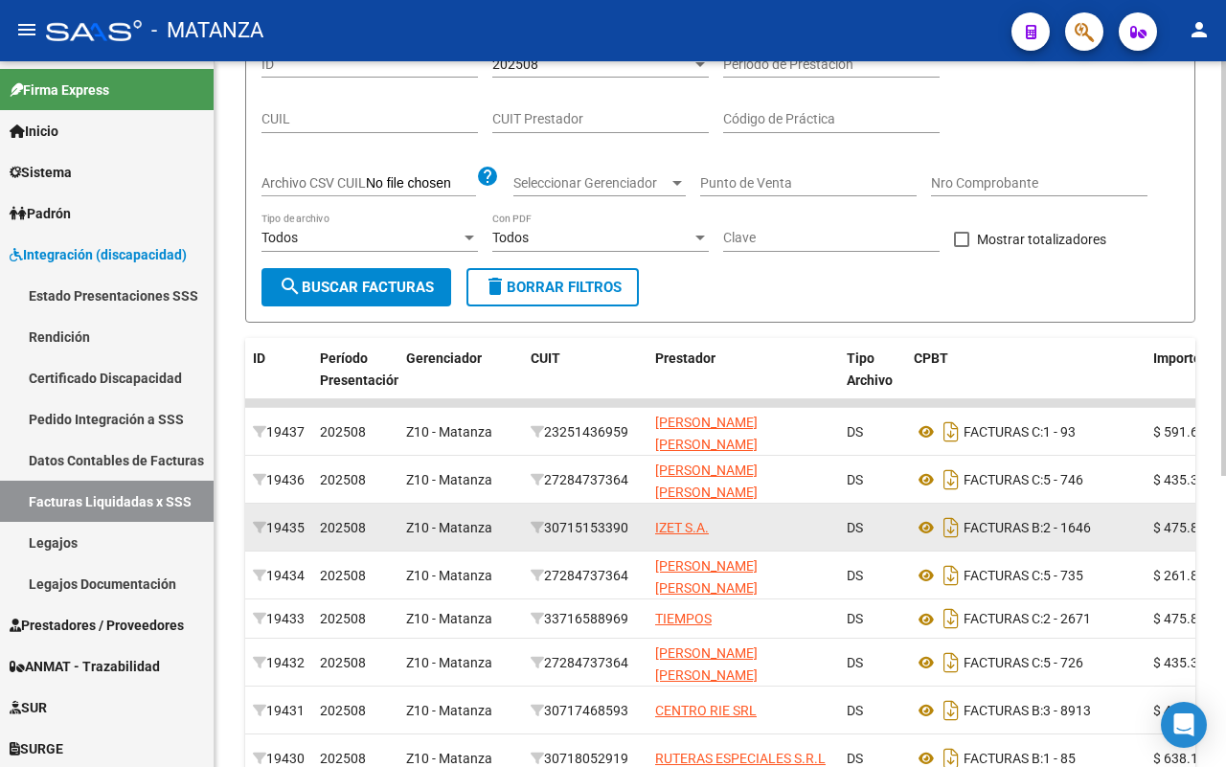
scroll to position [2, 0]
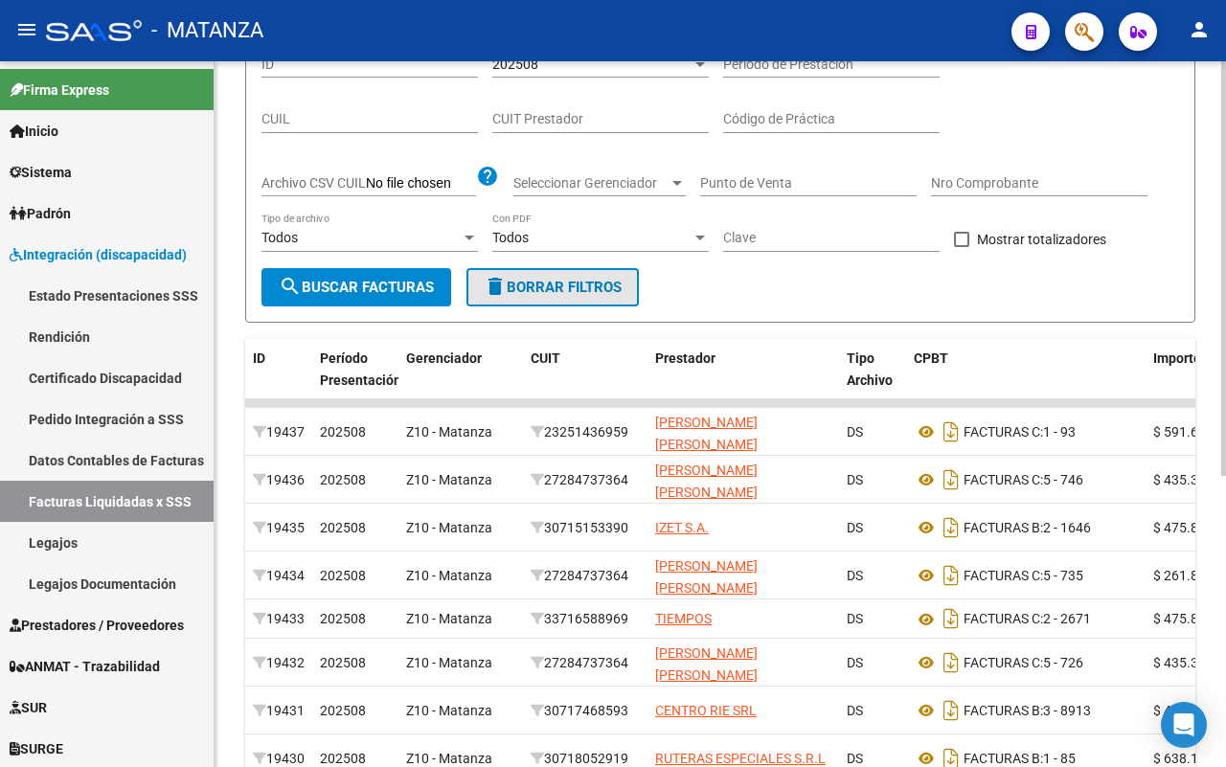
click at [605, 279] on span "delete Borrar Filtros" at bounding box center [553, 287] width 138 height 17
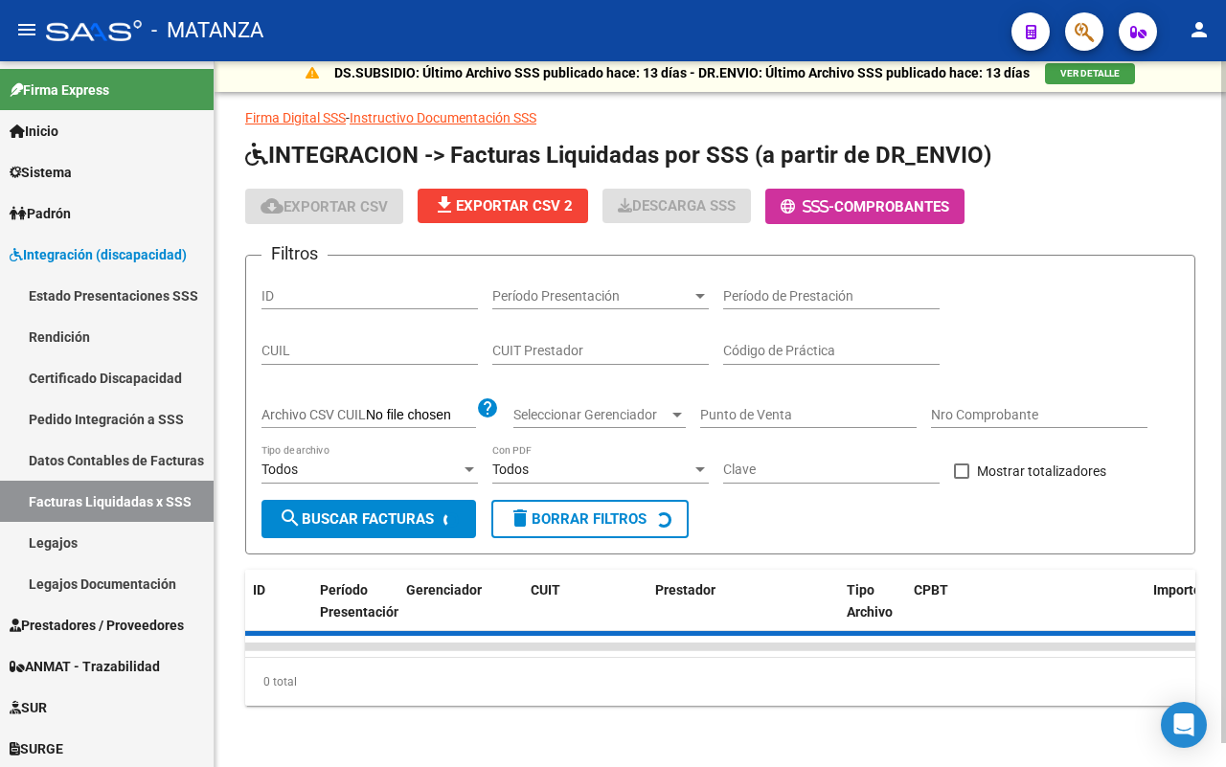
scroll to position [25, 0]
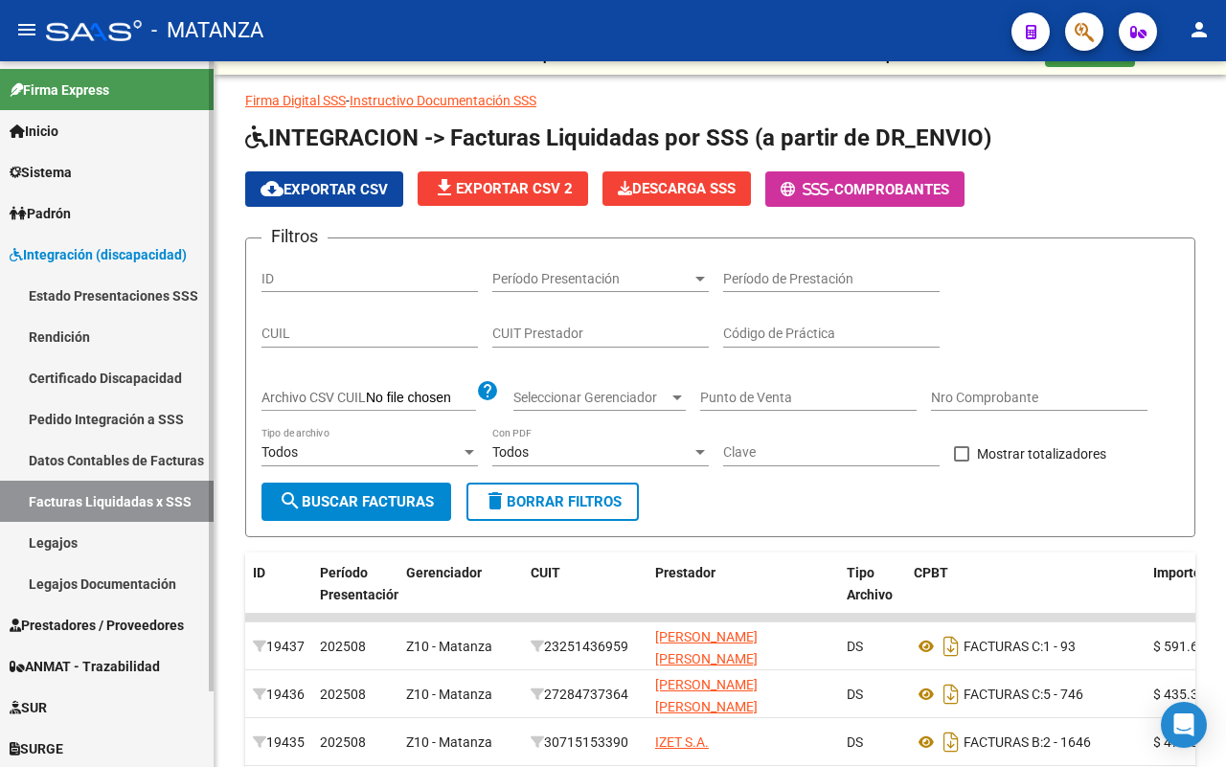
click at [146, 615] on span "Prestadores / Proveedores" at bounding box center [97, 625] width 174 height 21
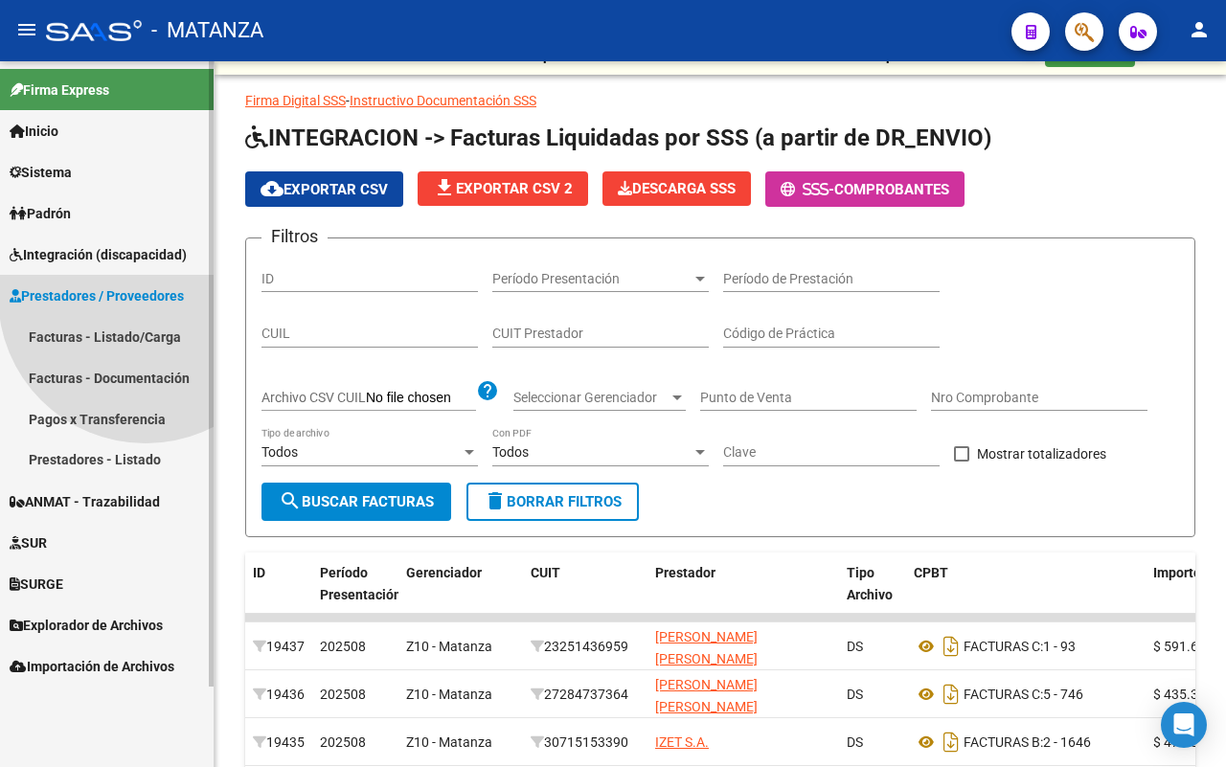
scroll to position [0, 0]
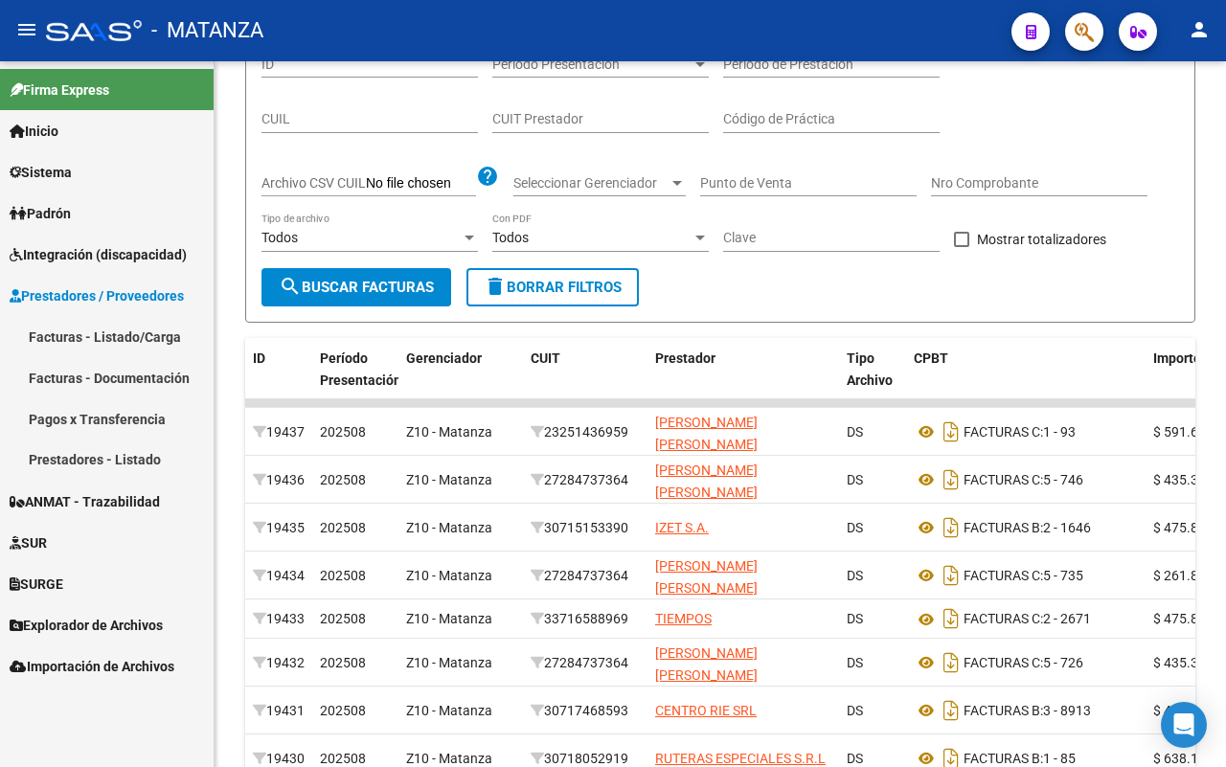
click at [131, 341] on link "Facturas - Listado/Carga" at bounding box center [107, 336] width 214 height 41
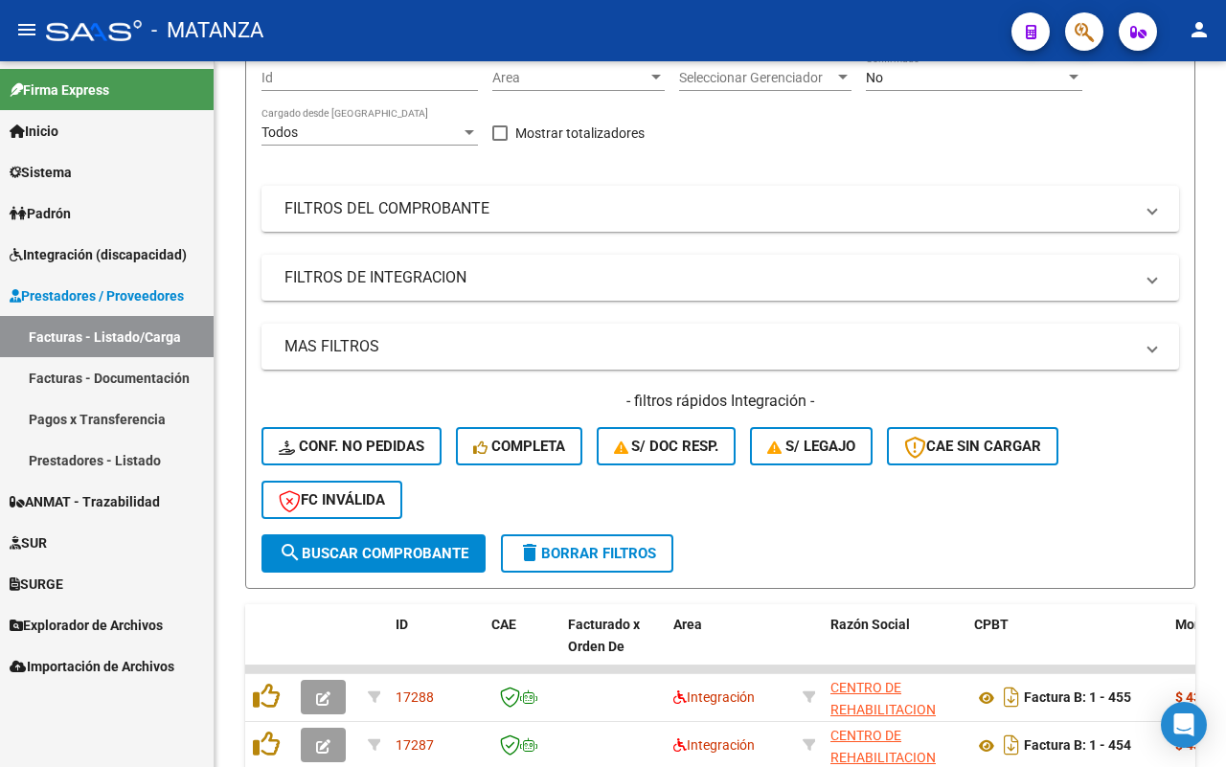
scroll to position [488, 0]
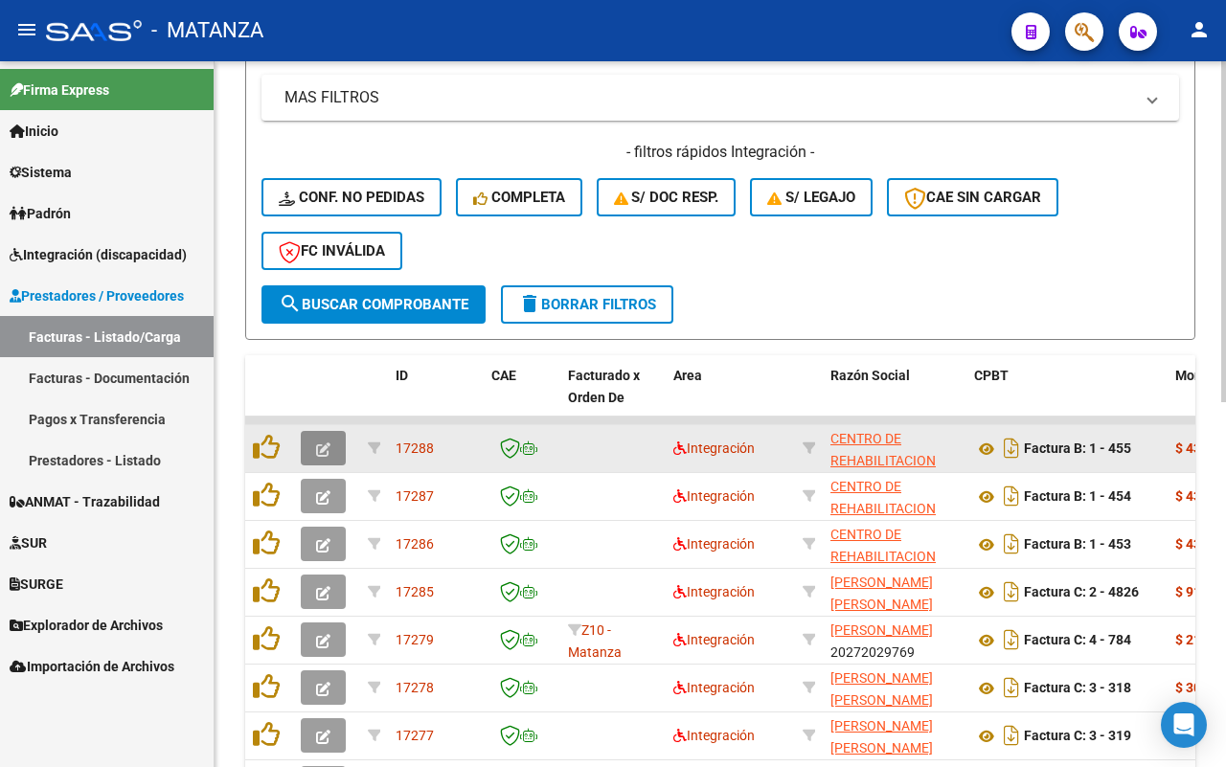
click at [317, 448] on icon "button" at bounding box center [323, 449] width 14 height 14
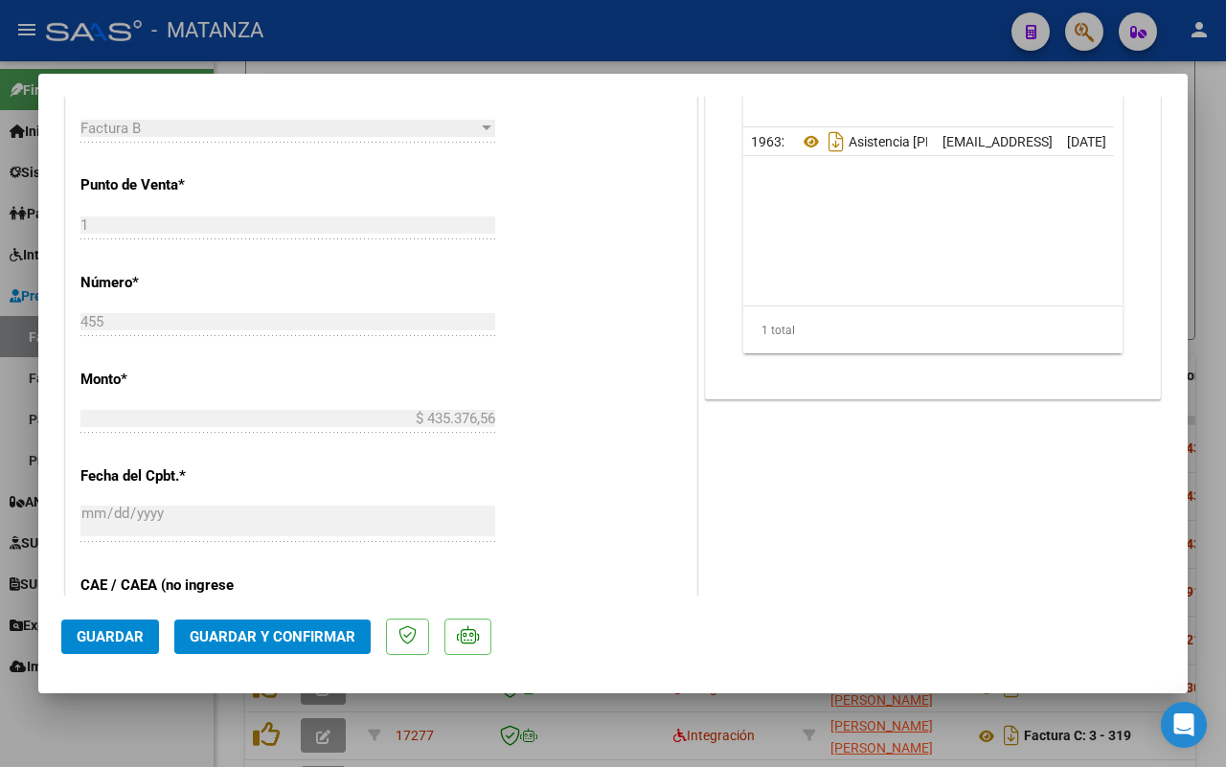
scroll to position [479, 0]
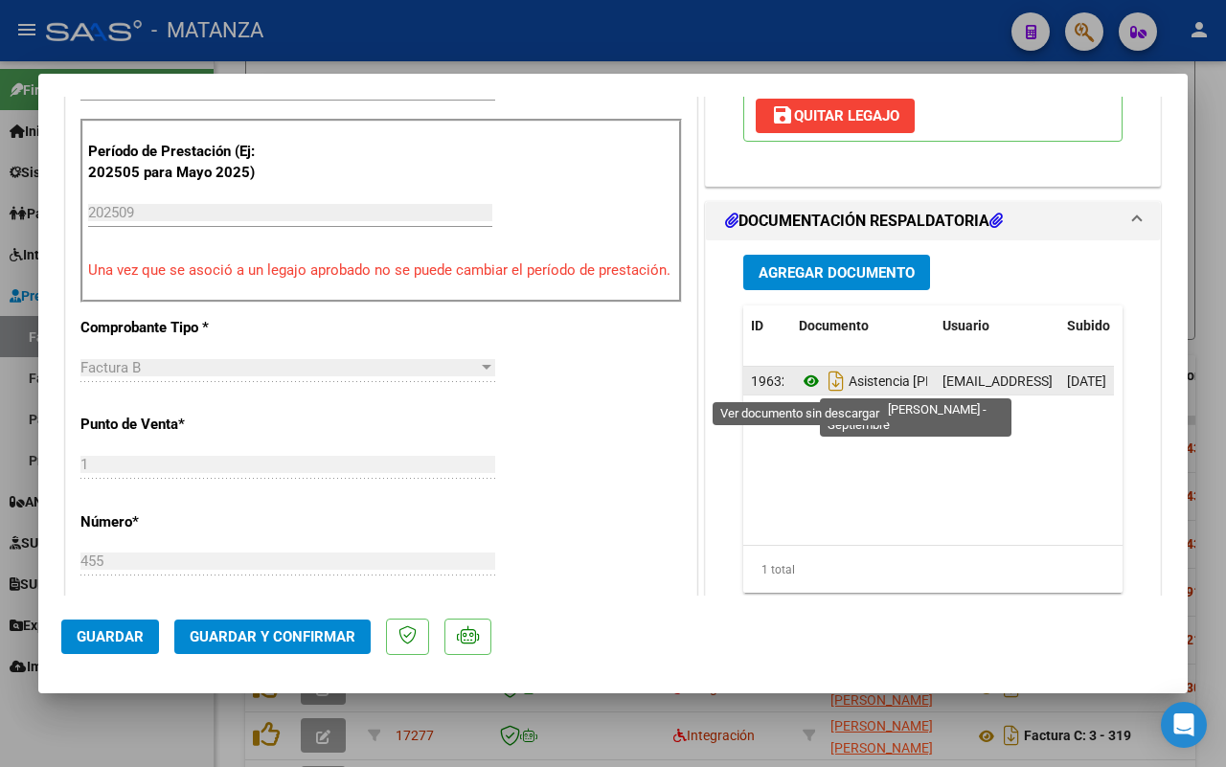
click at [801, 383] on icon at bounding box center [811, 381] width 25 height 23
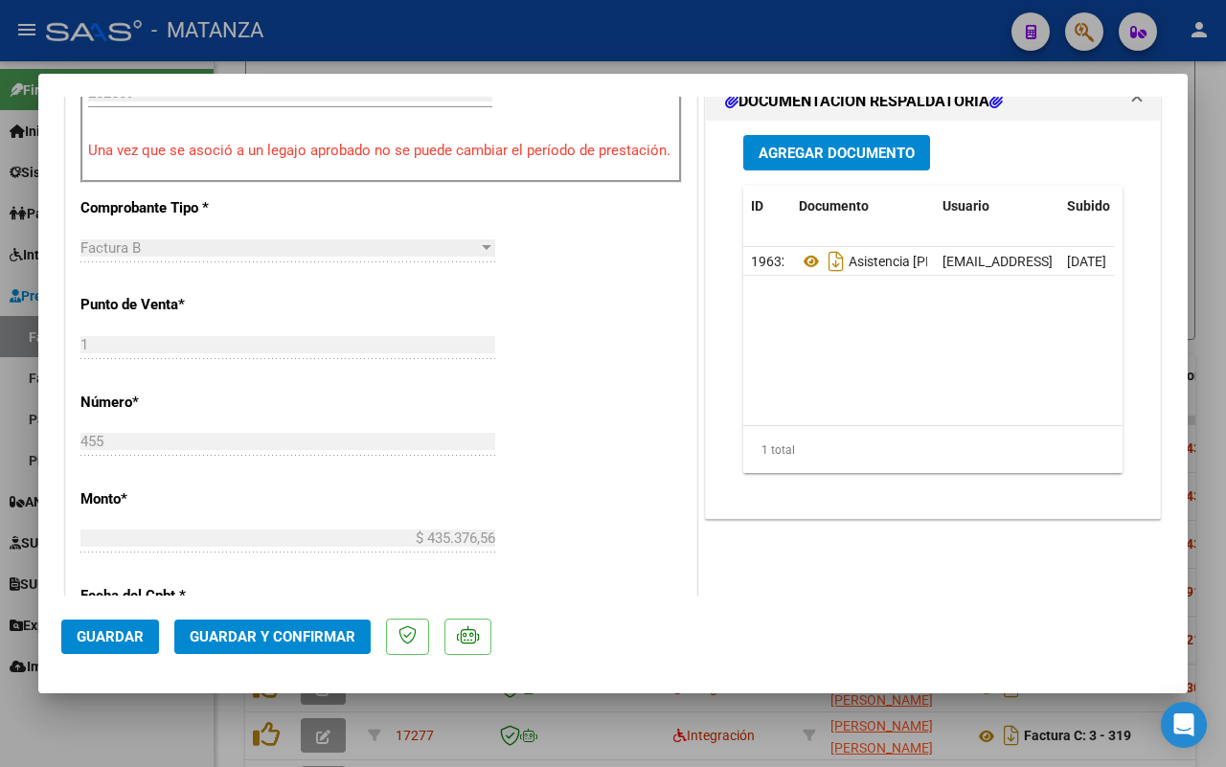
scroll to position [718, 0]
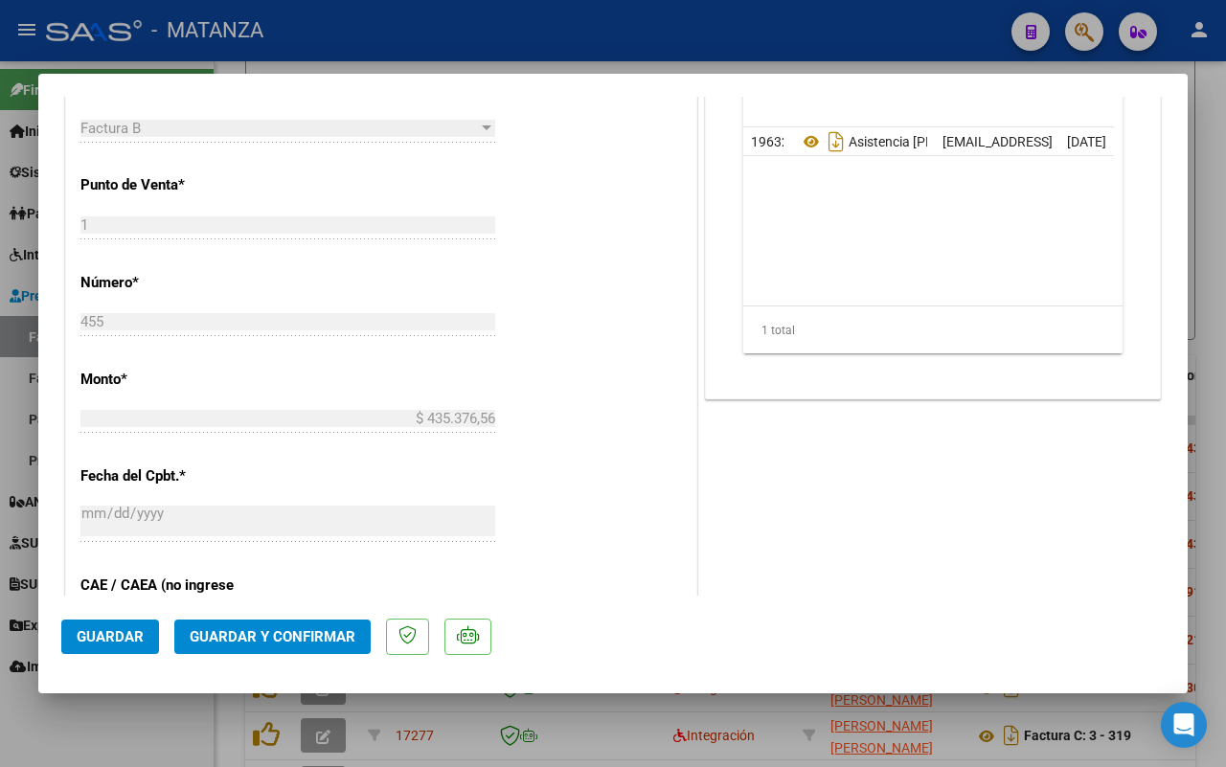
click at [265, 635] on span "Guardar y Confirmar" at bounding box center [273, 636] width 166 height 17
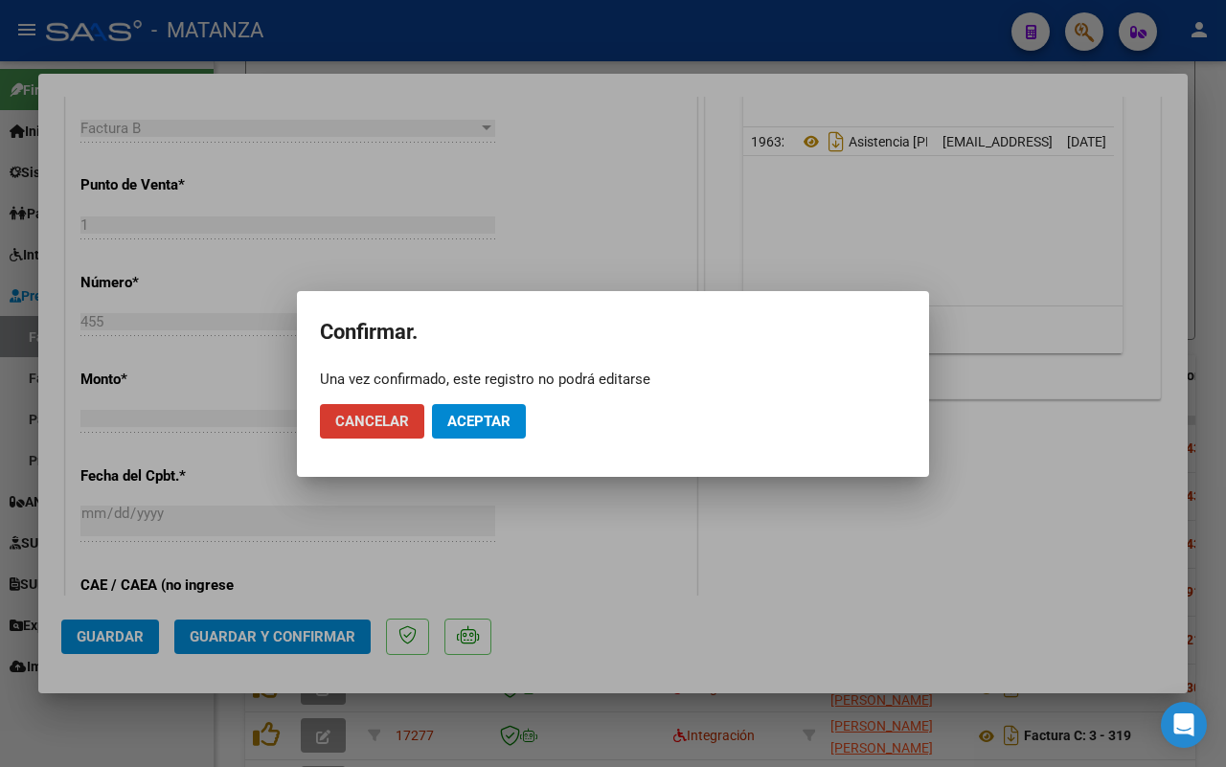
click at [485, 428] on span "Aceptar" at bounding box center [478, 421] width 63 height 17
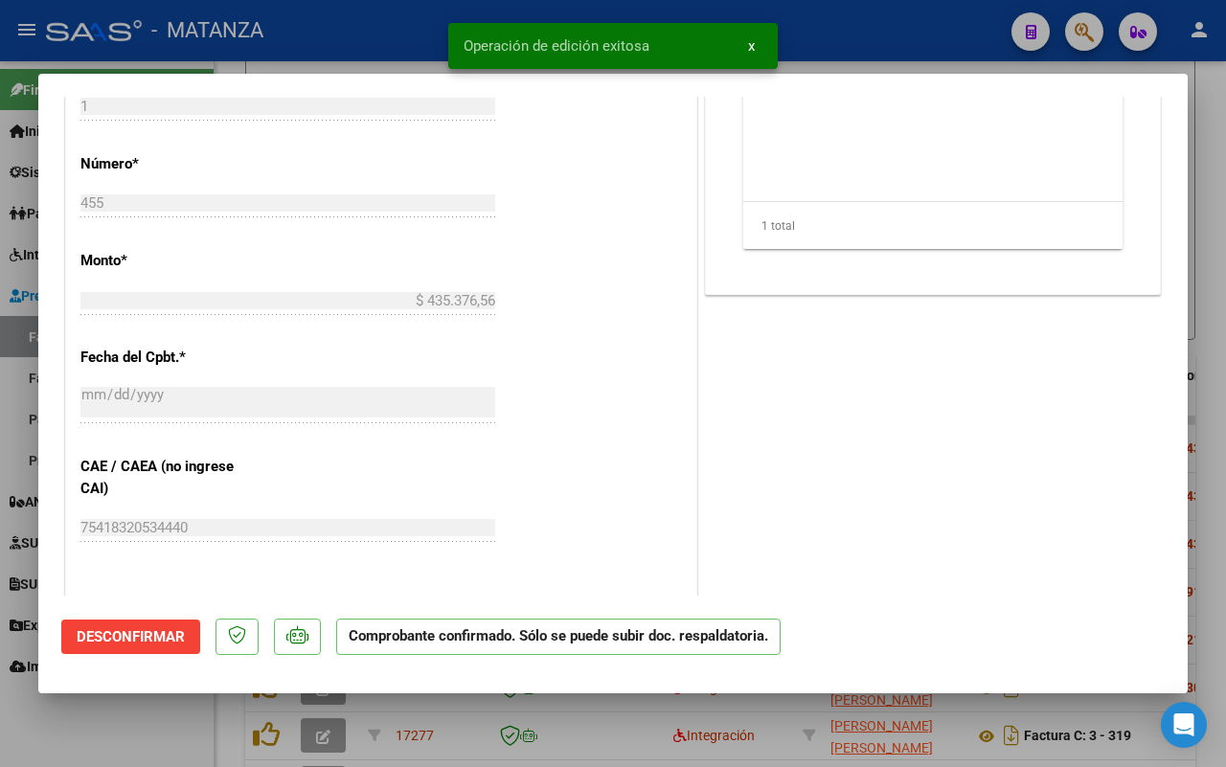
scroll to position [739, 0]
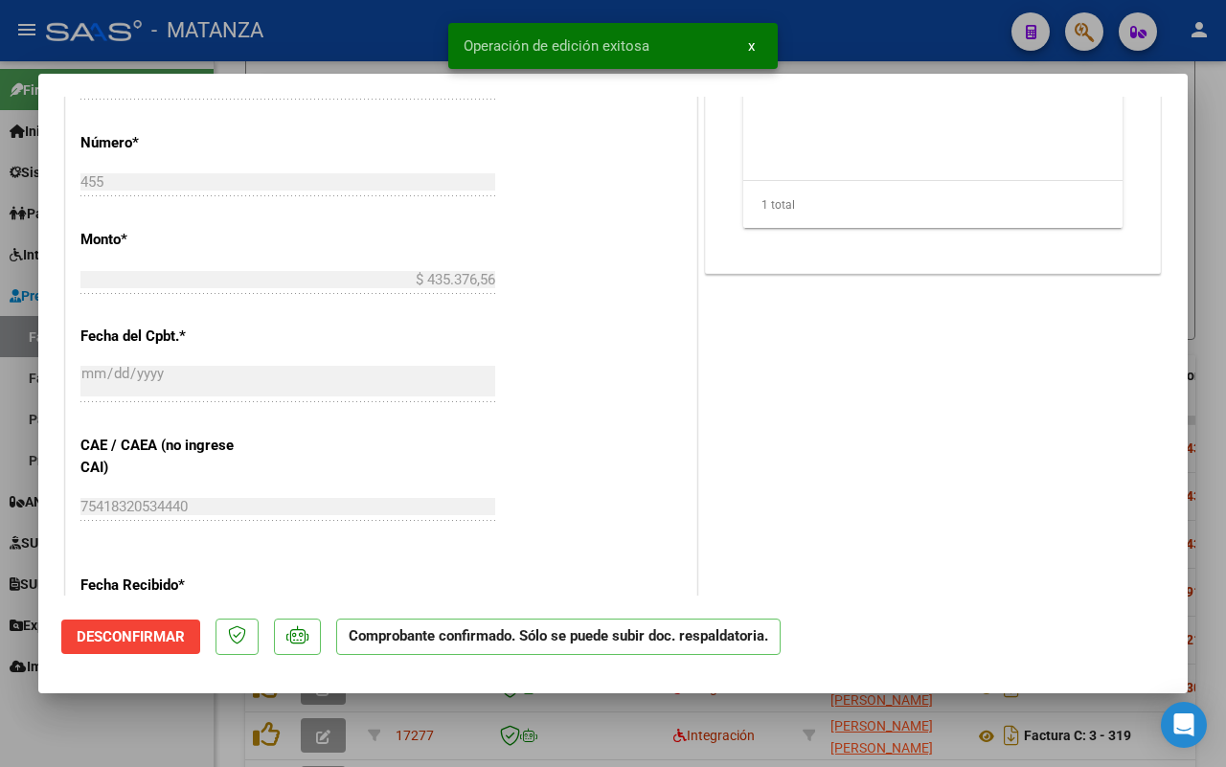
click at [148, 730] on div at bounding box center [613, 383] width 1226 height 767
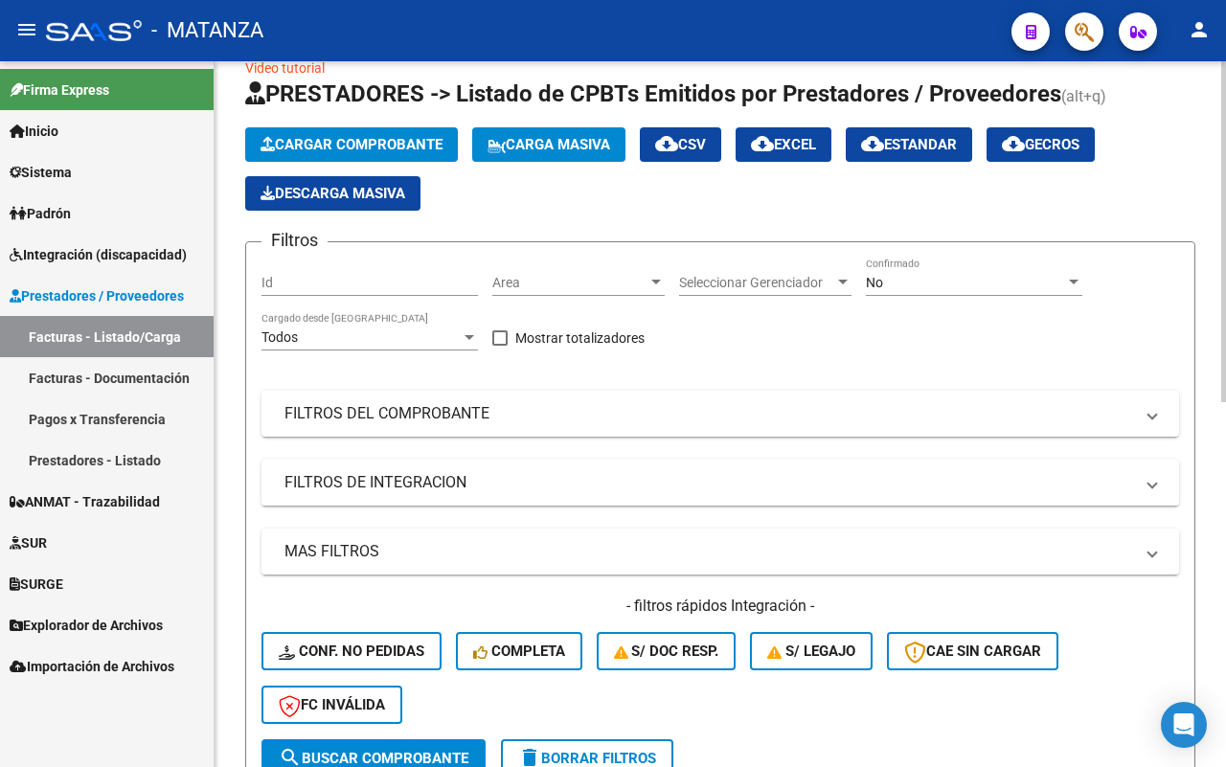
scroll to position [0, 0]
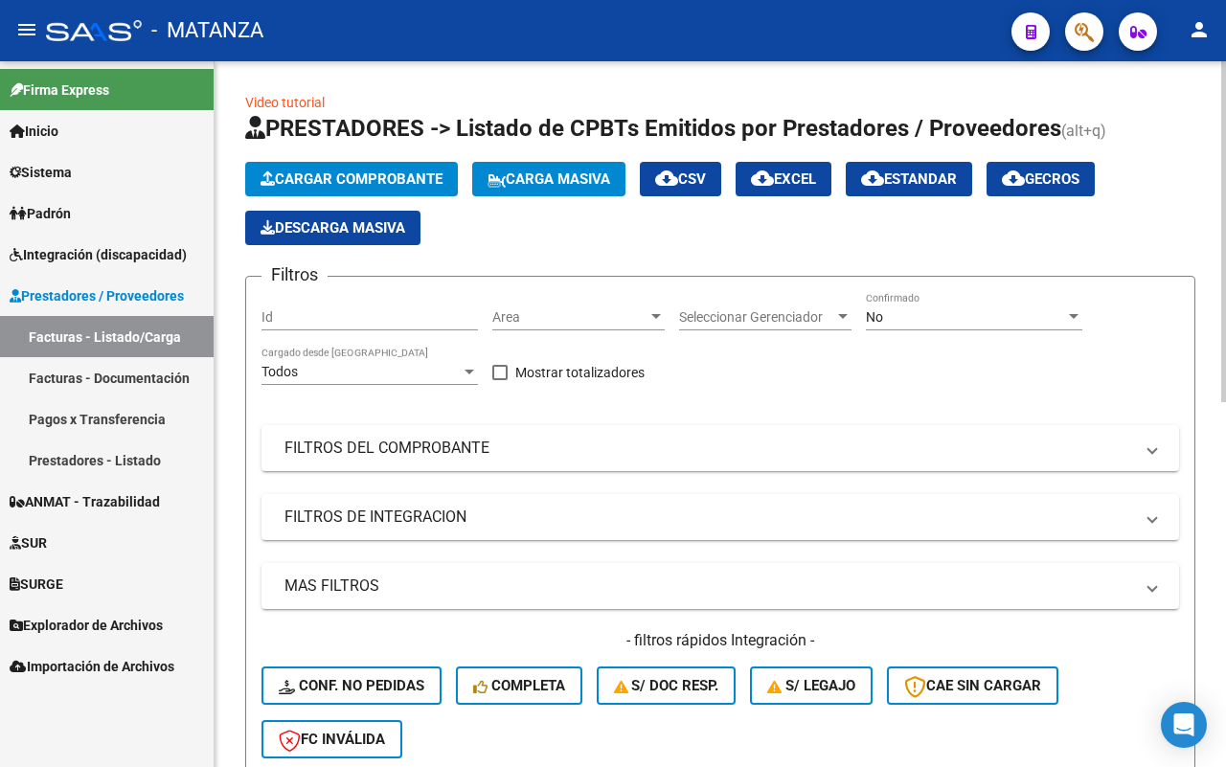
click at [1222, 305] on div at bounding box center [1223, 231] width 5 height 341
